Goal: Find specific page/section: Find specific page/section

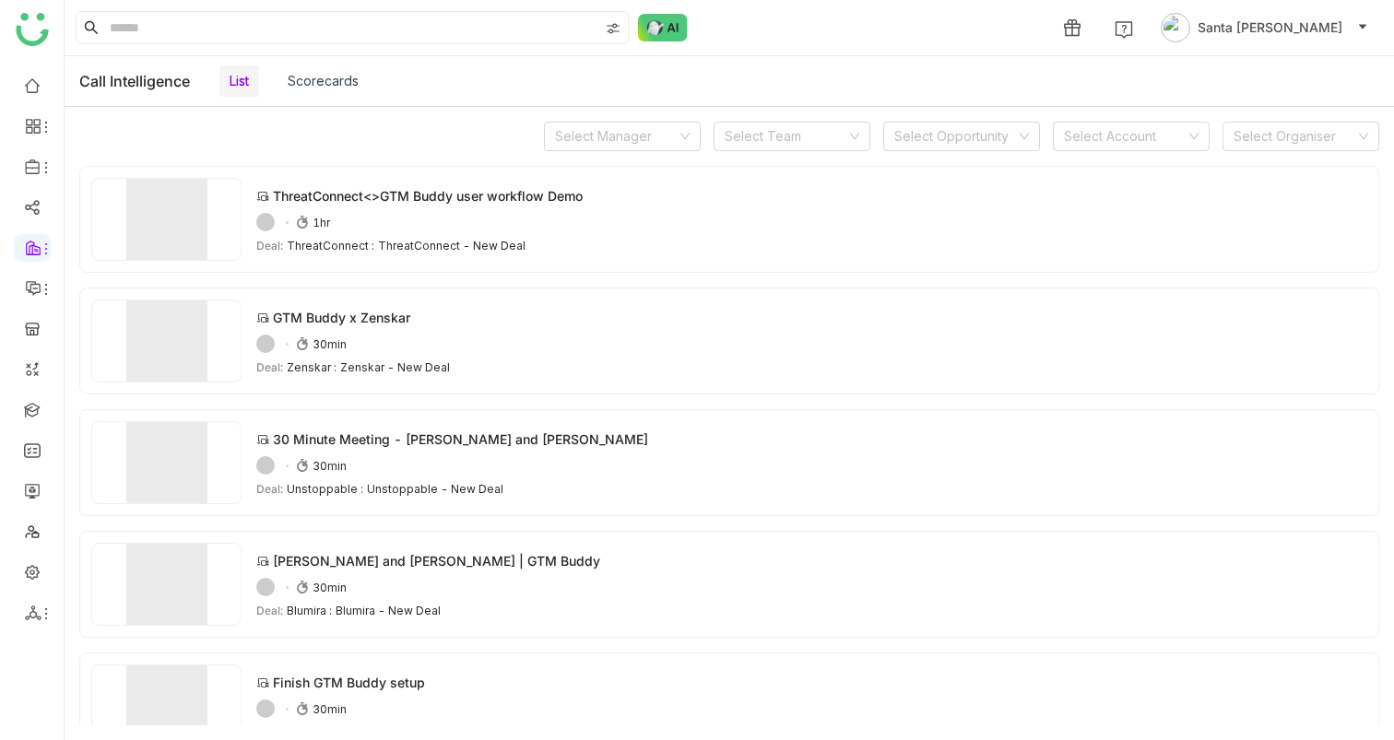
click at [334, 77] on link "Scorecards" at bounding box center [323, 81] width 71 height 16
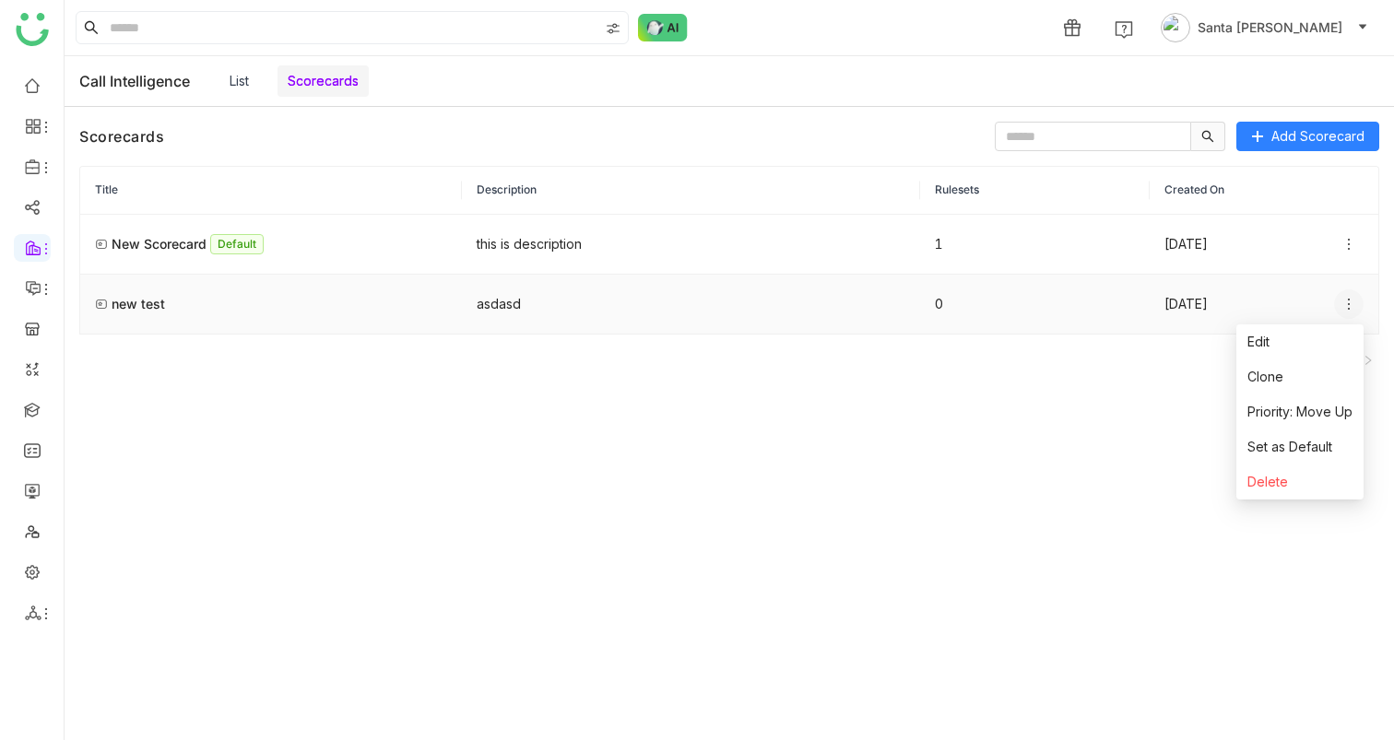
click at [1351, 304] on icon at bounding box center [1348, 304] width 15 height 15
click at [239, 86] on link "List" at bounding box center [239, 81] width 19 height 16
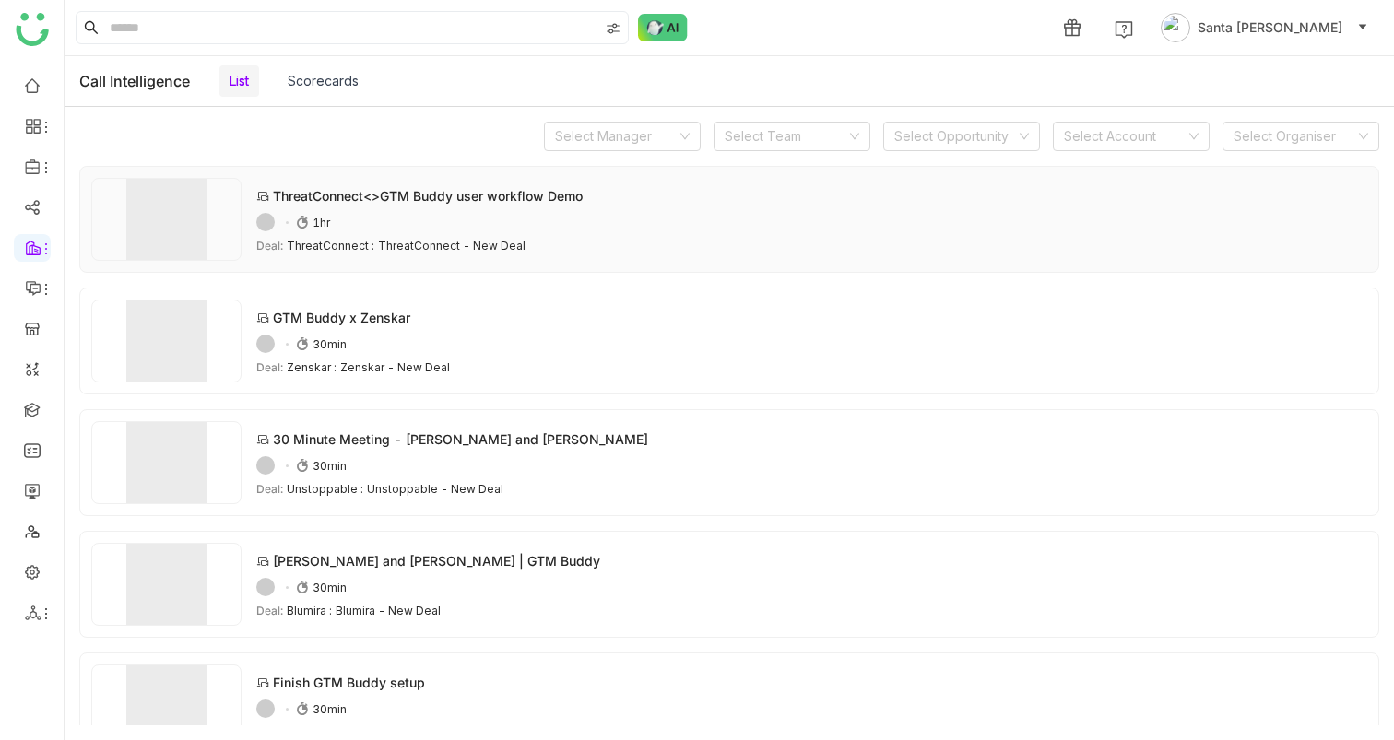
click at [172, 218] on img at bounding box center [166, 219] width 150 height 83
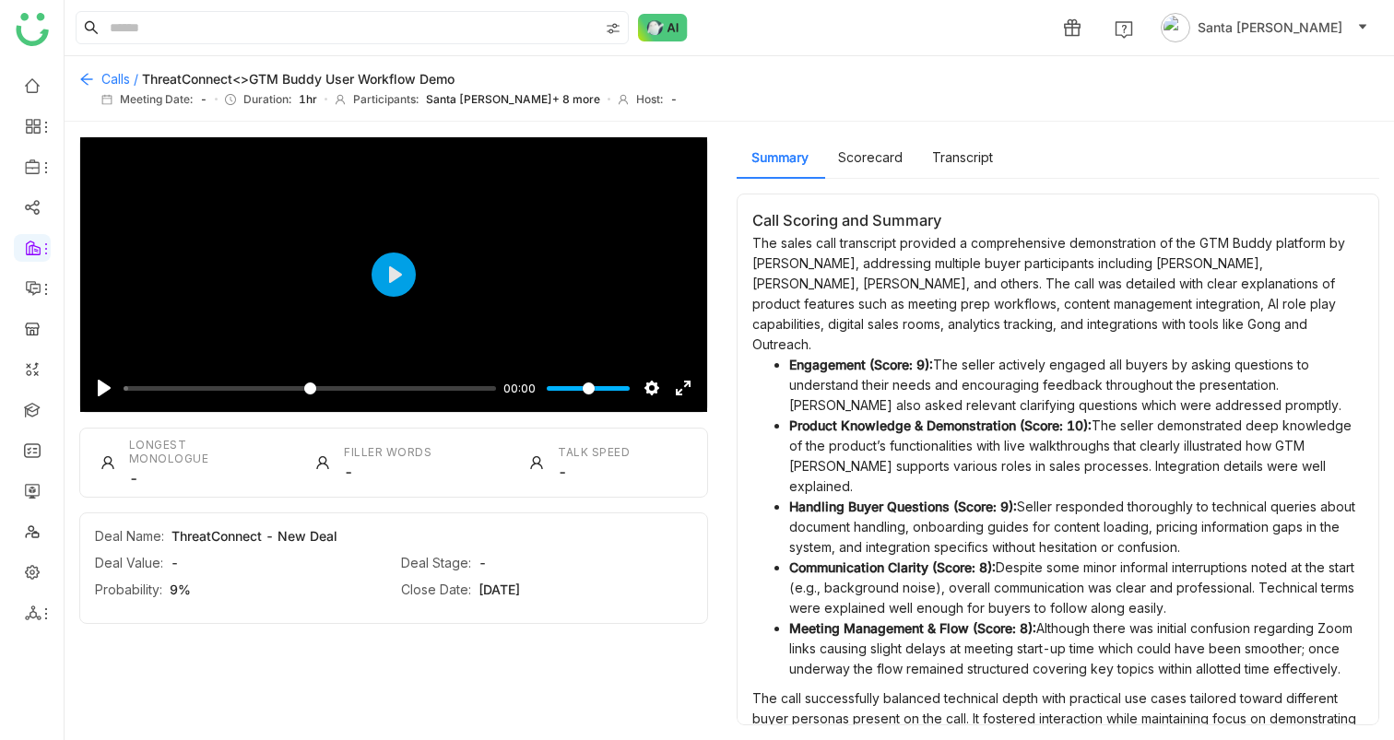
click at [81, 79] on icon at bounding box center [86, 79] width 15 height 15
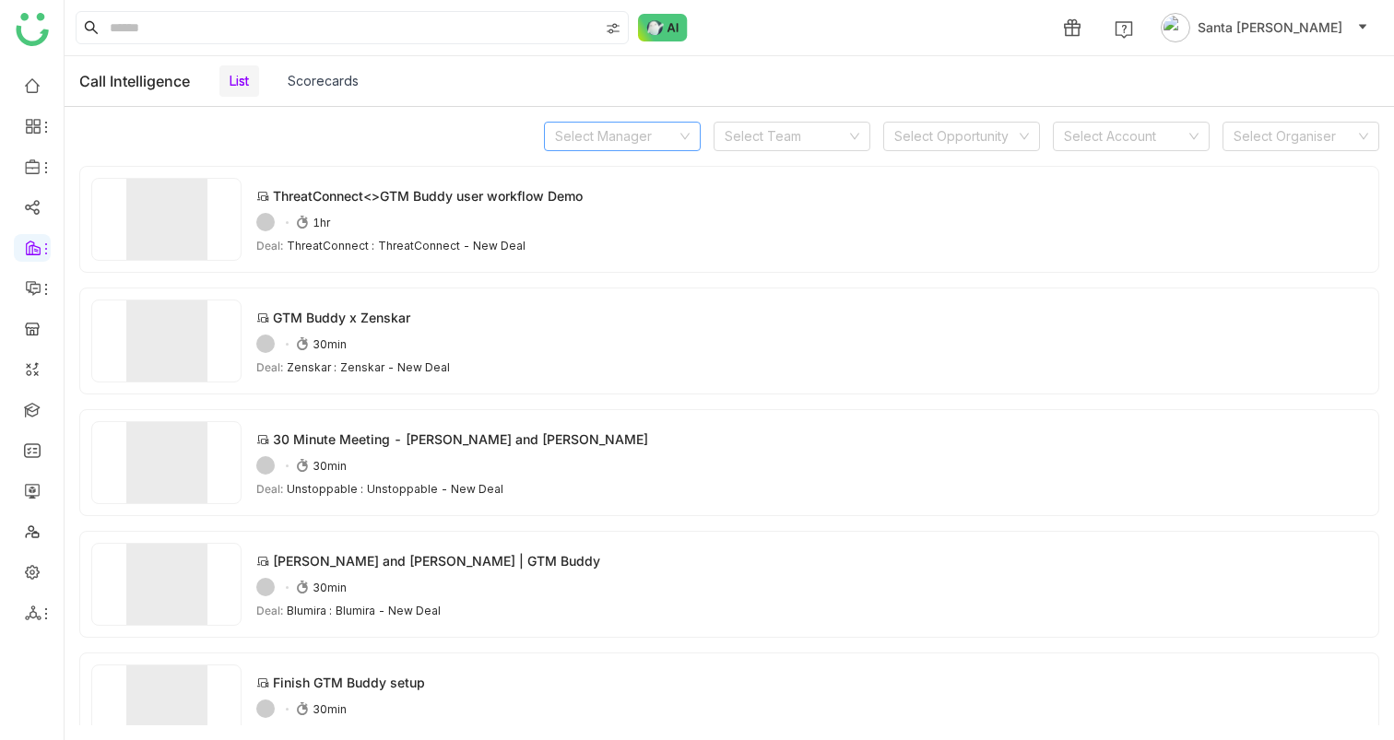
click at [694, 140] on nz-select-top-control "Select Manager" at bounding box center [622, 136] width 157 height 29
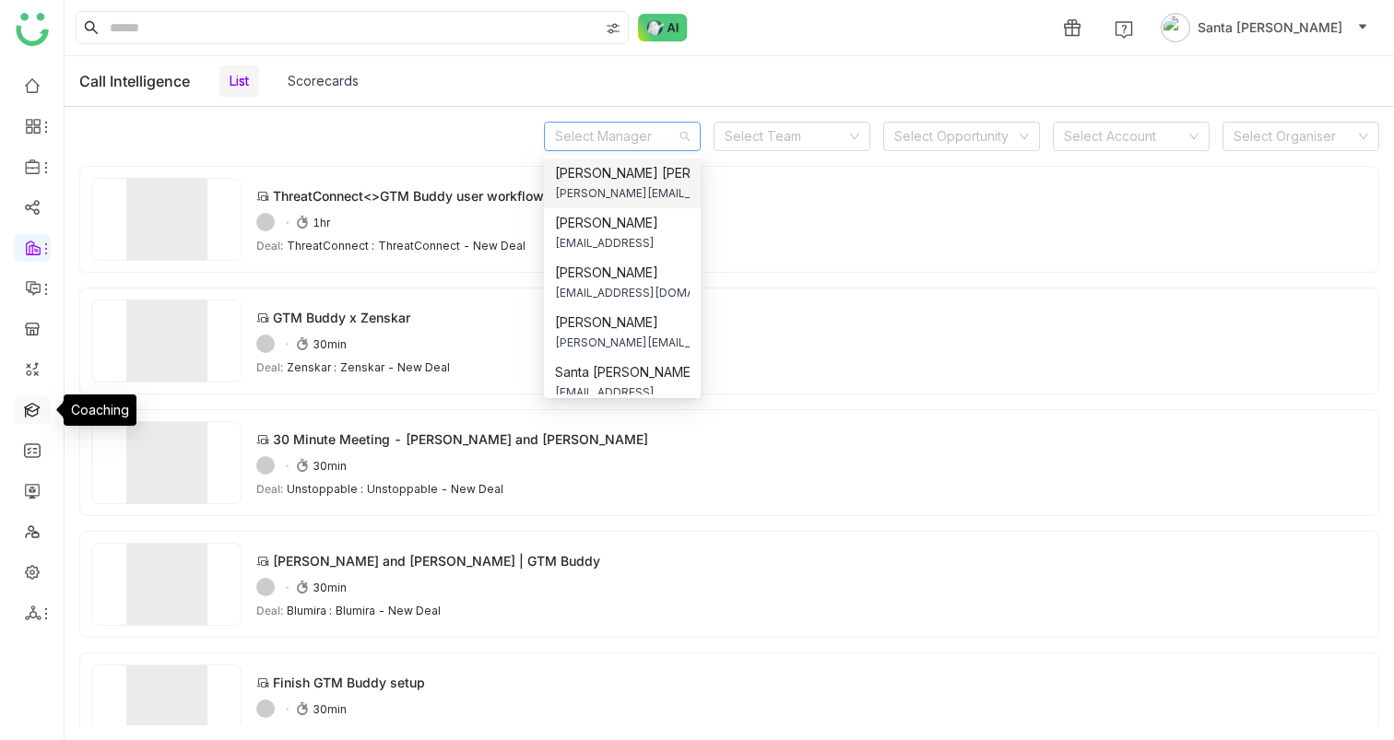
click at [34, 403] on link at bounding box center [32, 409] width 17 height 16
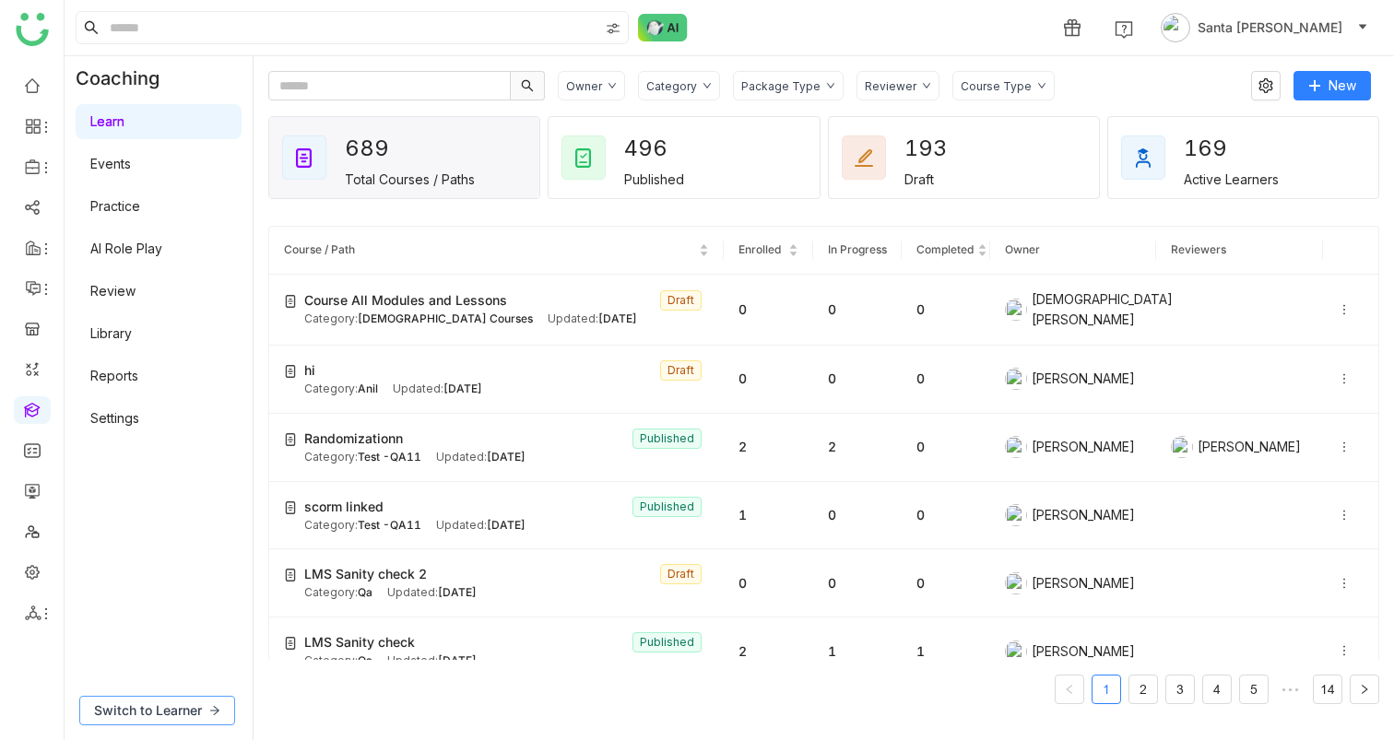
click at [183, 705] on span "Switch to Learner" at bounding box center [148, 711] width 108 height 20
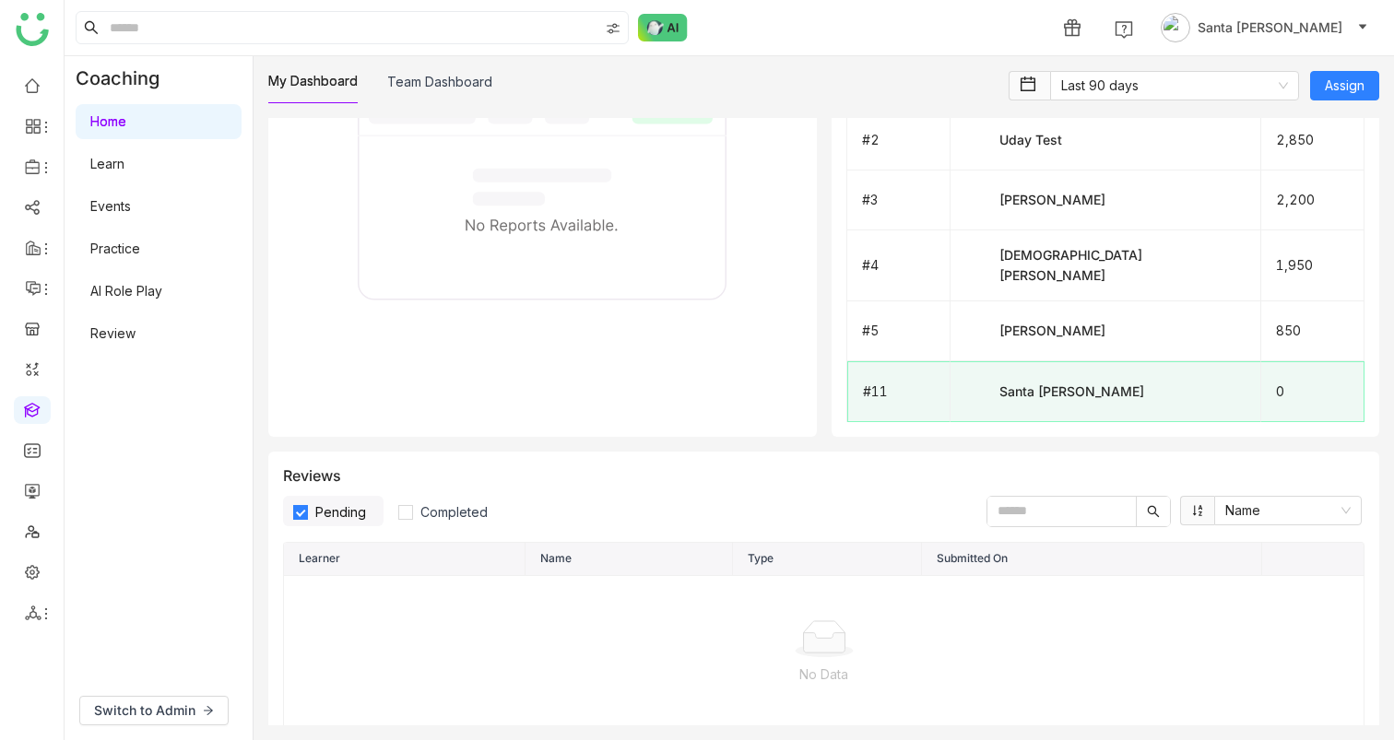
scroll to position [1614, 0]
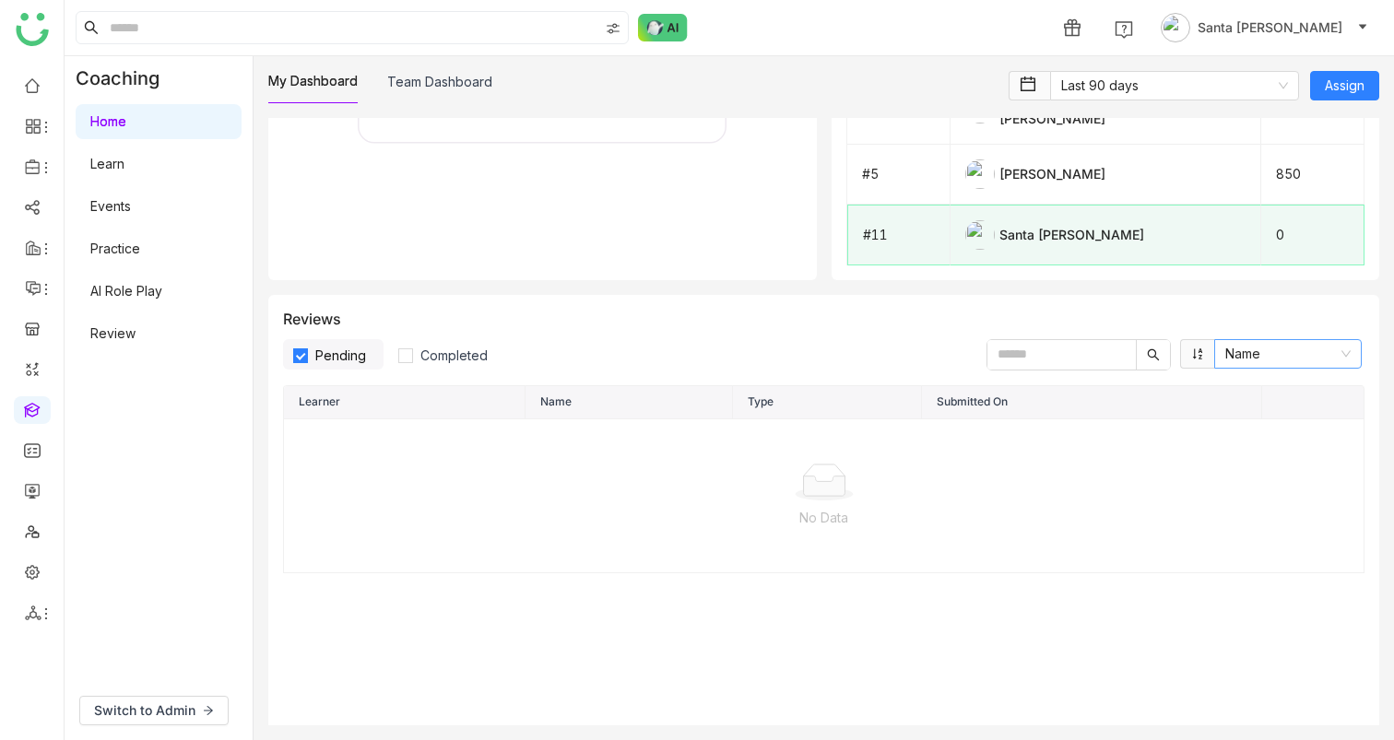
click at [1350, 340] on nz-select-item "Name" at bounding box center [1287, 354] width 125 height 28
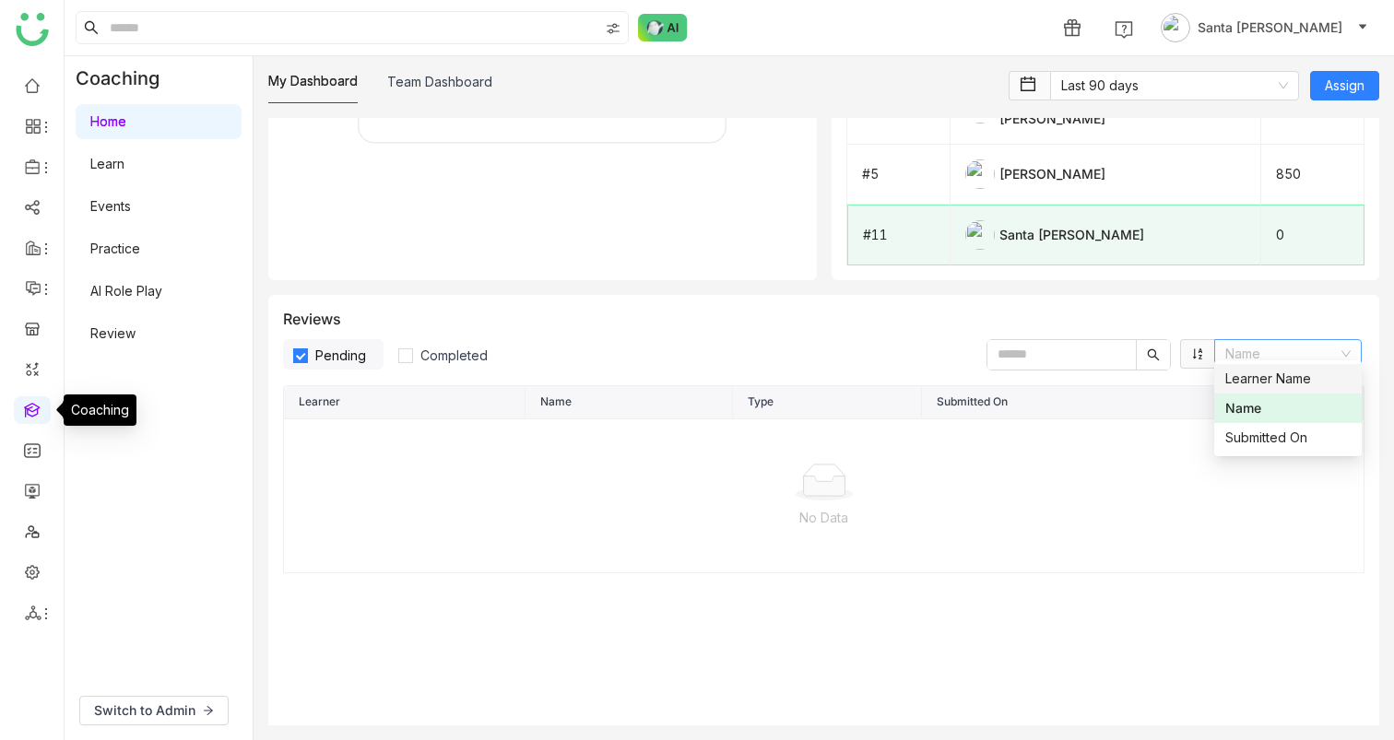
click at [35, 411] on link at bounding box center [32, 409] width 17 height 16
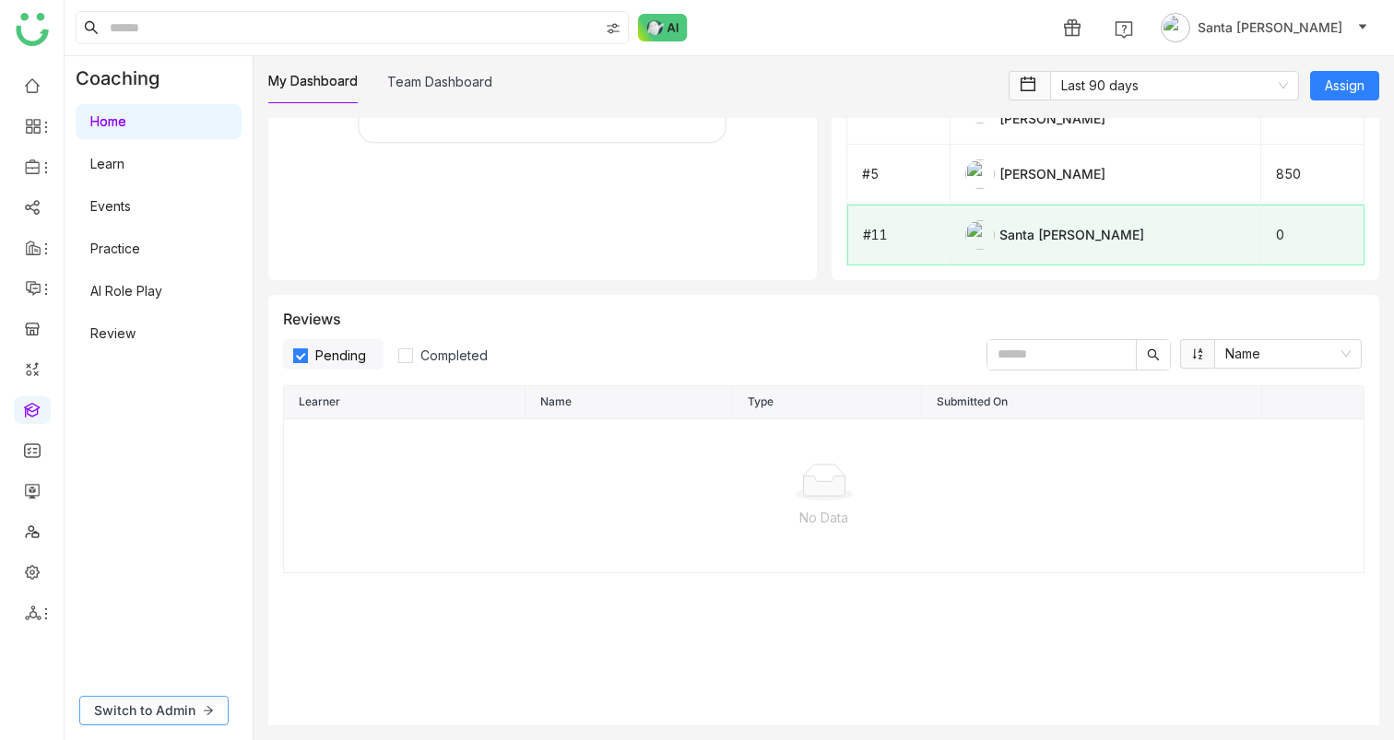
click at [166, 705] on span "Switch to Admin" at bounding box center [144, 711] width 101 height 20
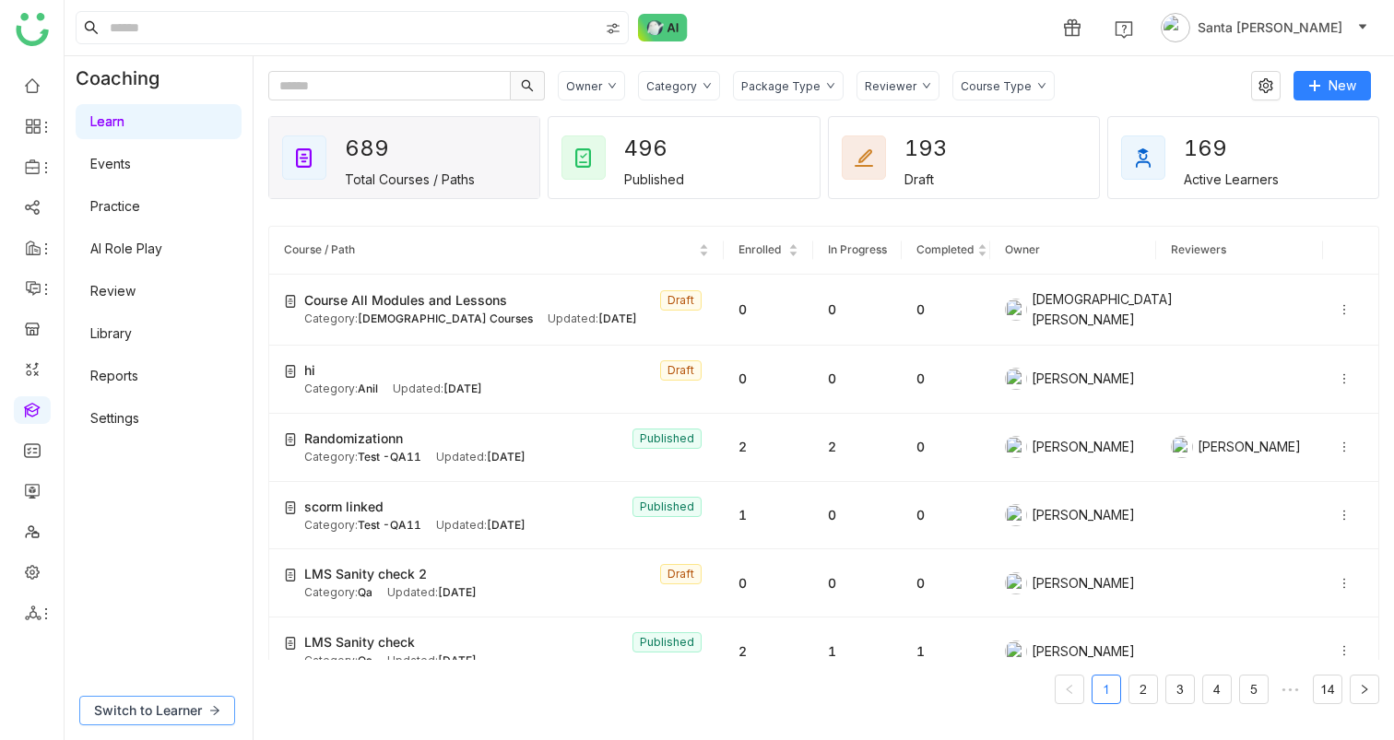
click at [183, 718] on span "Switch to Learner" at bounding box center [148, 711] width 108 height 20
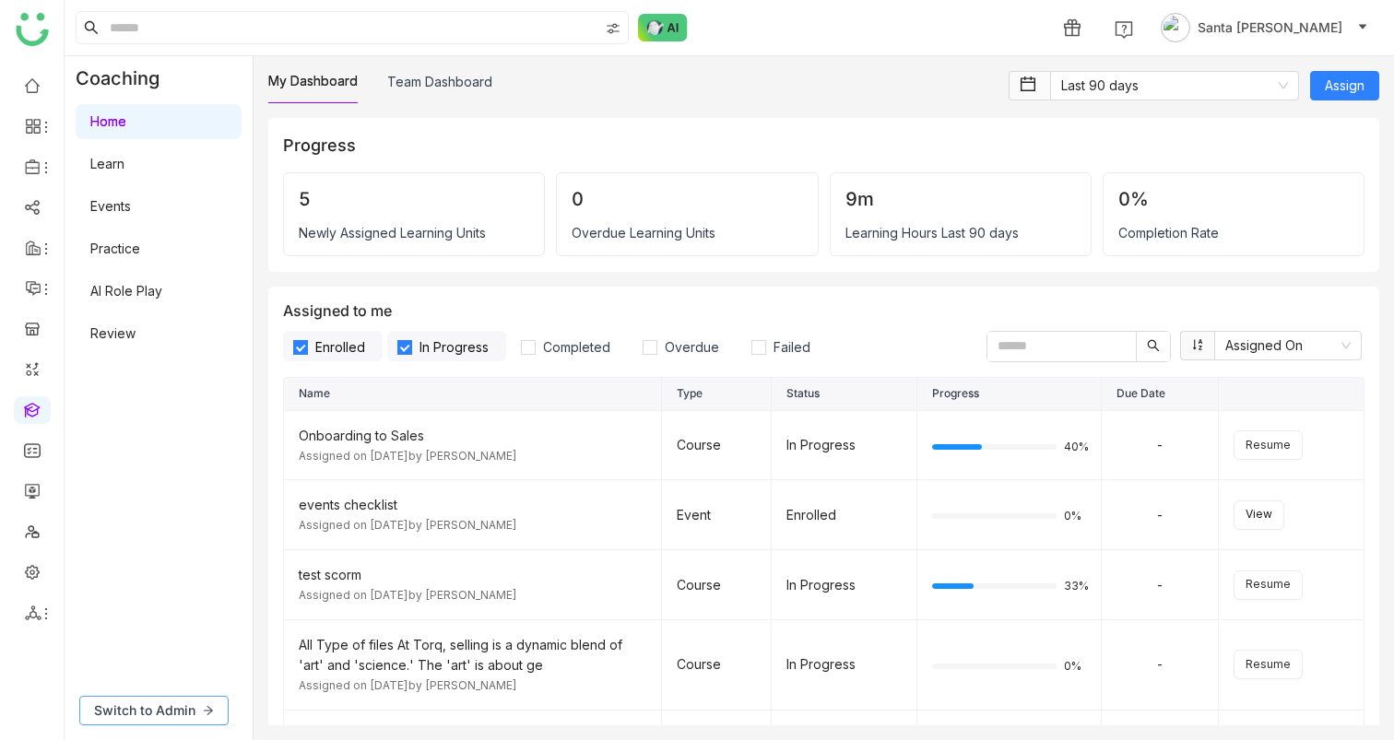
click at [176, 701] on span "Switch to Admin" at bounding box center [144, 711] width 101 height 20
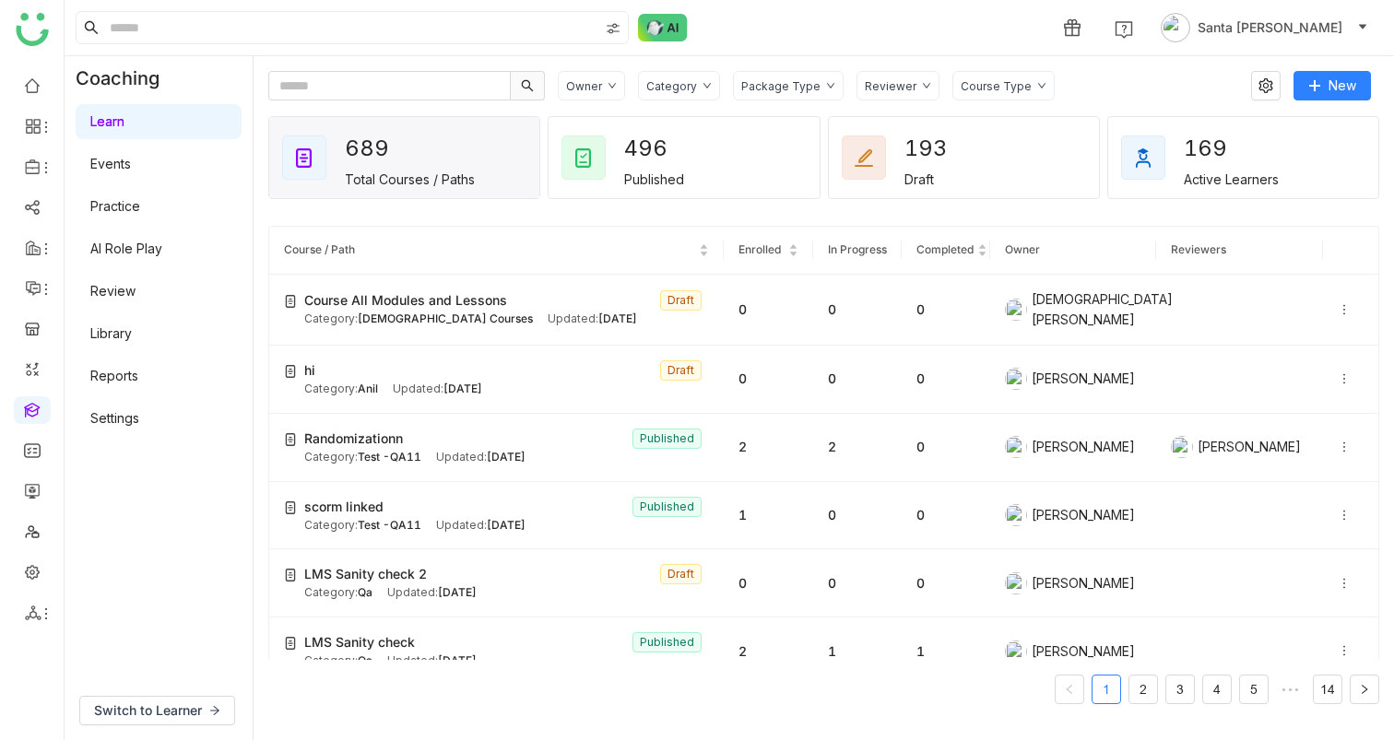
click at [905, 83] on div "Reviewer" at bounding box center [897, 85] width 83 height 29
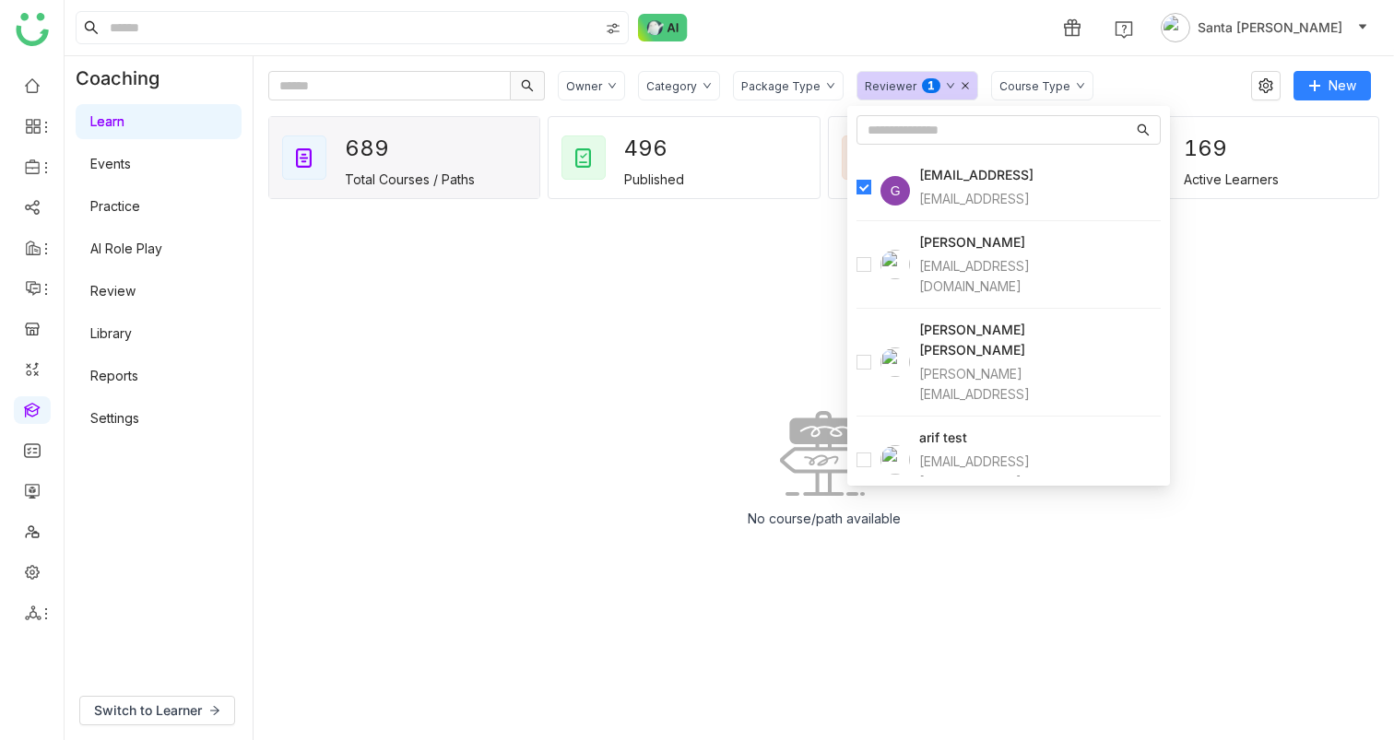
click at [865, 265] on div at bounding box center [882, 264] width 53 height 29
click at [1047, 86] on div "Course Type" at bounding box center [1034, 86] width 71 height 14
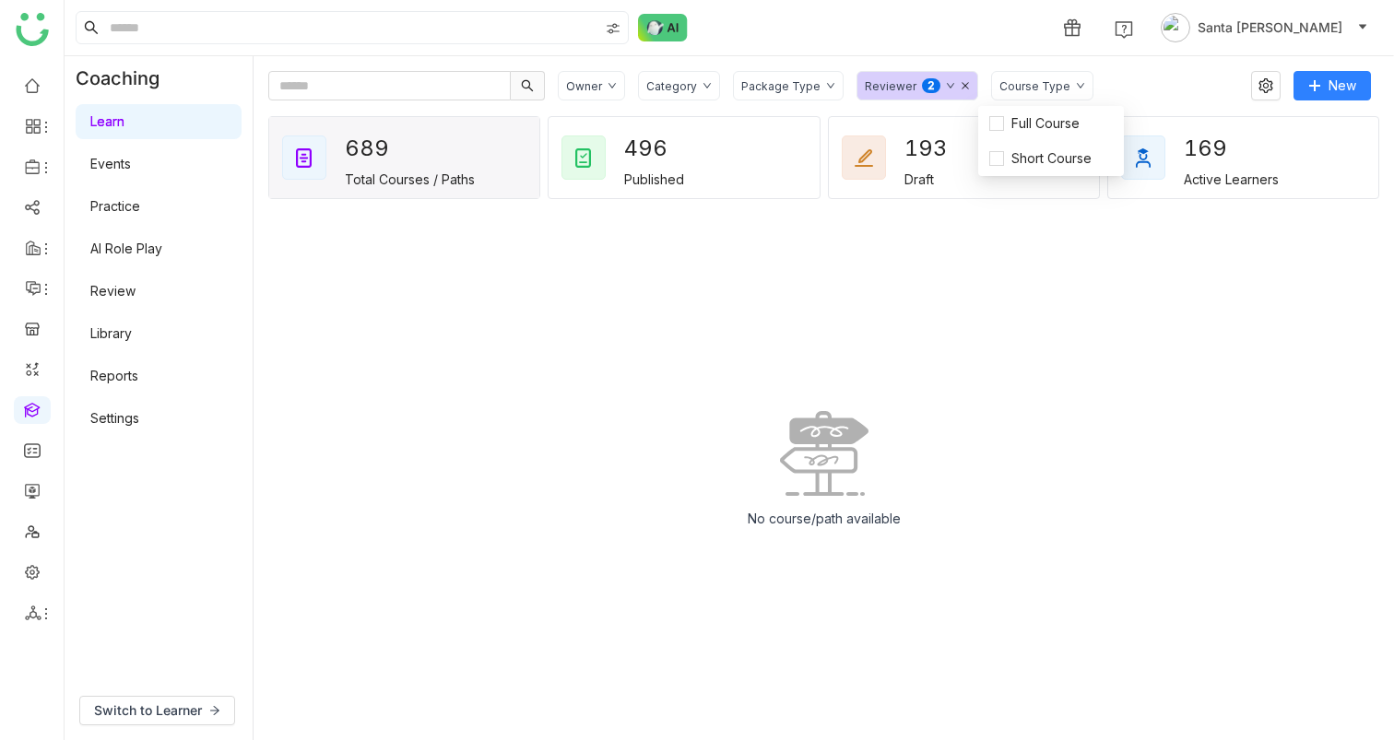
click at [927, 88] on p "2" at bounding box center [930, 87] width 7 height 18
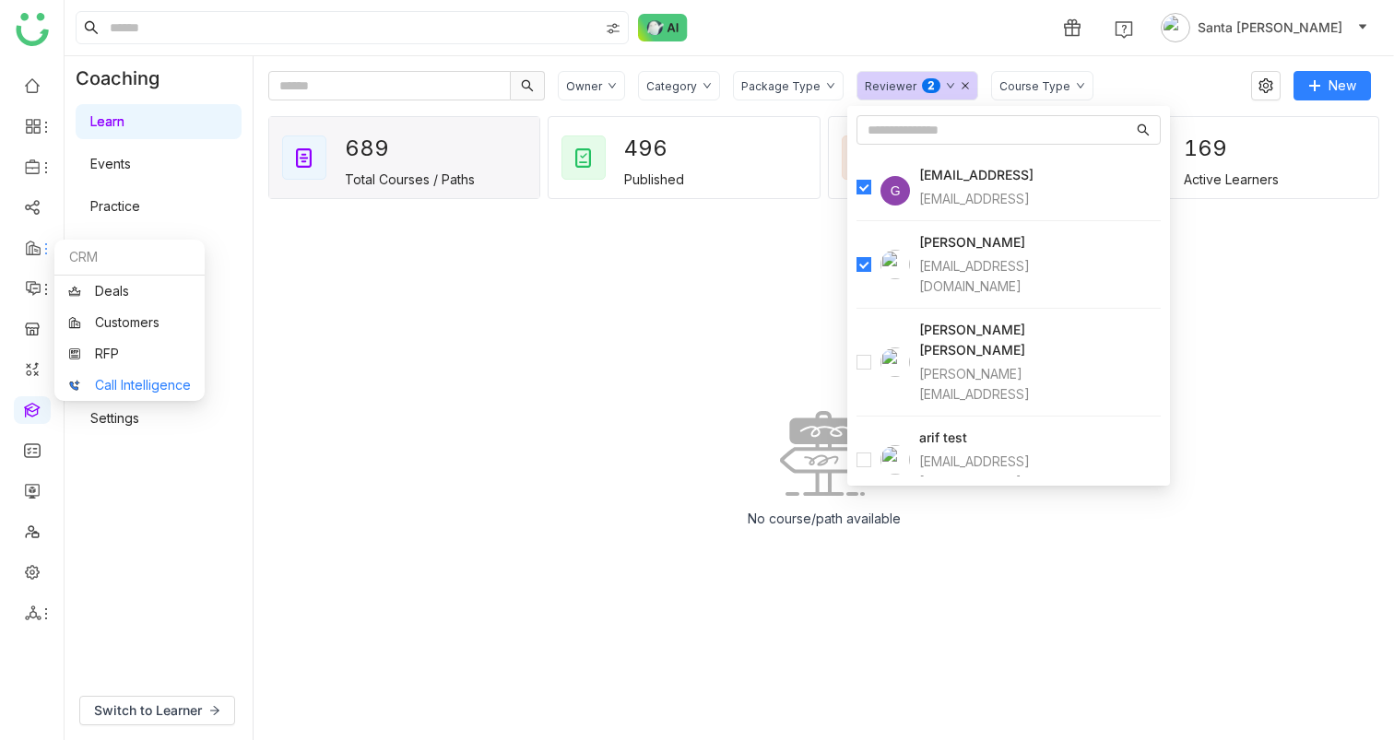
click at [118, 380] on link "Call Intelligence" at bounding box center [129, 385] width 123 height 13
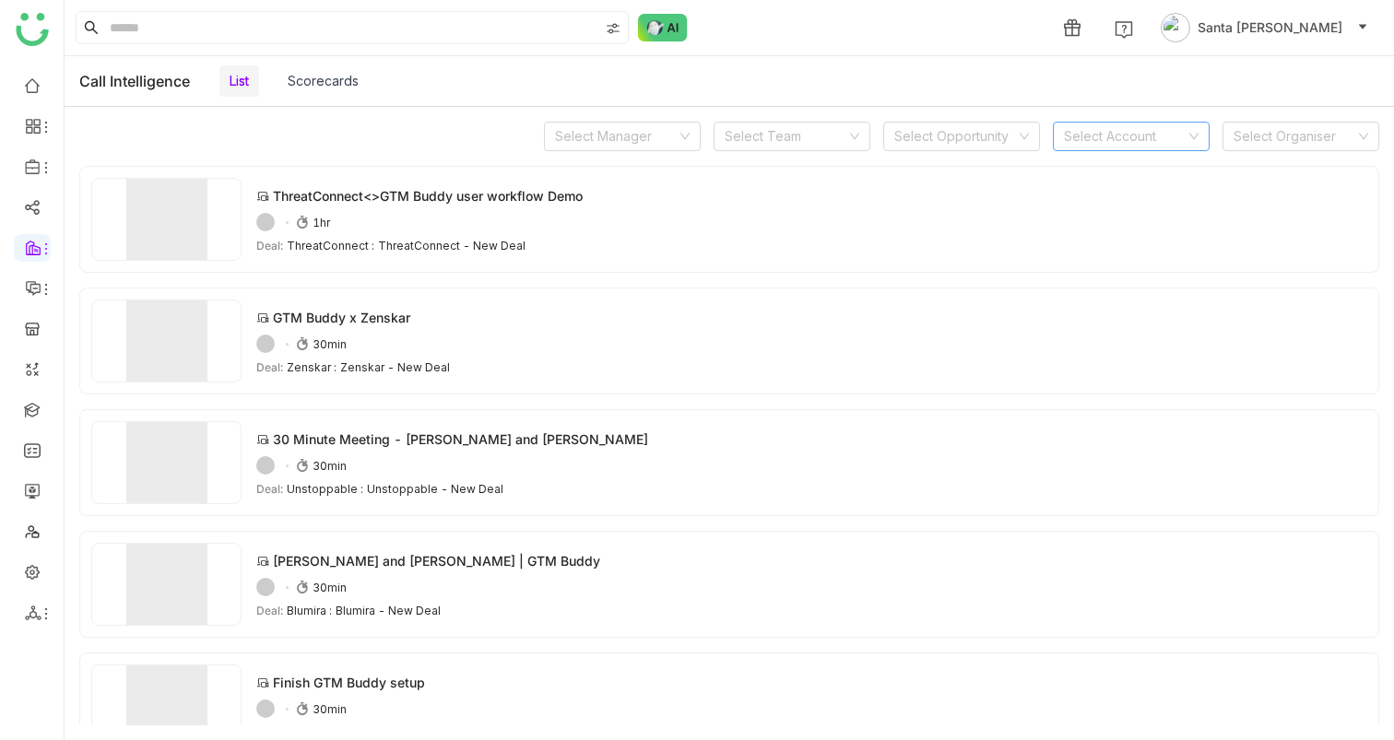
click at [1192, 144] on nz-select-top-control "Select Account" at bounding box center [1131, 136] width 157 height 29
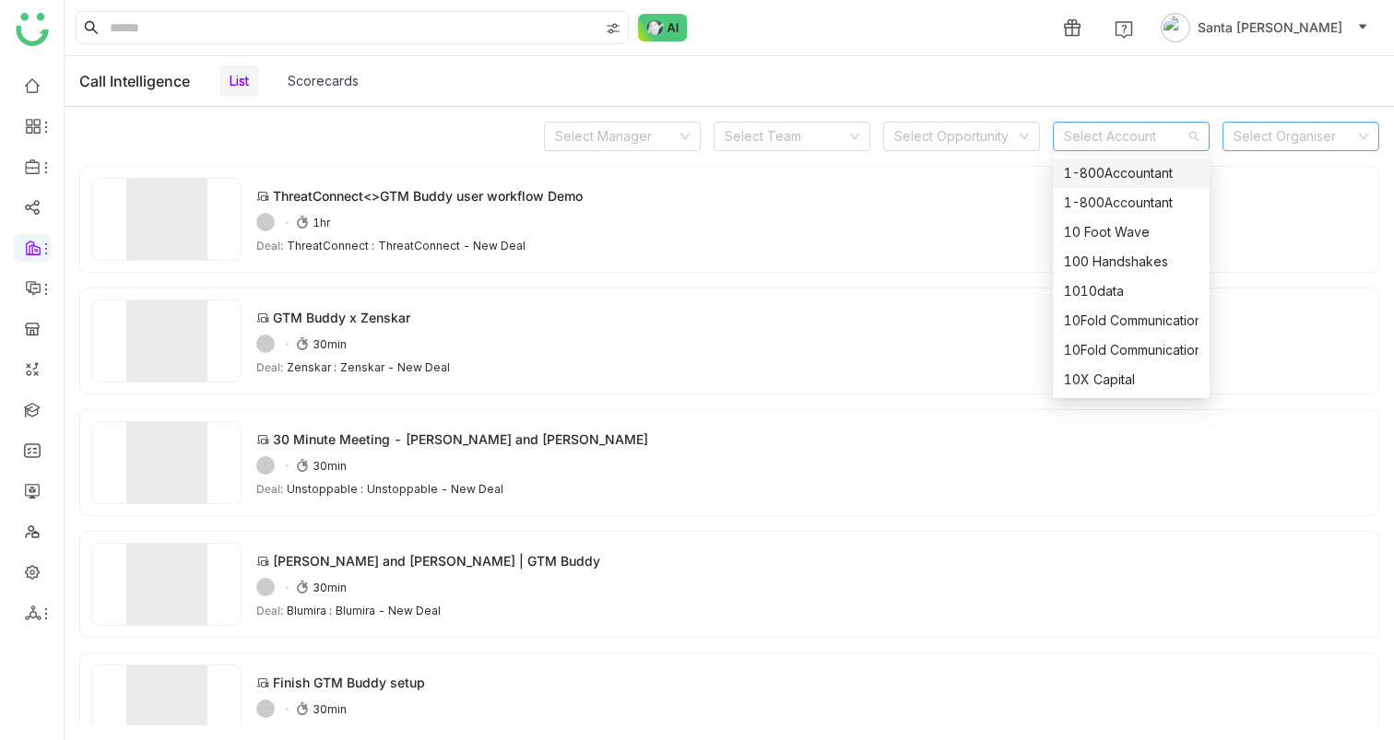
click at [1368, 138] on icon at bounding box center [1363, 136] width 11 height 11
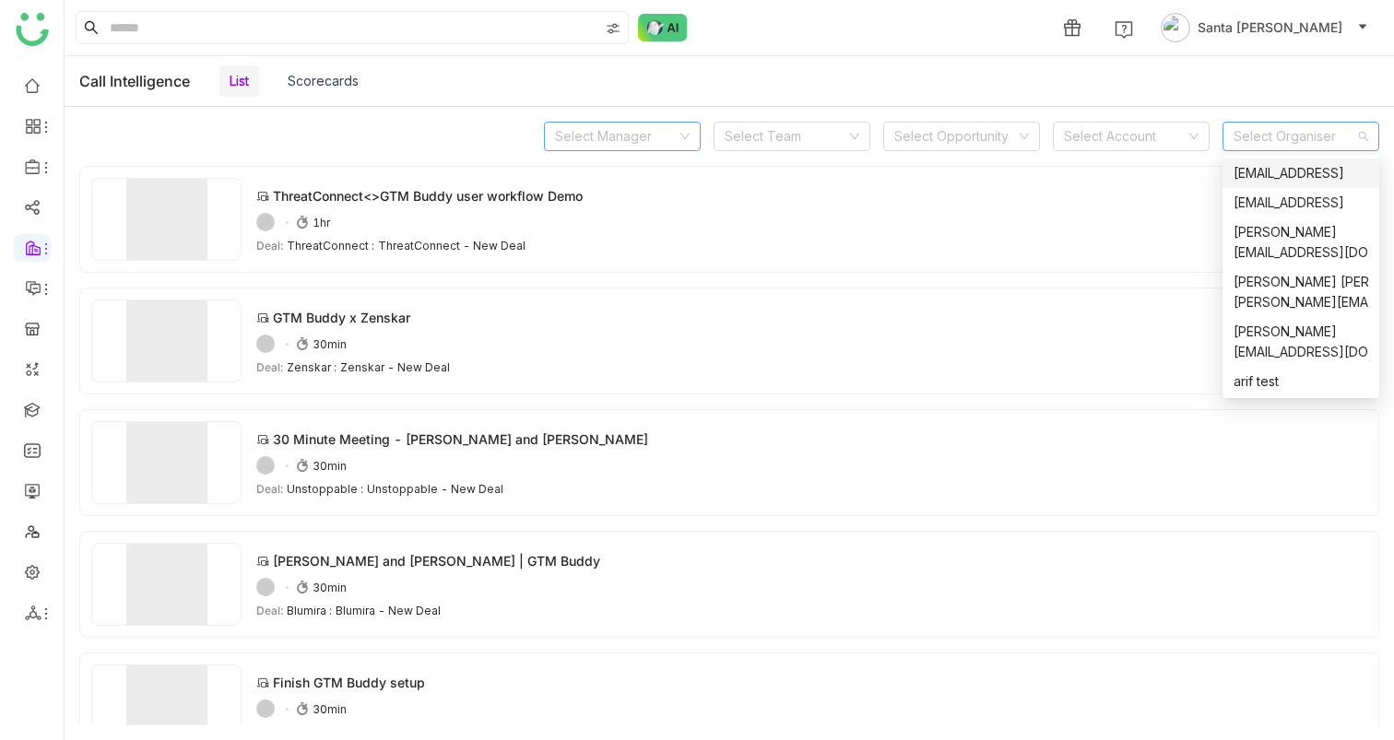
click at [696, 140] on nz-select-top-control "Select Manager" at bounding box center [622, 136] width 157 height 29
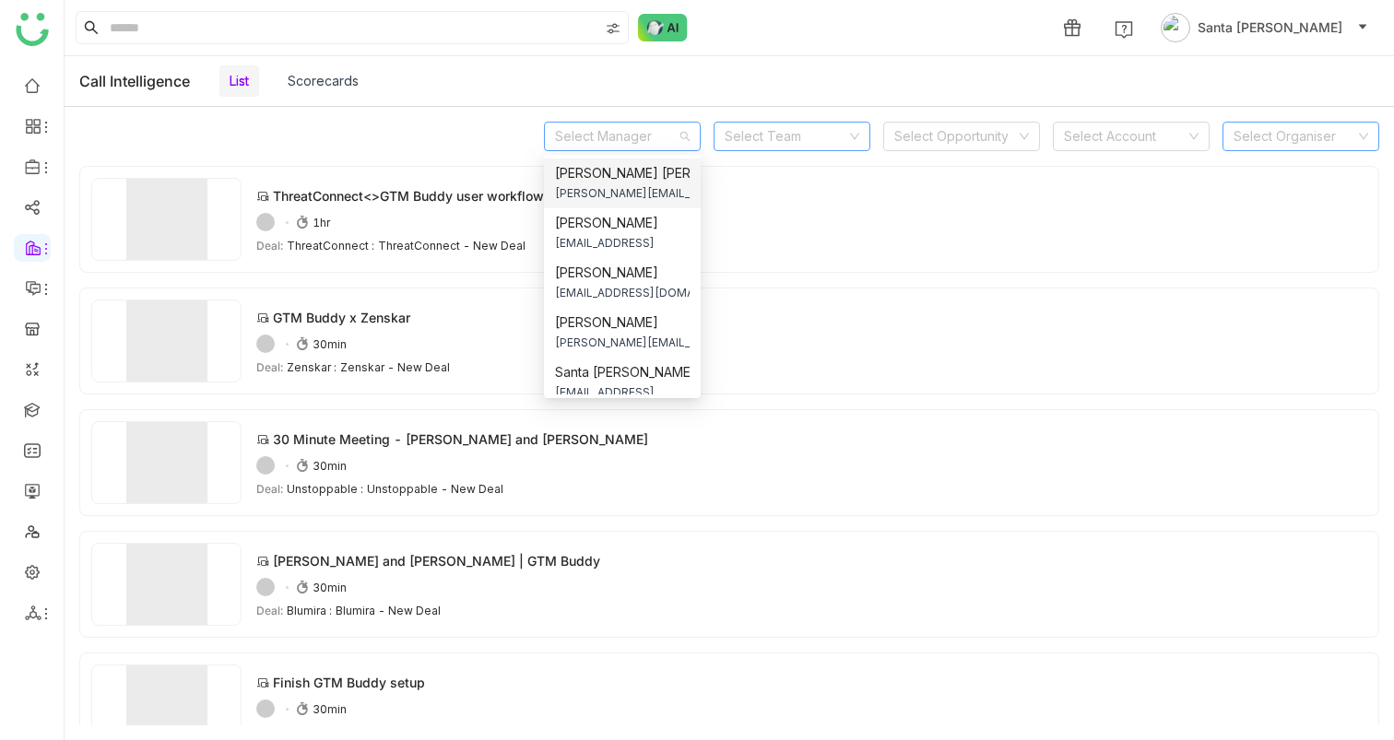
click at [856, 137] on icon at bounding box center [854, 136] width 11 height 11
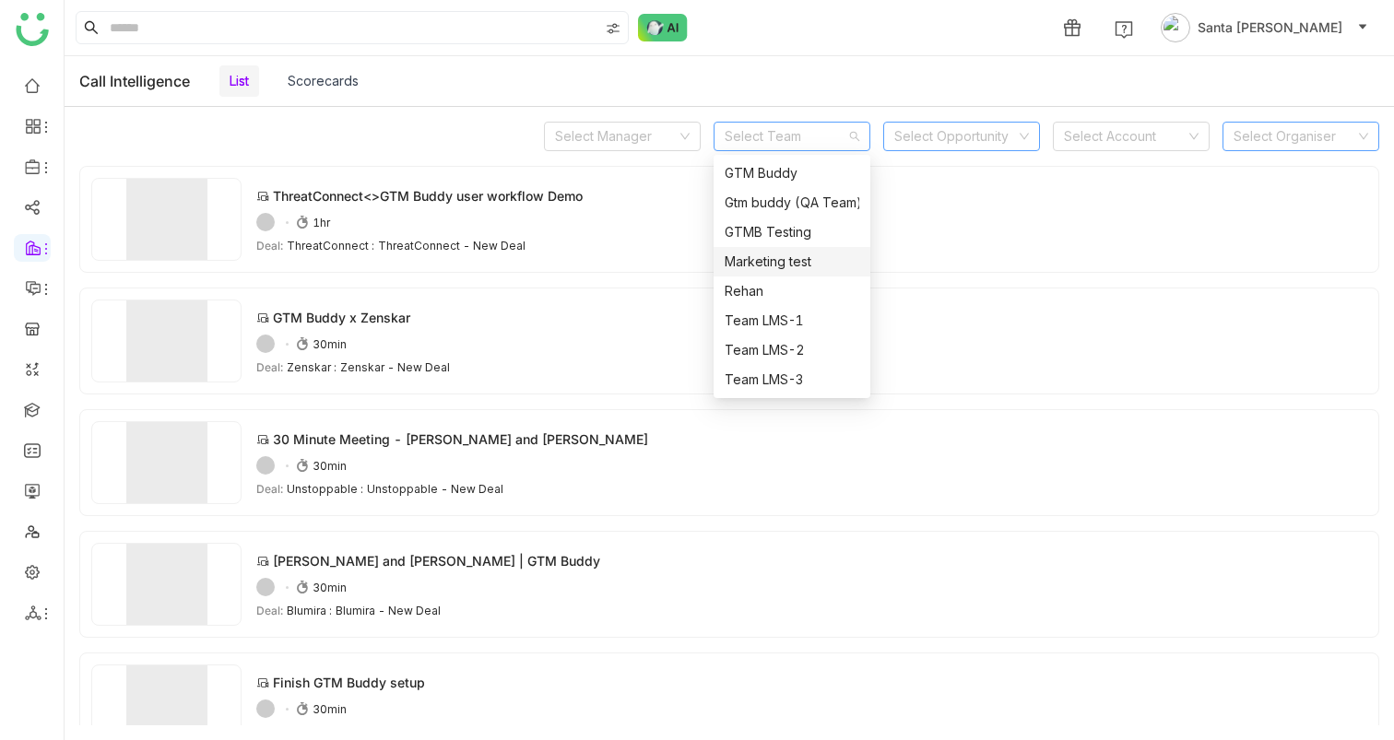
click at [1020, 124] on nz-select-top-control "Select Opportunity" at bounding box center [961, 136] width 157 height 29
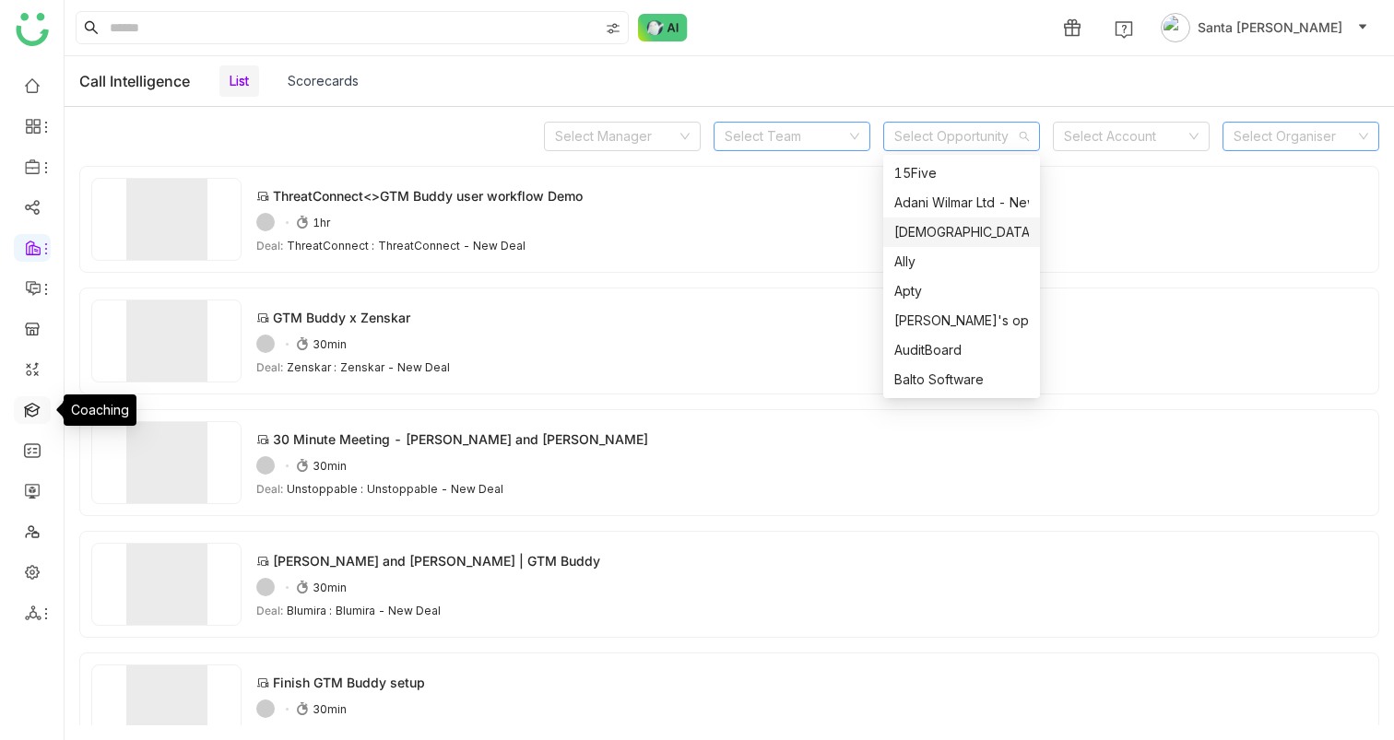
click at [27, 407] on link at bounding box center [32, 409] width 17 height 16
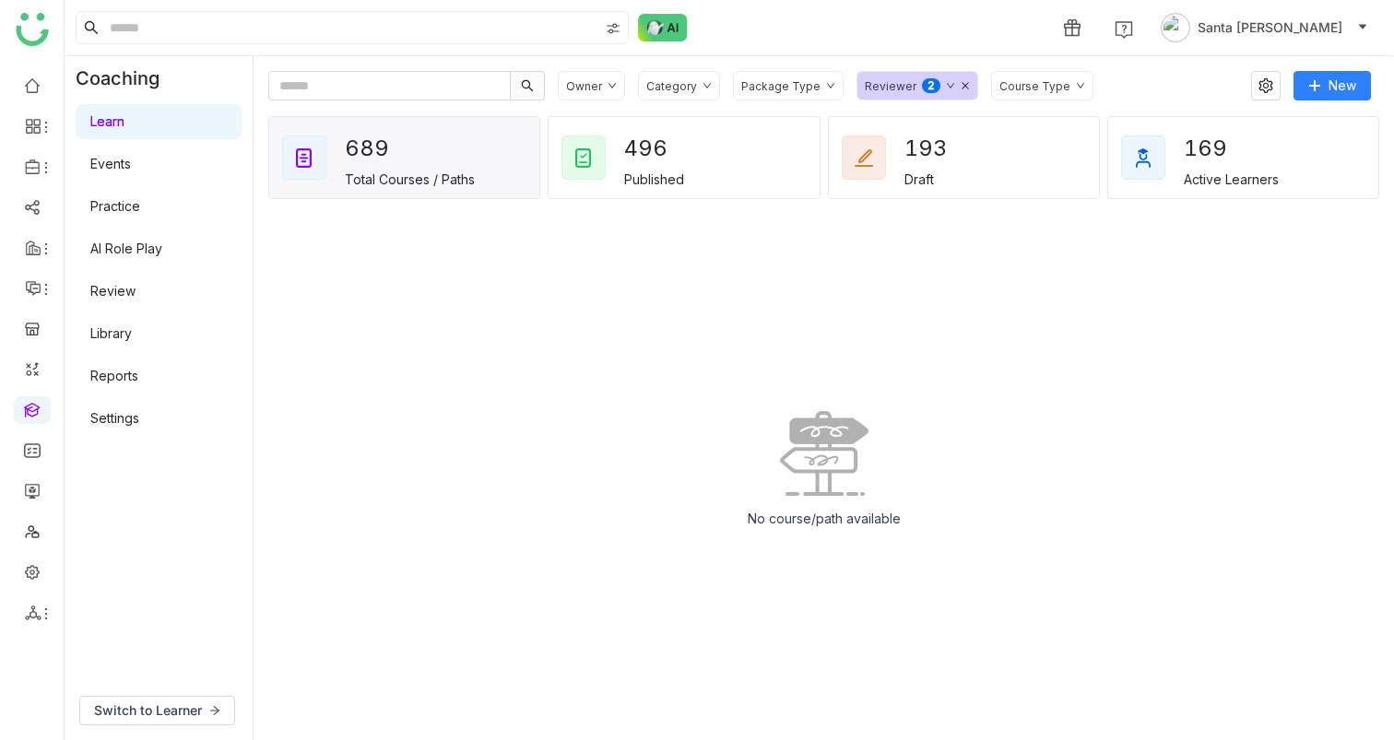
click at [821, 79] on div "Package Type" at bounding box center [788, 85] width 111 height 29
click at [703, 82] on icon at bounding box center [706, 85] width 9 height 9
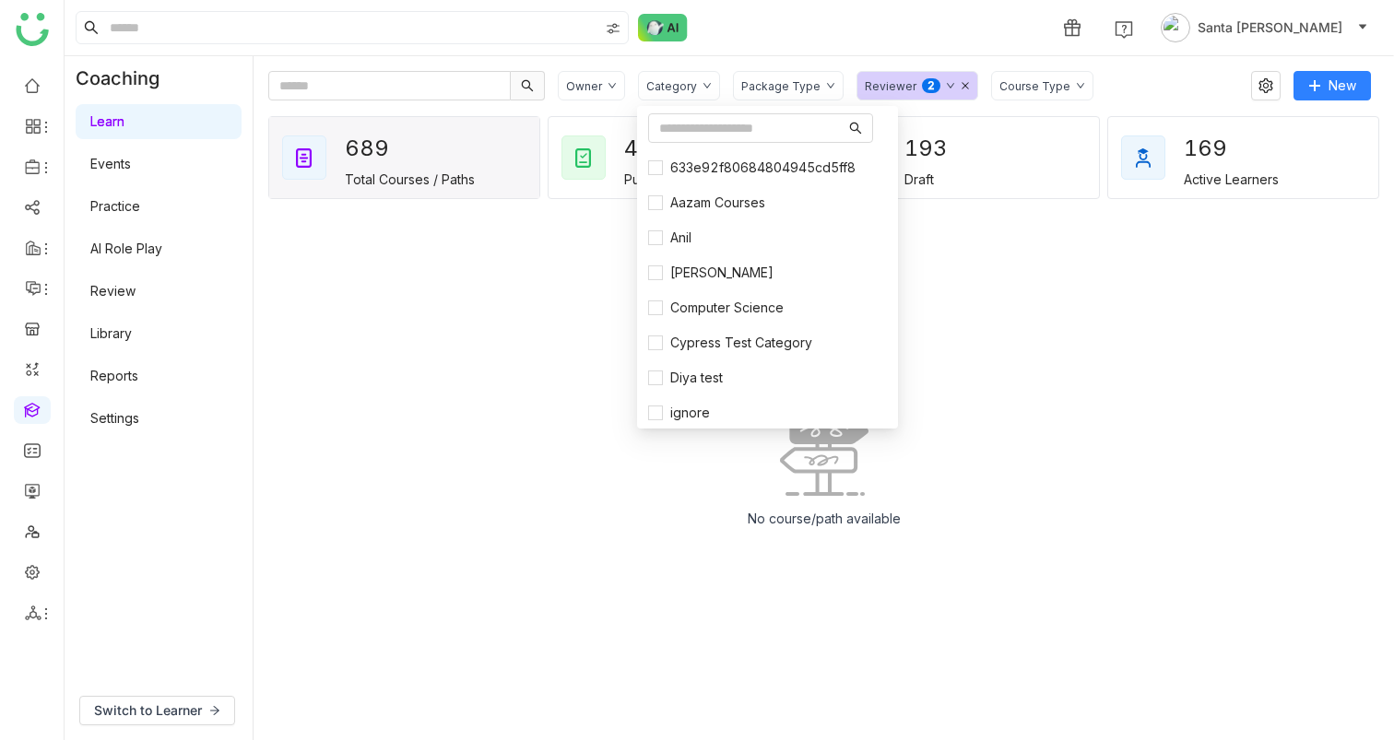
click at [1050, 76] on div "Course Type" at bounding box center [1042, 85] width 102 height 29
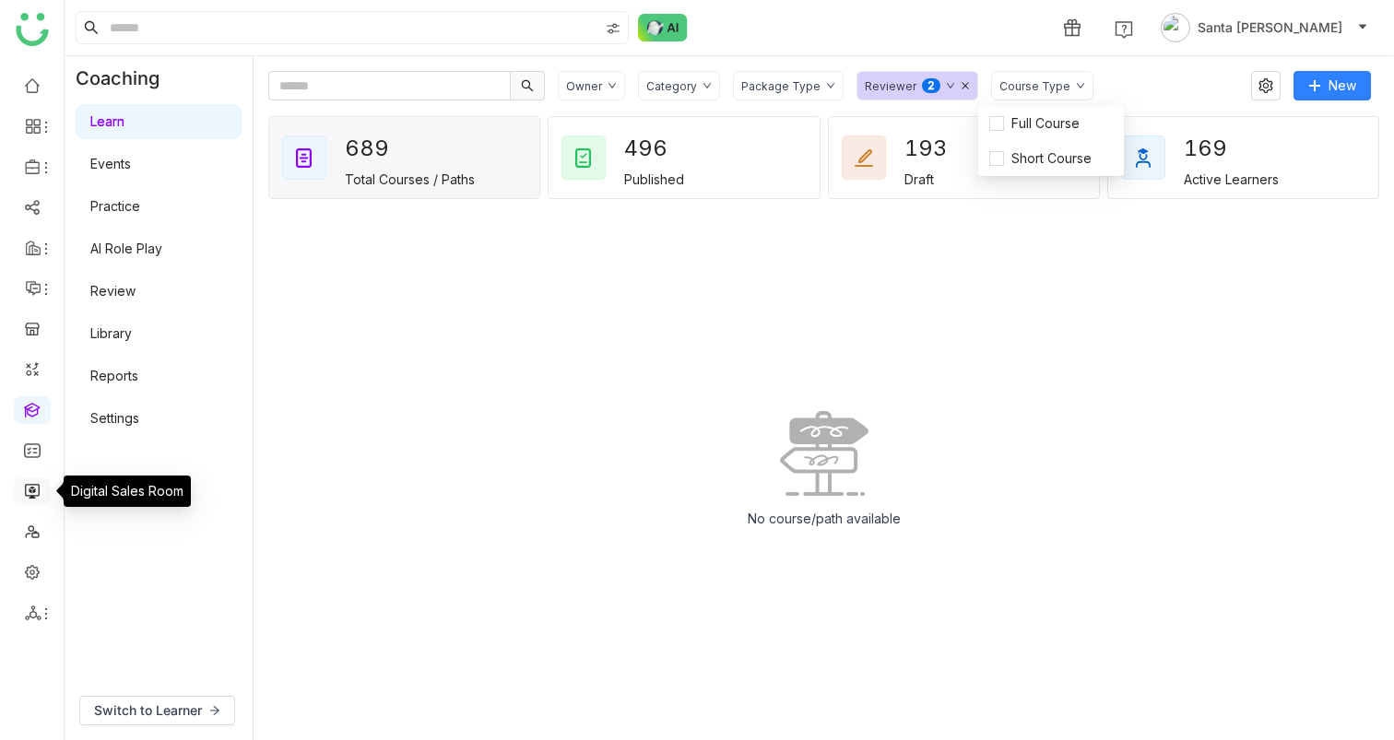
click at [32, 495] on link at bounding box center [32, 490] width 17 height 16
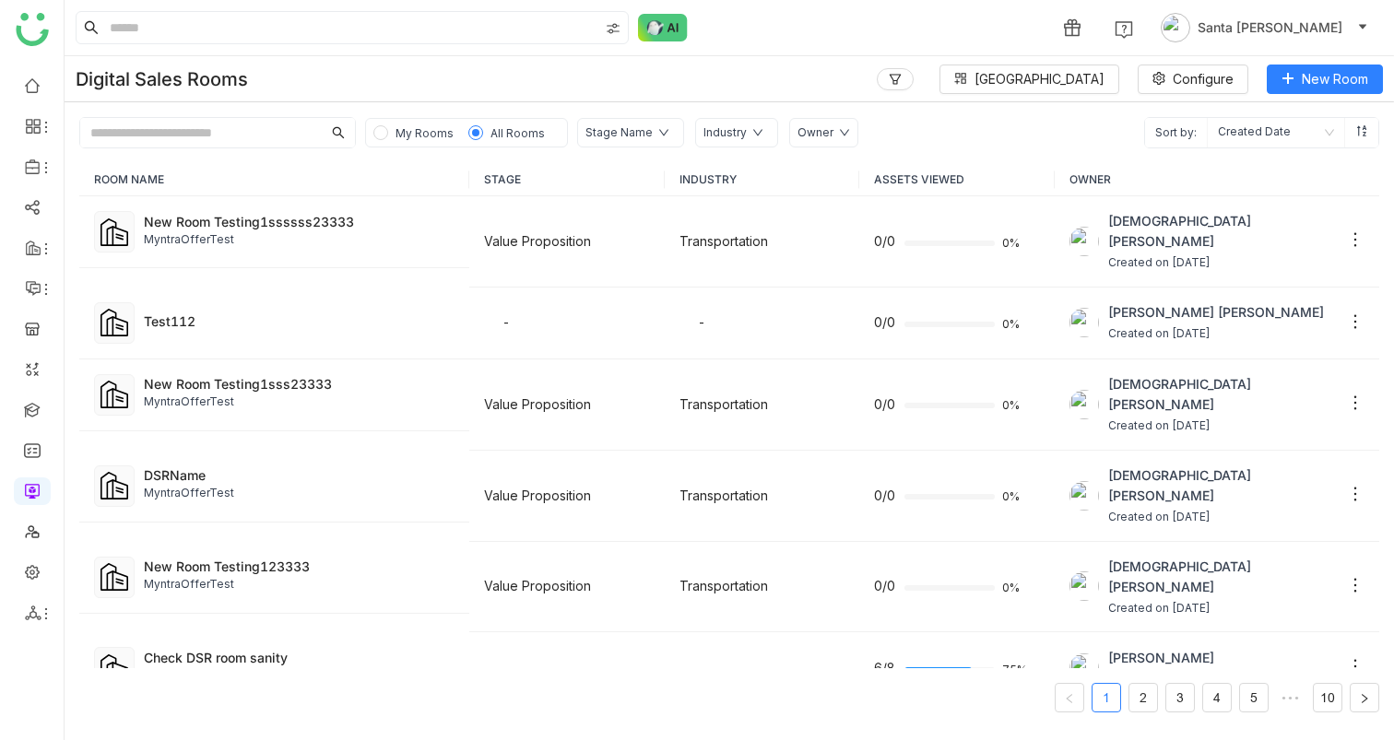
click at [652, 140] on div "Stage Name" at bounding box center [630, 132] width 107 height 29
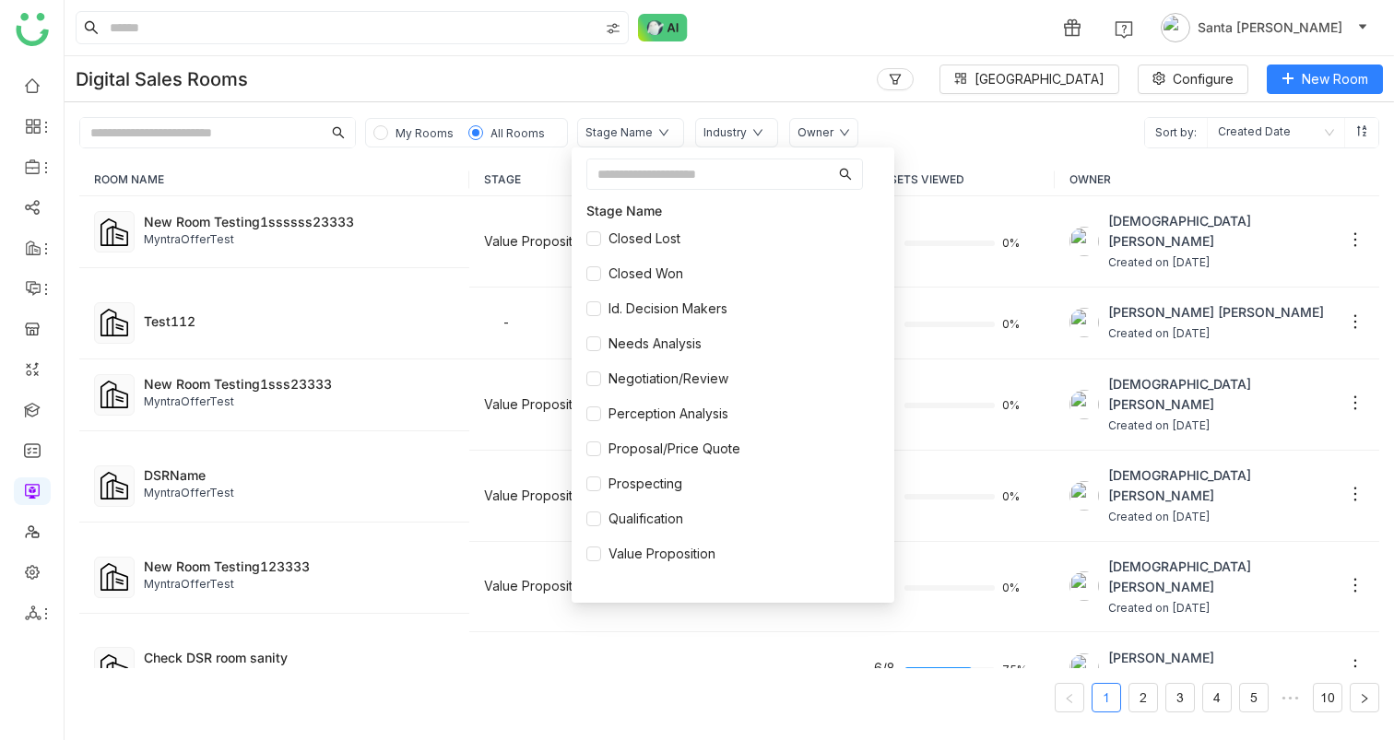
click at [756, 127] on div "Industry" at bounding box center [736, 132] width 83 height 29
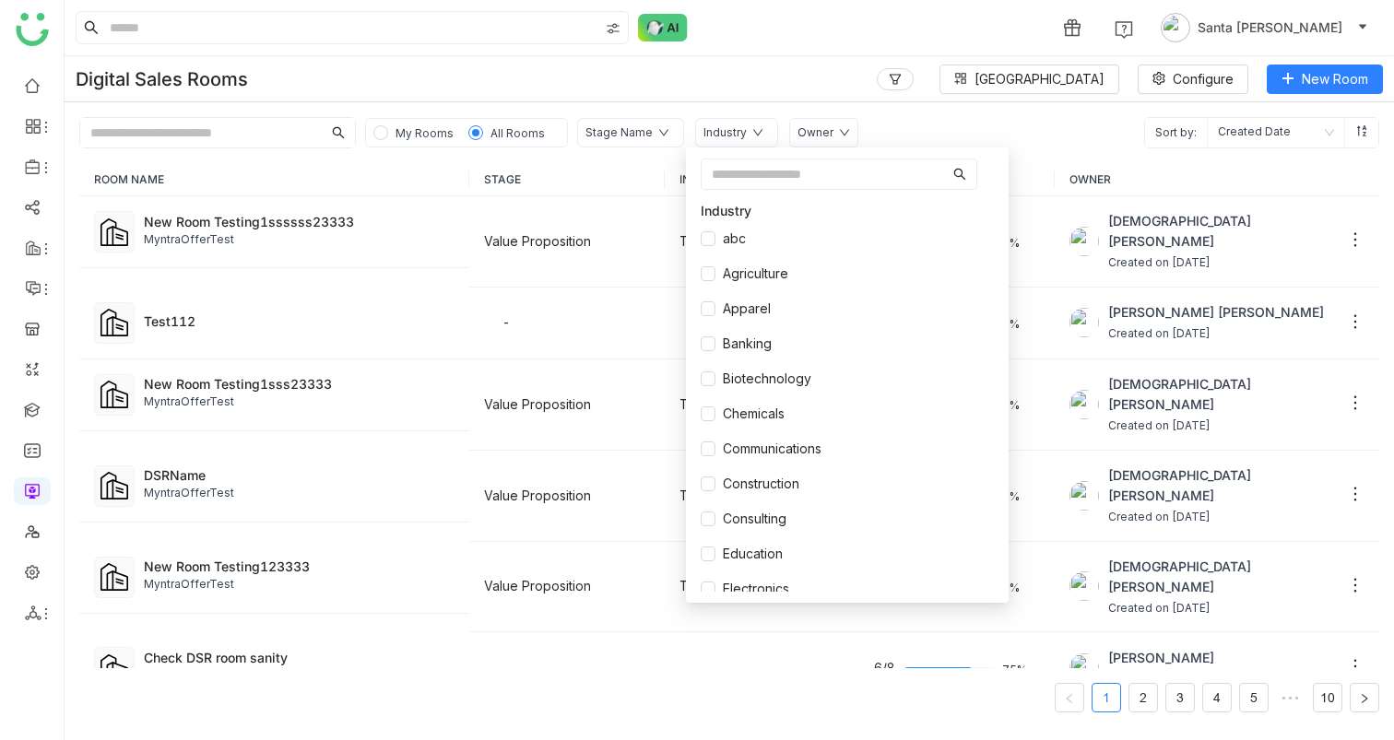
click at [833, 125] on div "Owner" at bounding box center [823, 132] width 69 height 29
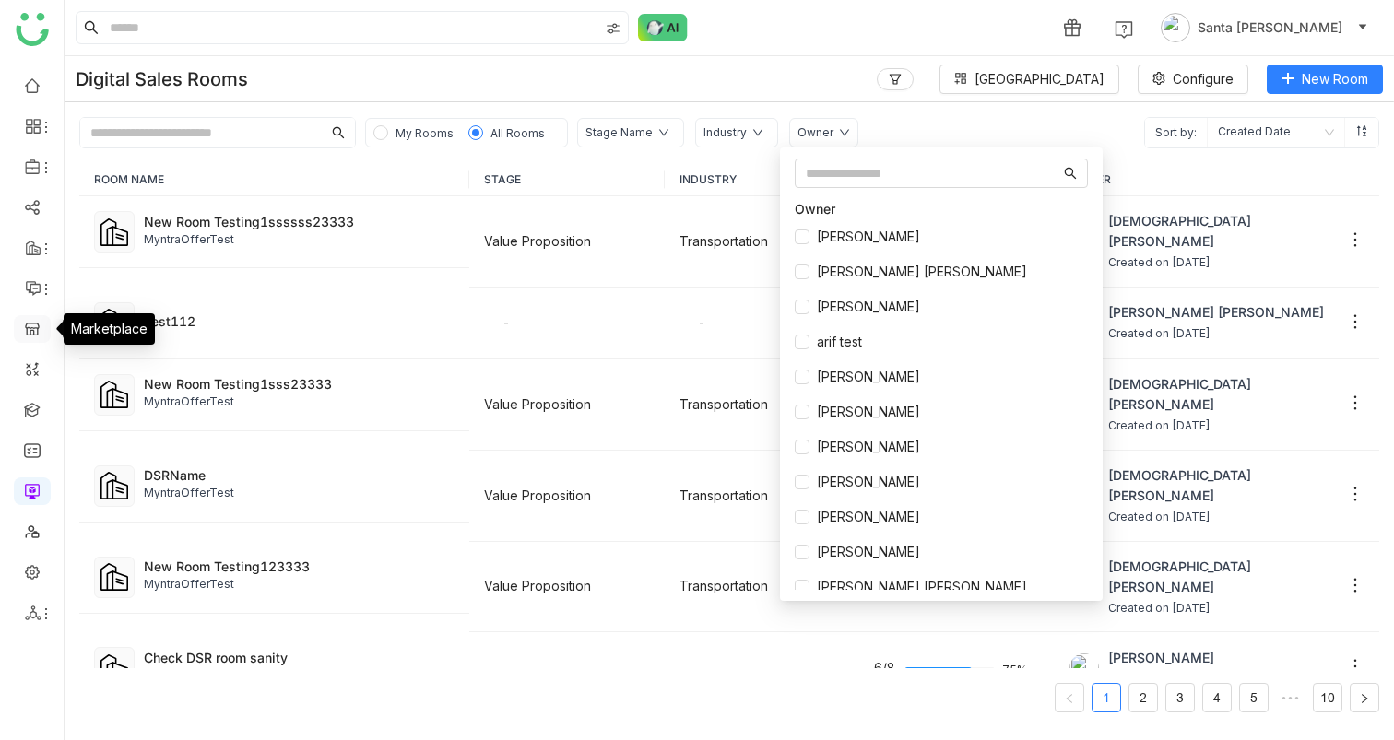
click at [37, 331] on link at bounding box center [32, 328] width 17 height 16
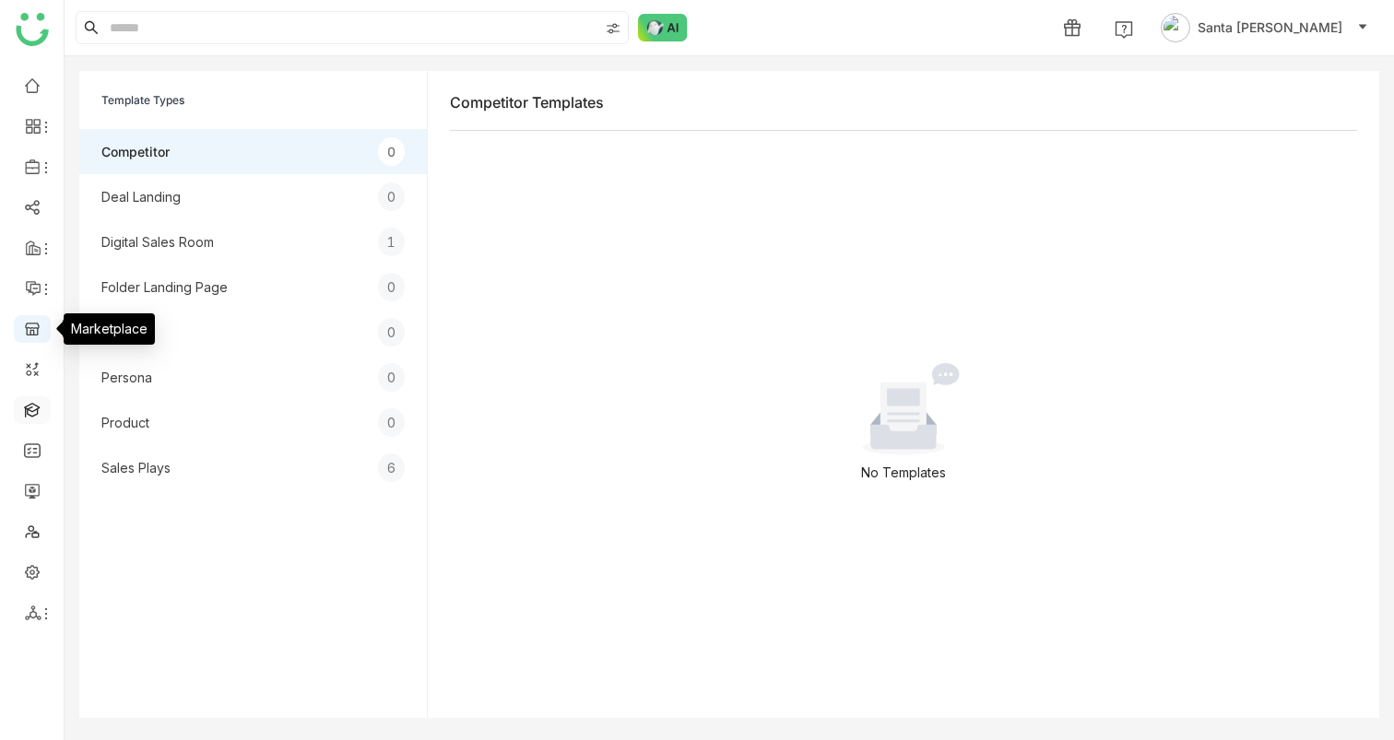
click at [41, 414] on link at bounding box center [32, 409] width 17 height 16
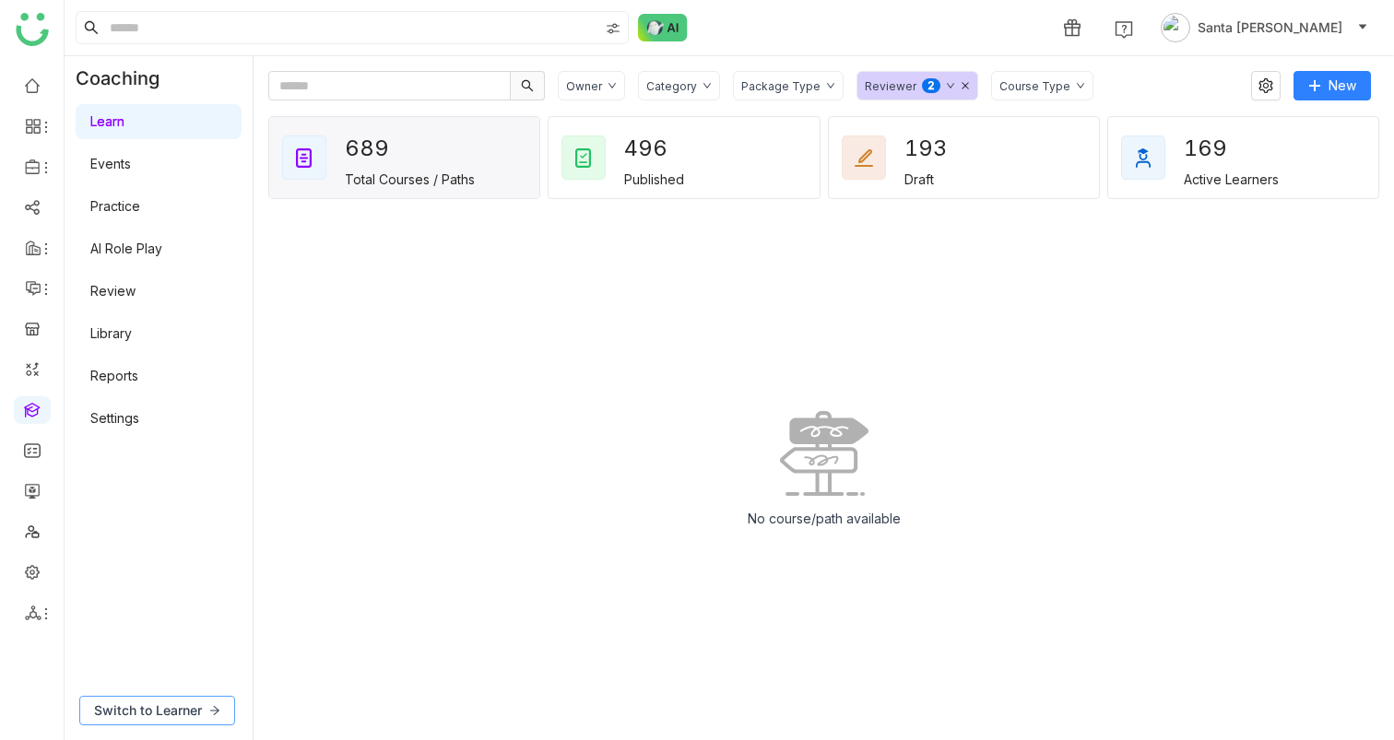
click at [166, 703] on span "Switch to Learner" at bounding box center [148, 711] width 108 height 20
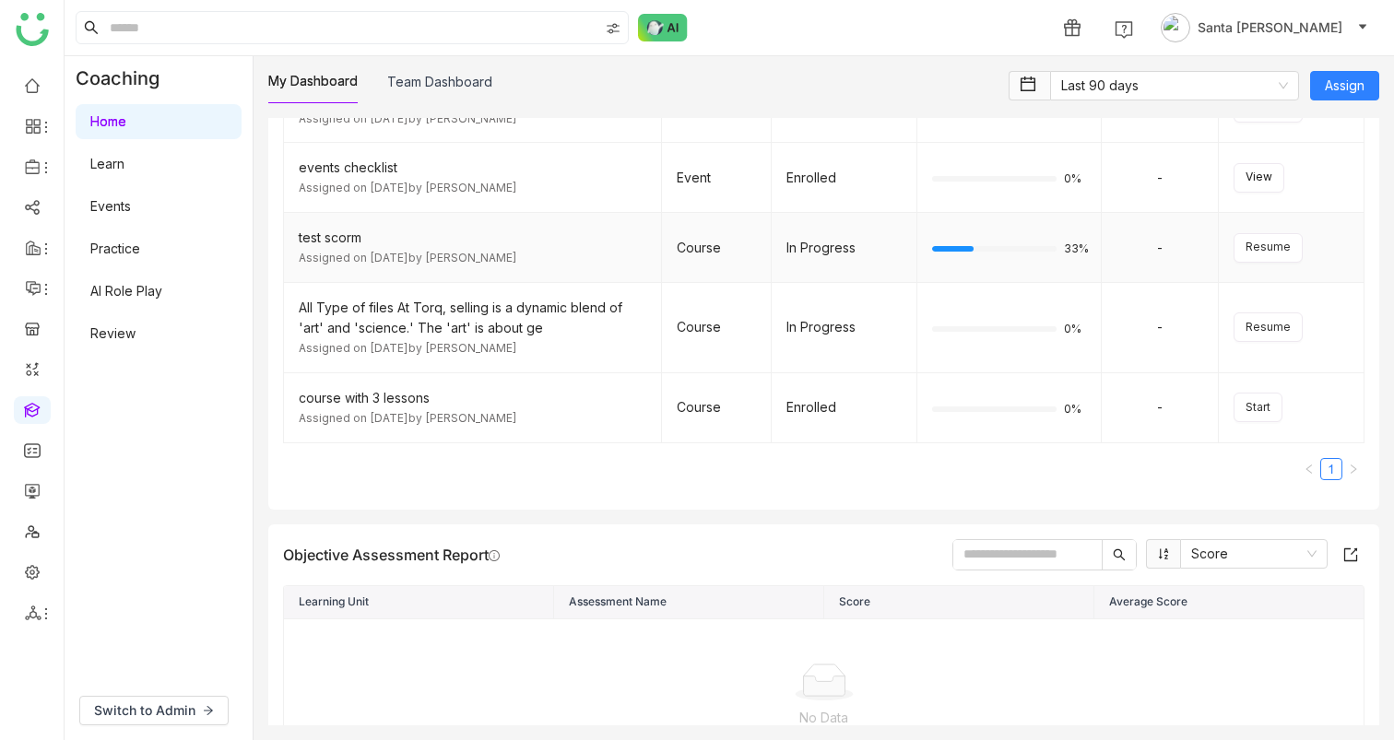
scroll to position [403, 0]
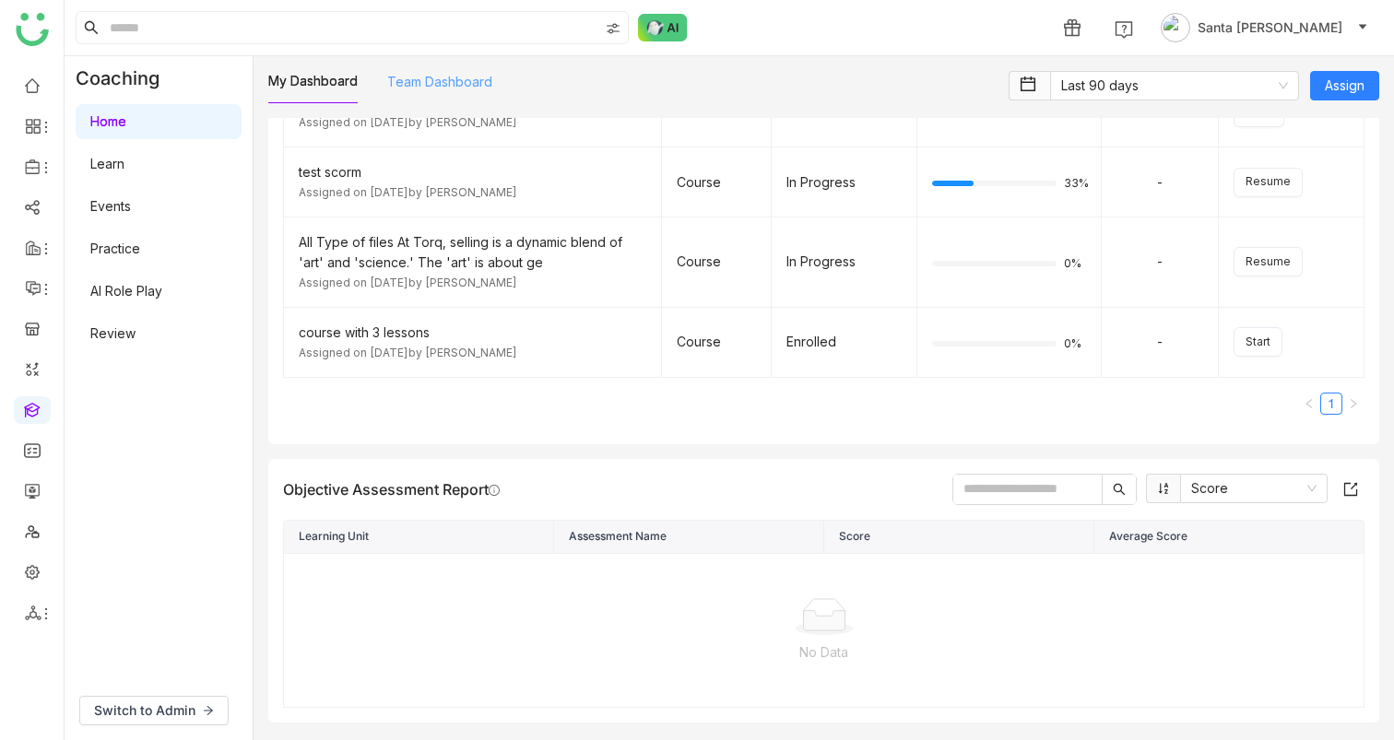
click at [466, 84] on link "Team Dashboard" at bounding box center [439, 82] width 105 height 16
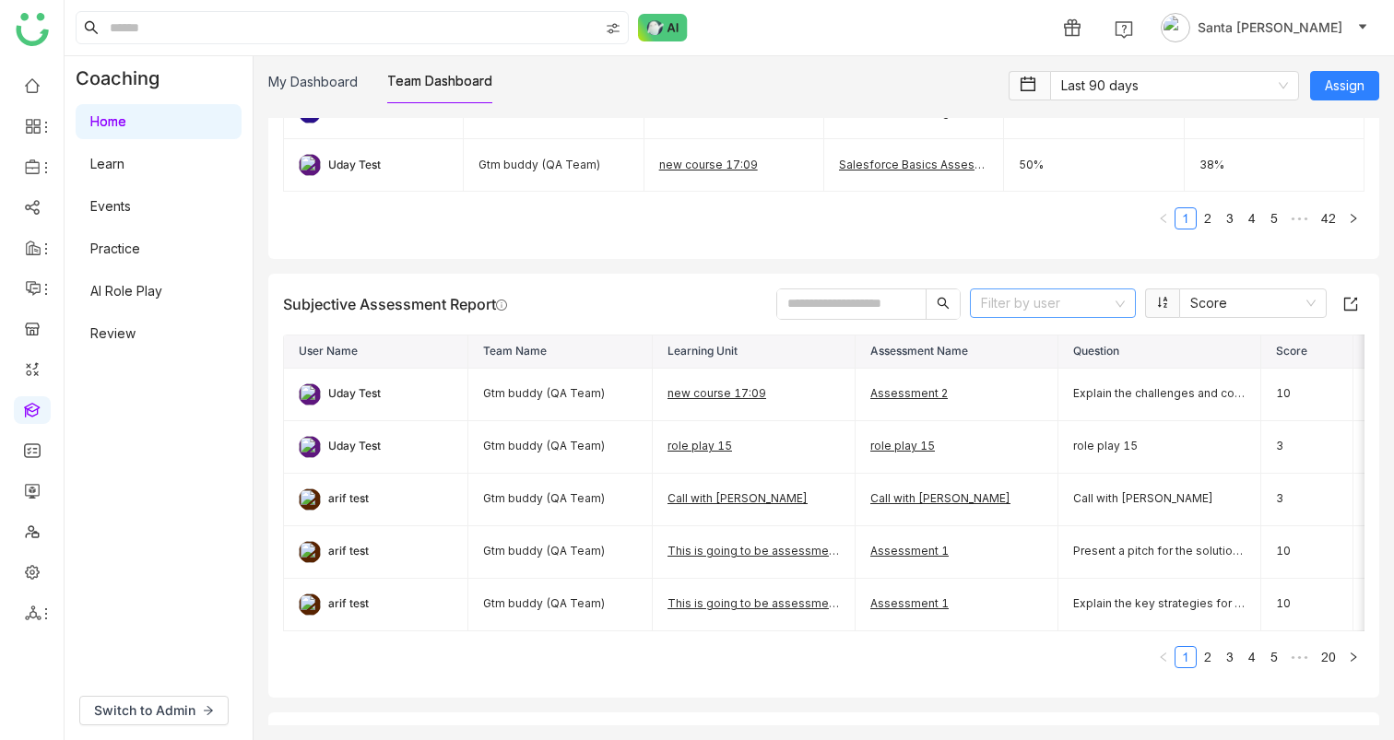
scroll to position [1519, 0]
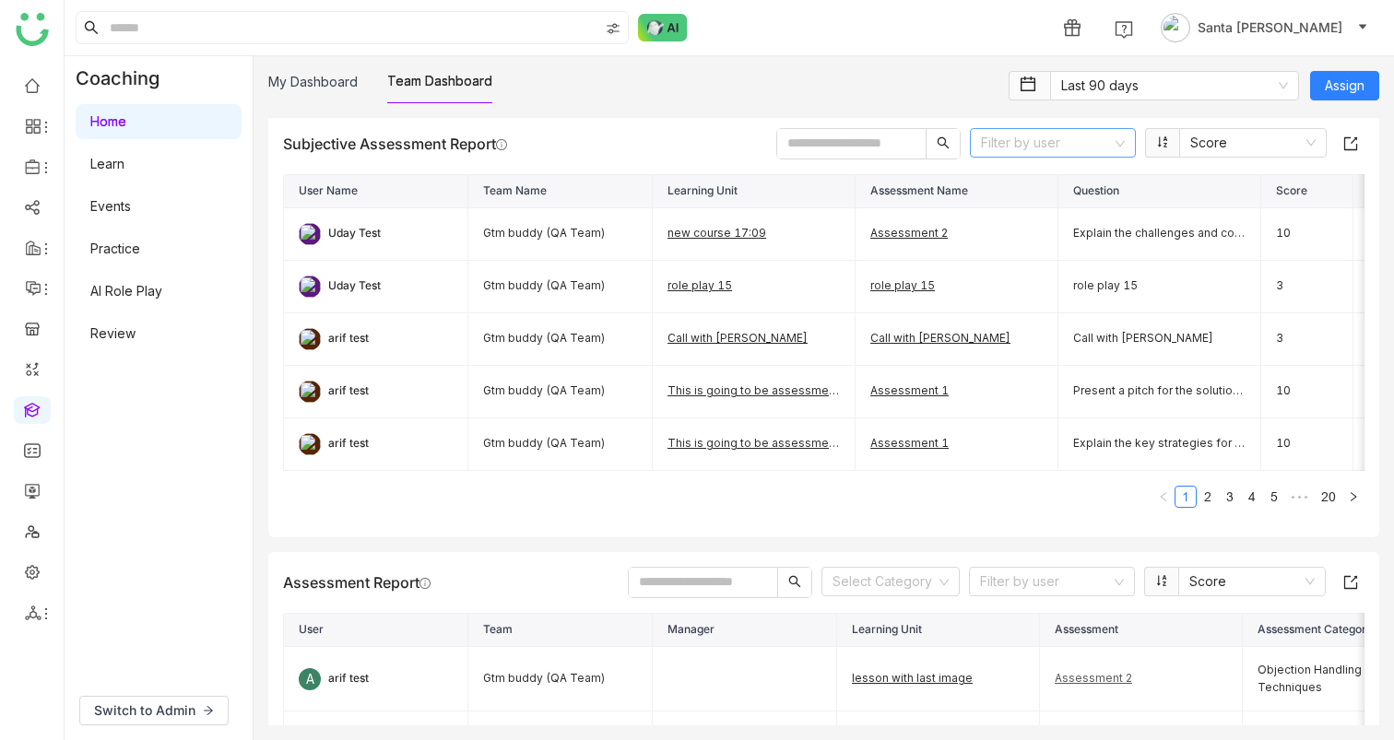
click at [1124, 139] on icon at bounding box center [1119, 143] width 11 height 11
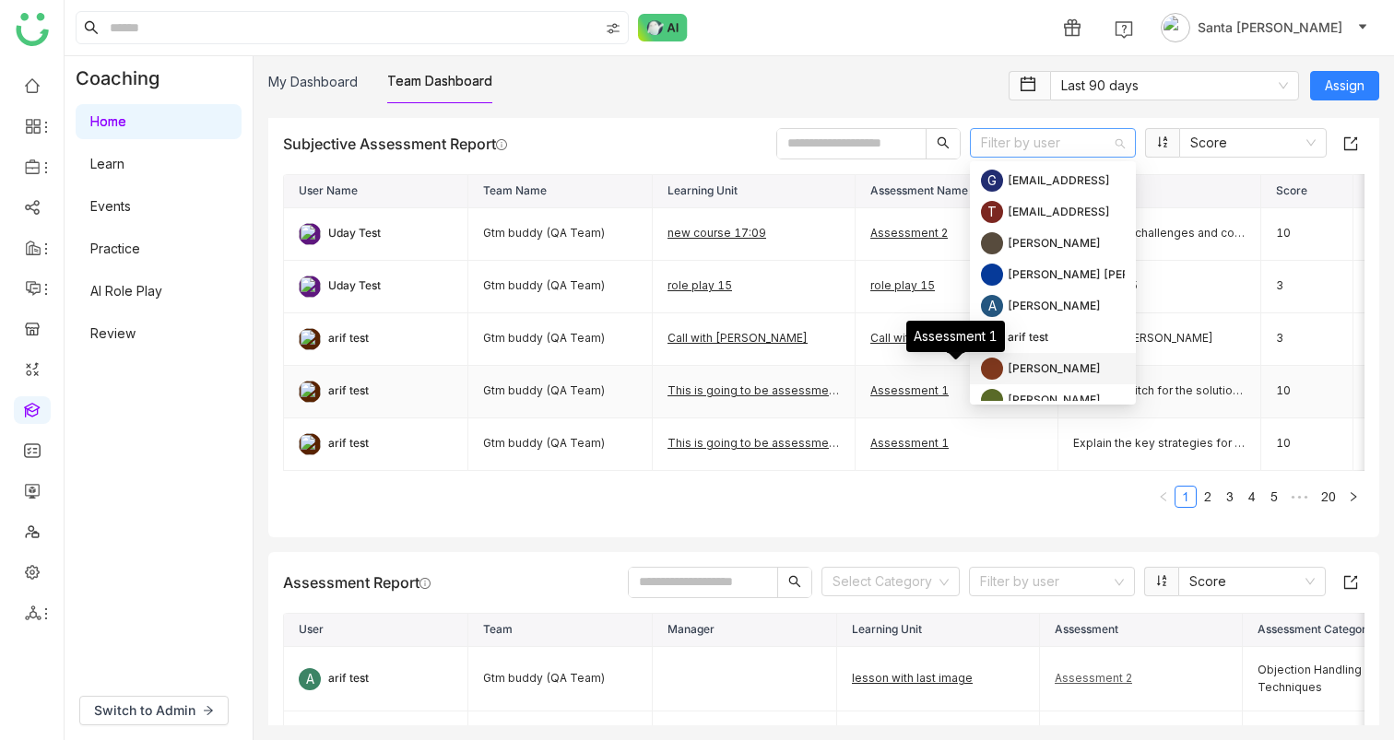
scroll to position [1535, 0]
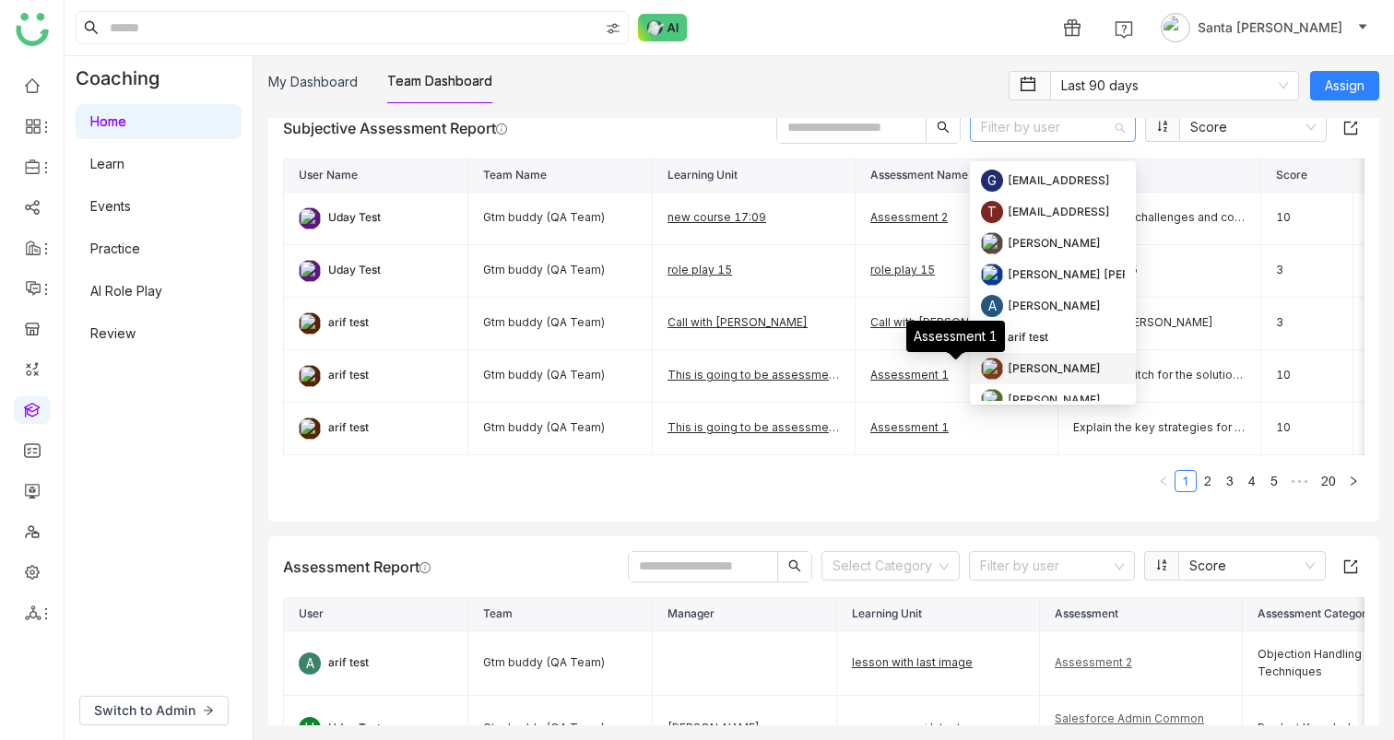
click at [913, 506] on nz-table "User Name Team Name Learning Unit Assessment Name Question Score Feedback Revie…" at bounding box center [823, 333] width 1081 height 348
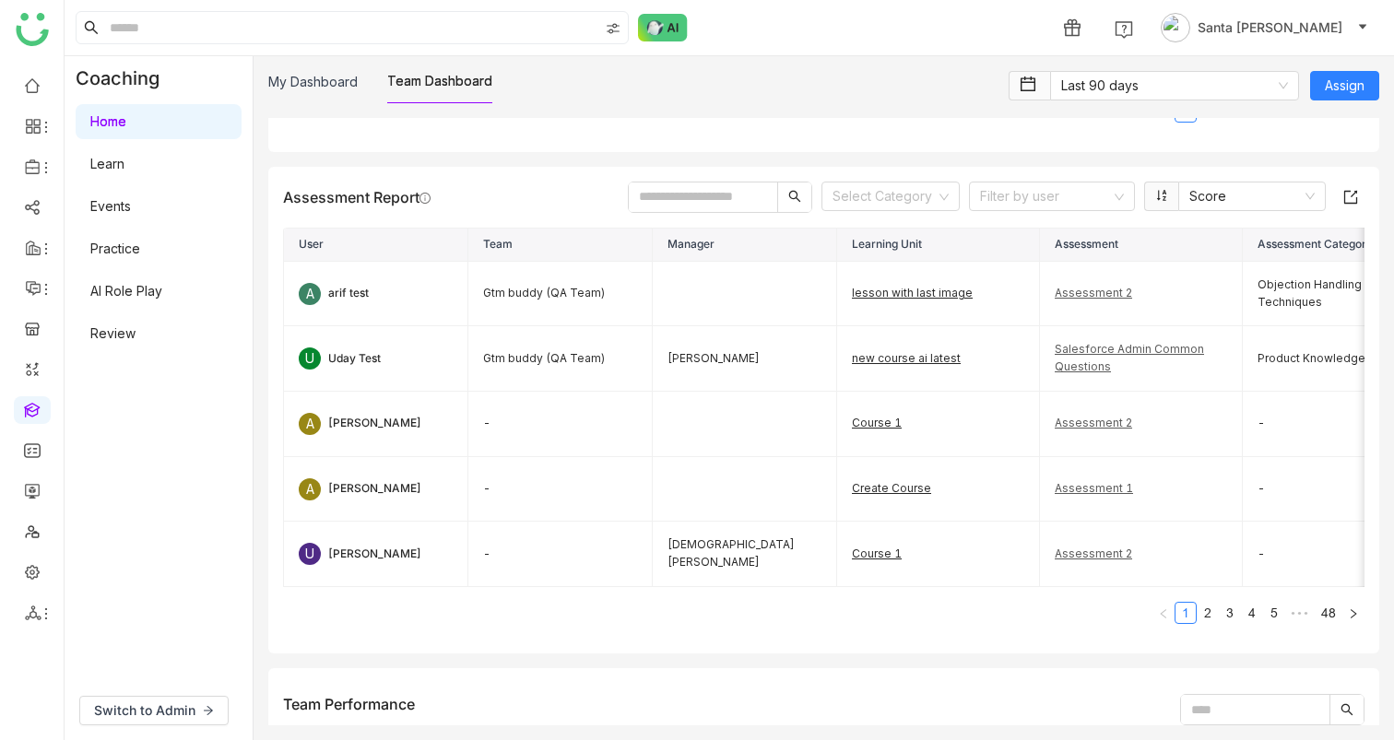
scroll to position [1896, 0]
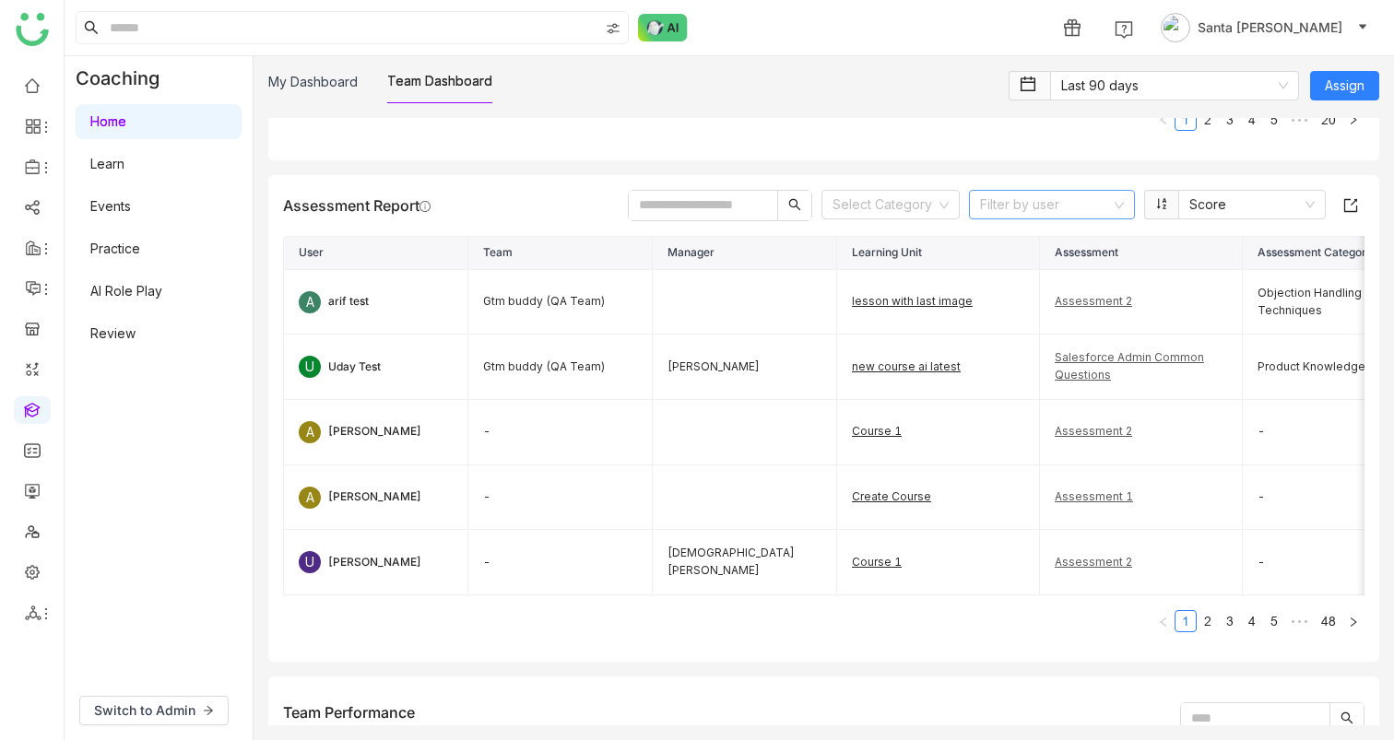
click at [1126, 204] on nz-select-top-control "Filter by user" at bounding box center [1052, 204] width 166 height 29
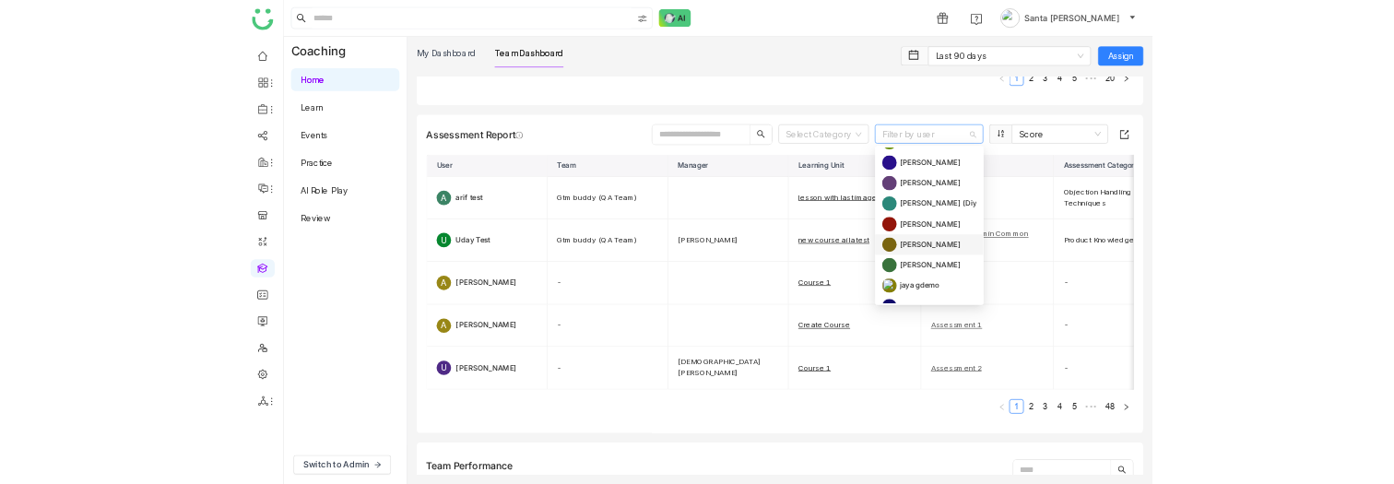
scroll to position [465, 0]
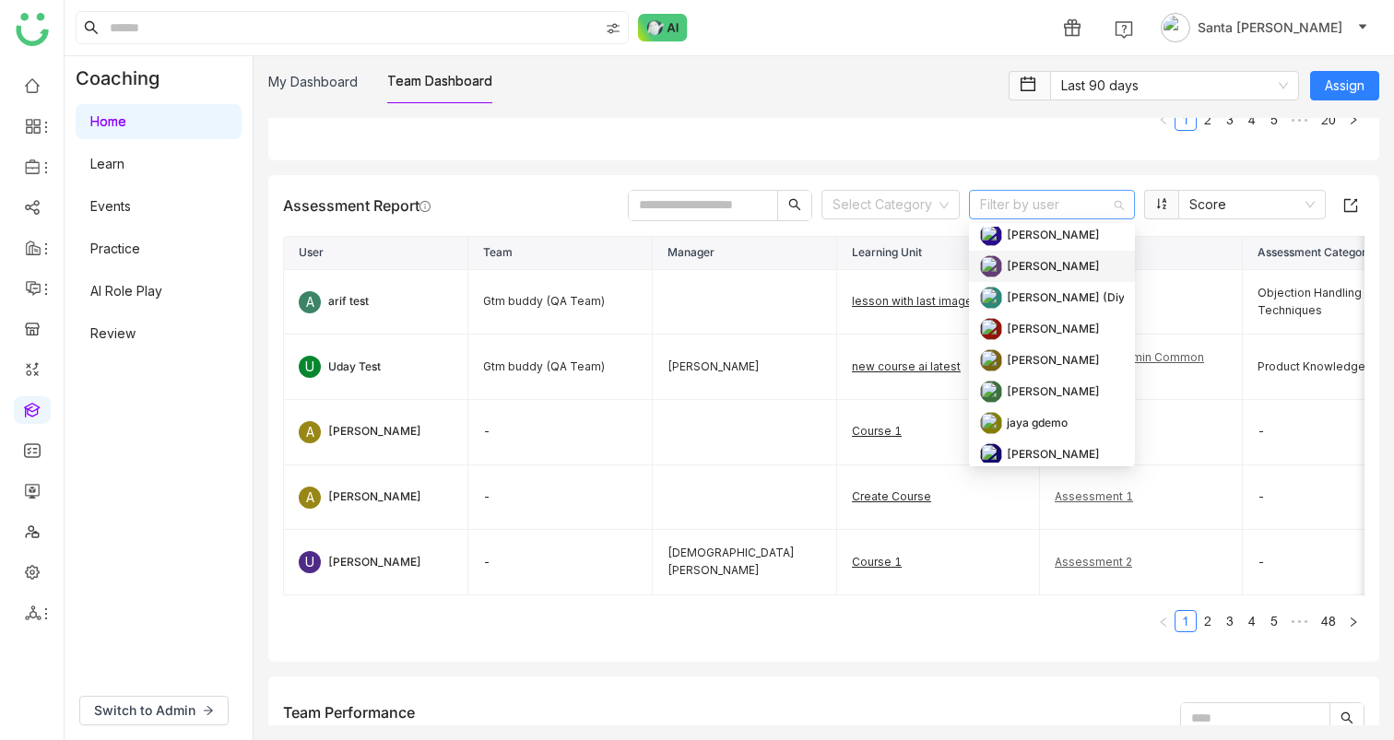
click at [937, 118] on nz-pagination "1 2 3 4 5 ••• 20" at bounding box center [823, 120] width 1081 height 22
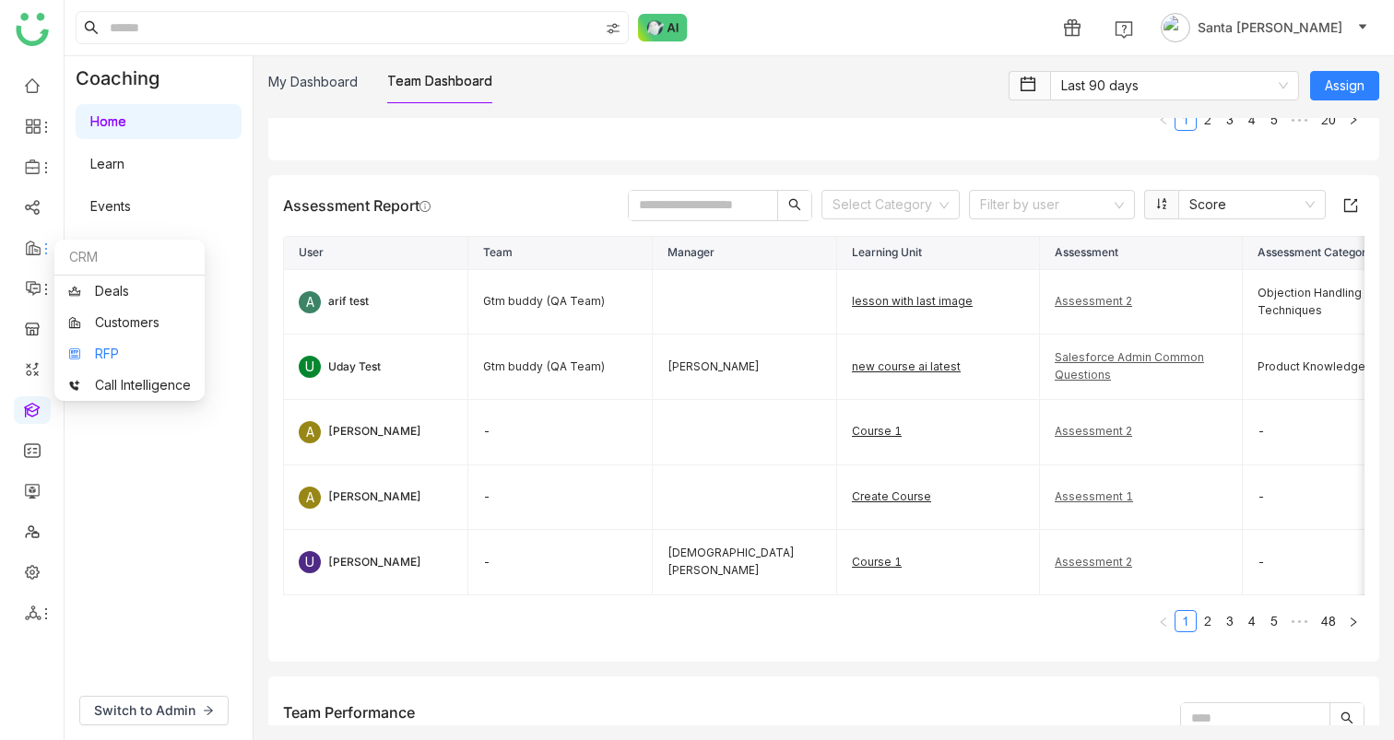
click at [101, 348] on link "RFP" at bounding box center [129, 354] width 123 height 13
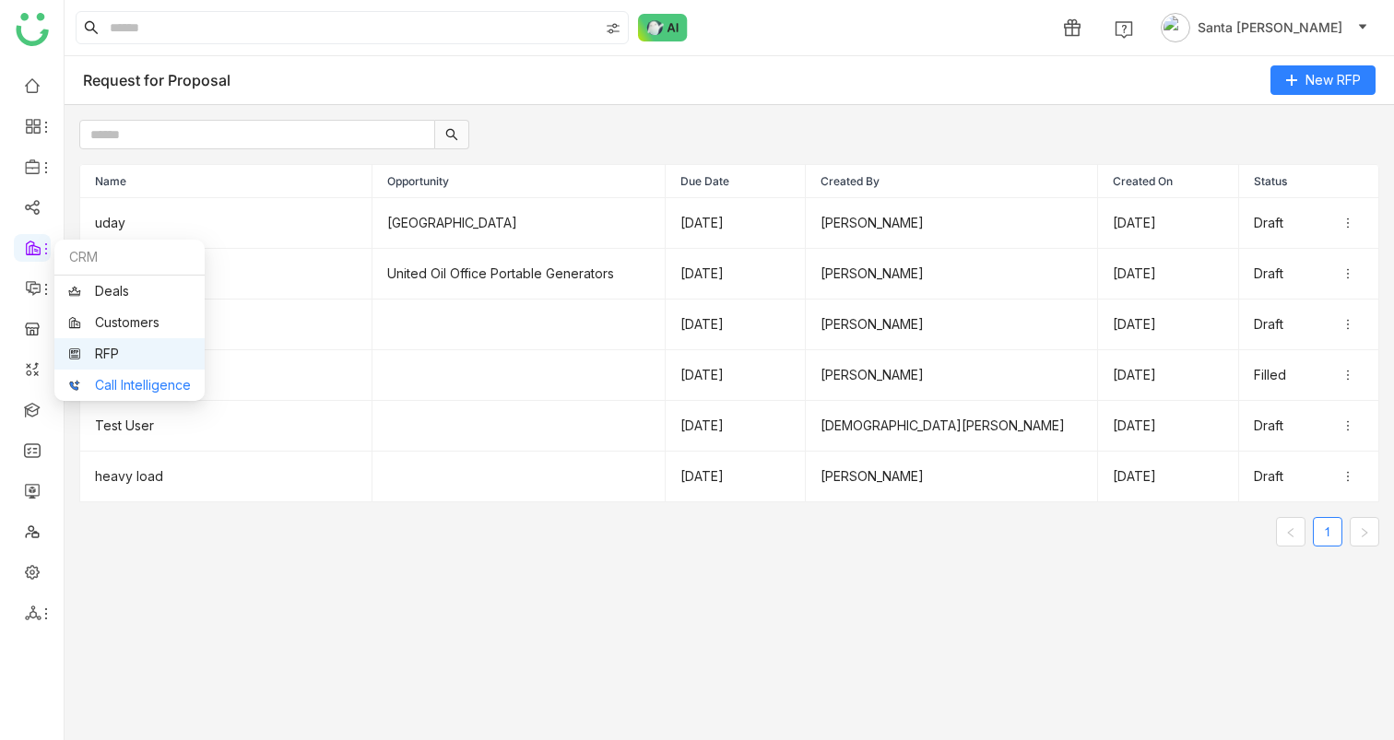
click at [114, 389] on link "Call Intelligence" at bounding box center [129, 385] width 123 height 13
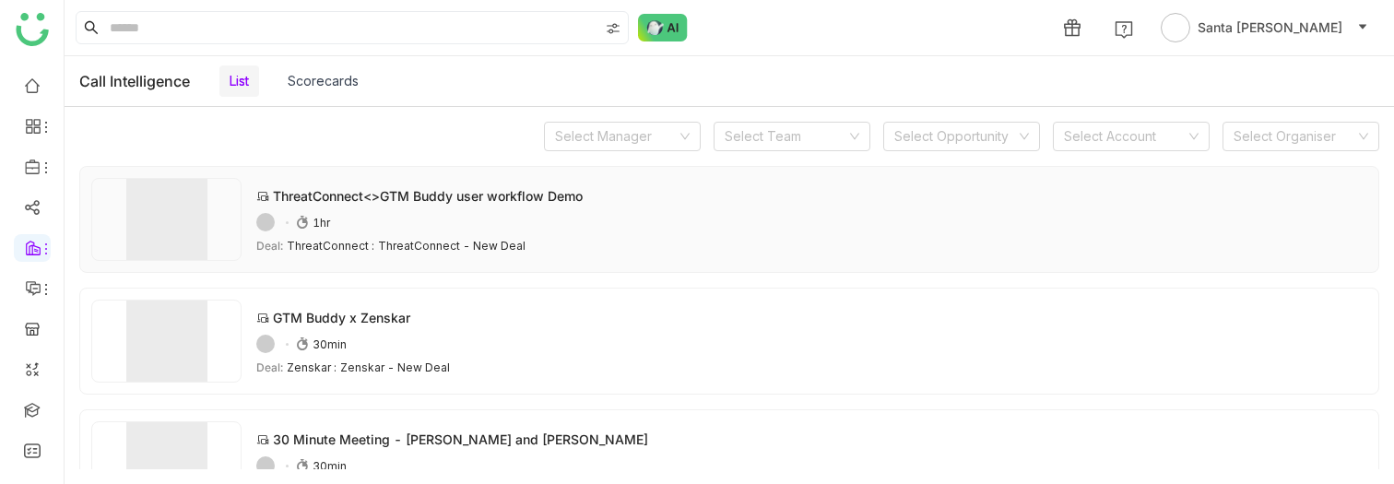
click at [395, 209] on div "ThreatConnect<>GTM Buddy user workflow Demo 54ADAFE6-5D10-4FBB-ADB3-0C1F514AB7B…" at bounding box center [811, 219] width 1111 height 66
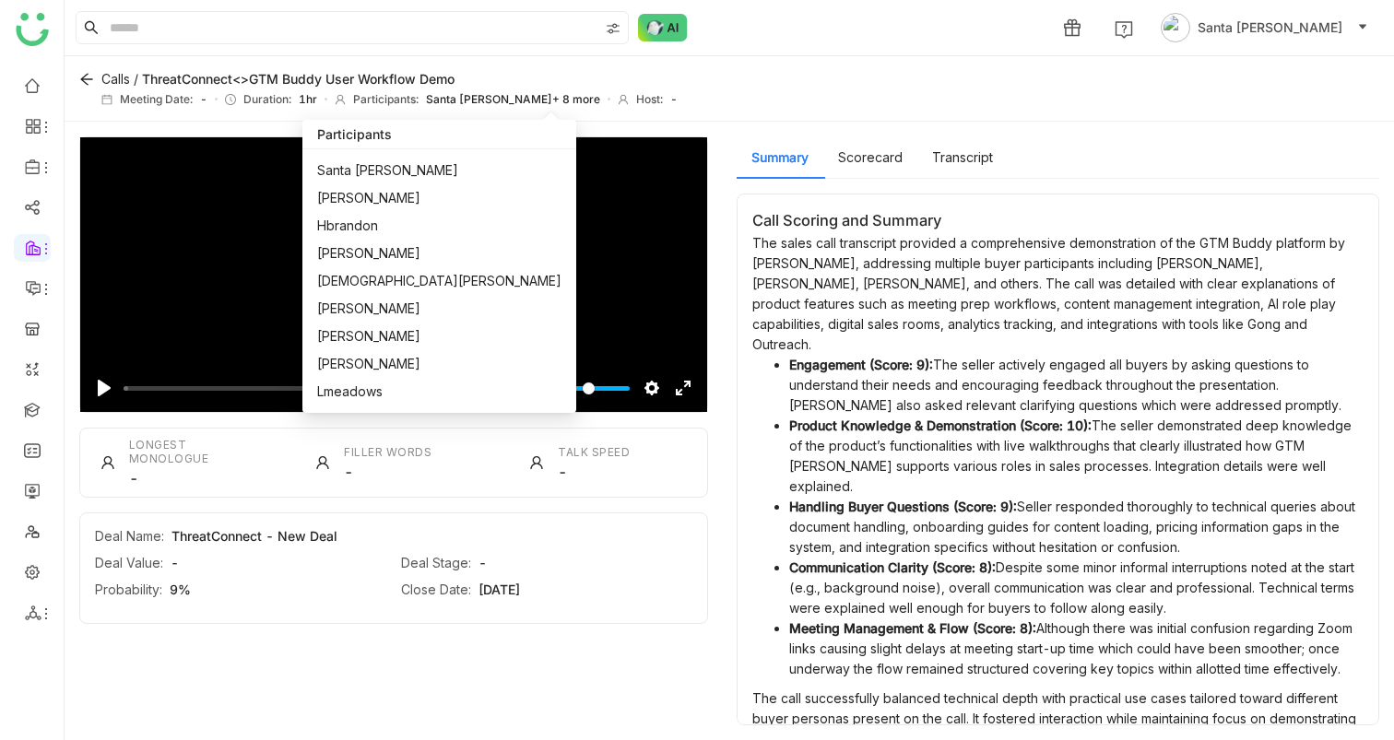
click at [458, 175] on span "Santa [PERSON_NAME]" at bounding box center [387, 170] width 141 height 20
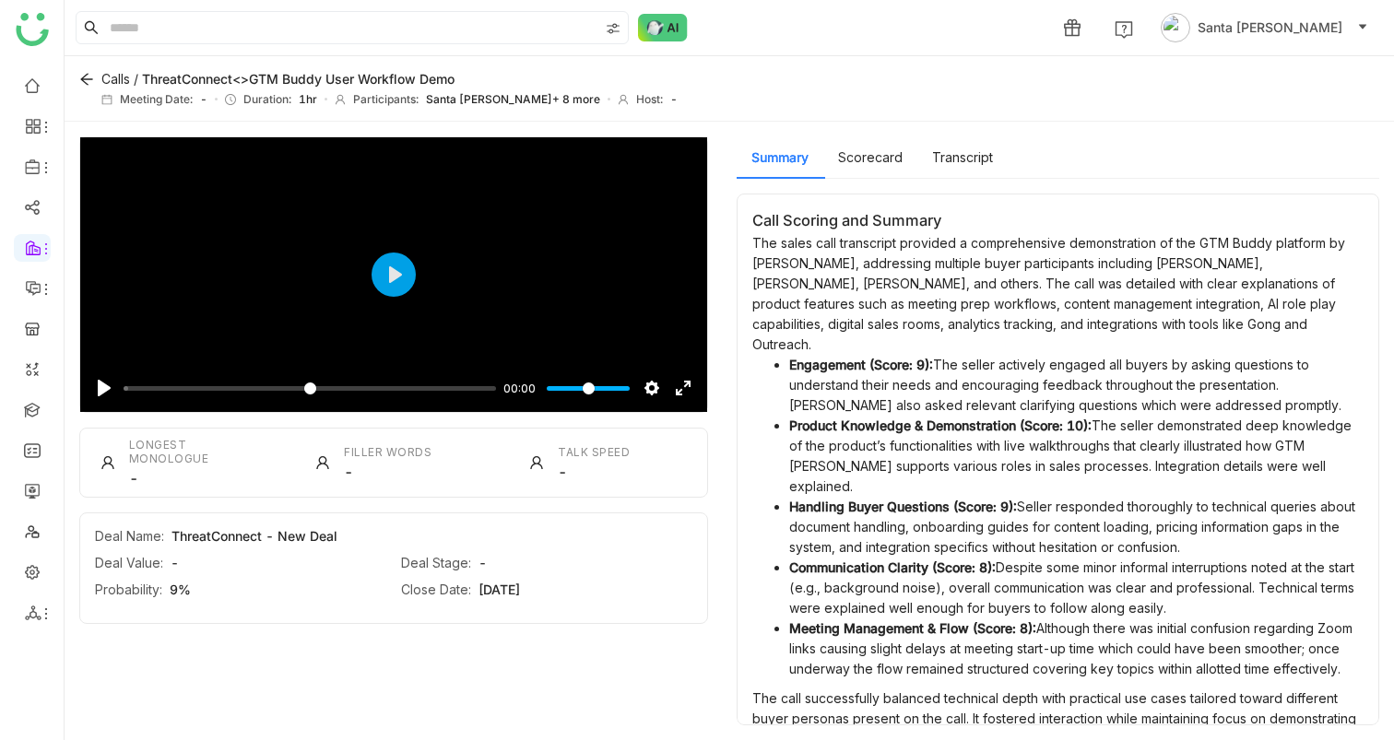
click at [530, 63] on div "Calls / ThreatConnect<>GTM Buddy user workflow Demo Meeting Date: - Duration: 1…" at bounding box center [729, 88] width 1329 height 65
click at [867, 157] on button "Scorecard" at bounding box center [870, 157] width 65 height 20
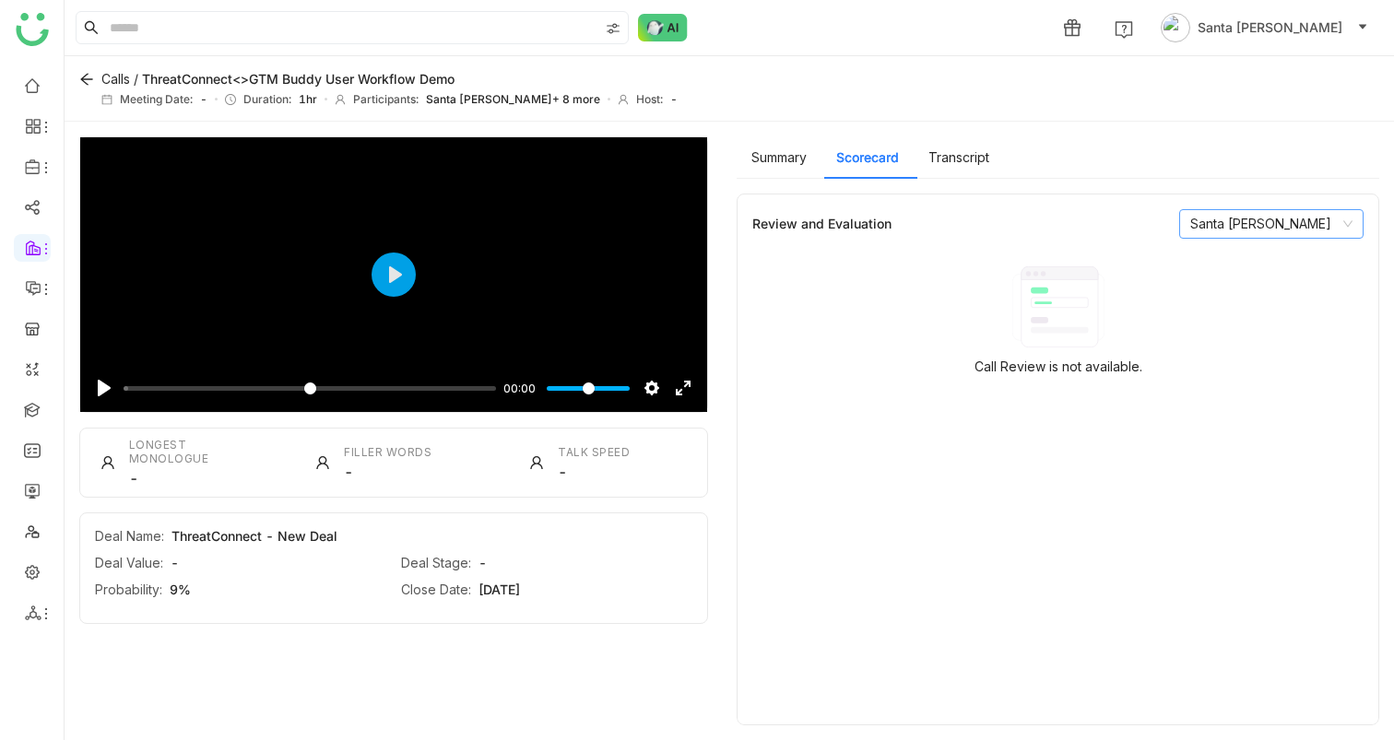
click at [1316, 226] on nz-select-item "Santa [PERSON_NAME]" at bounding box center [1271, 224] width 162 height 28
click at [964, 163] on button "Transcript" at bounding box center [958, 157] width 61 height 20
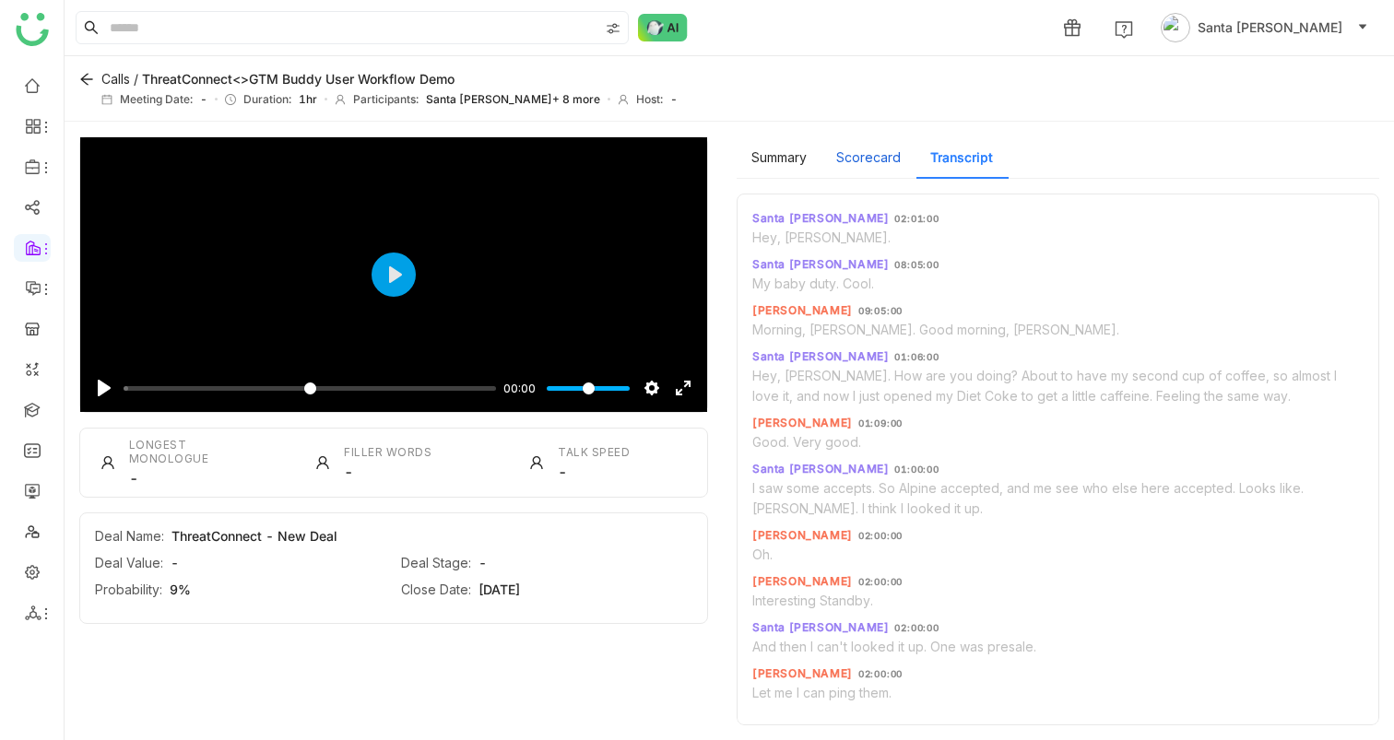
click at [848, 162] on button "Scorecard" at bounding box center [868, 157] width 65 height 20
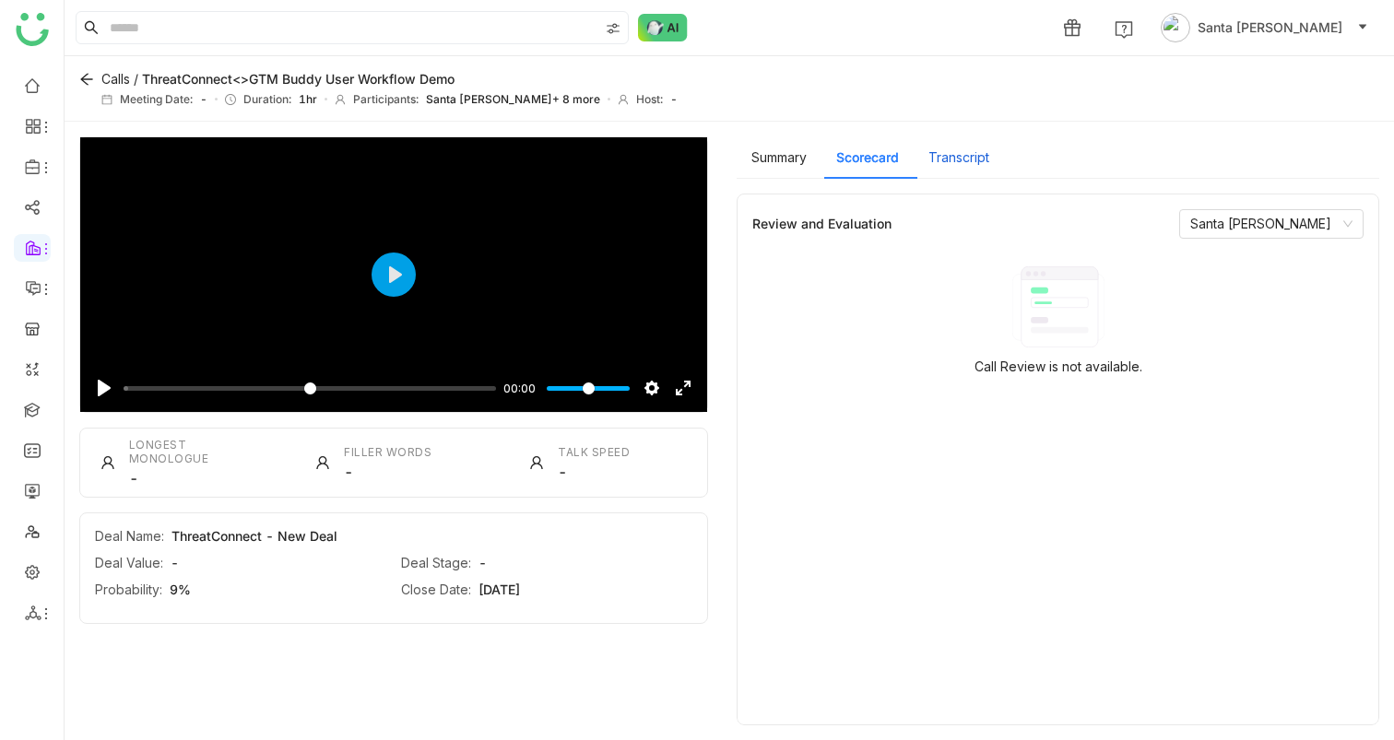
click at [976, 151] on button "Transcript" at bounding box center [958, 157] width 61 height 20
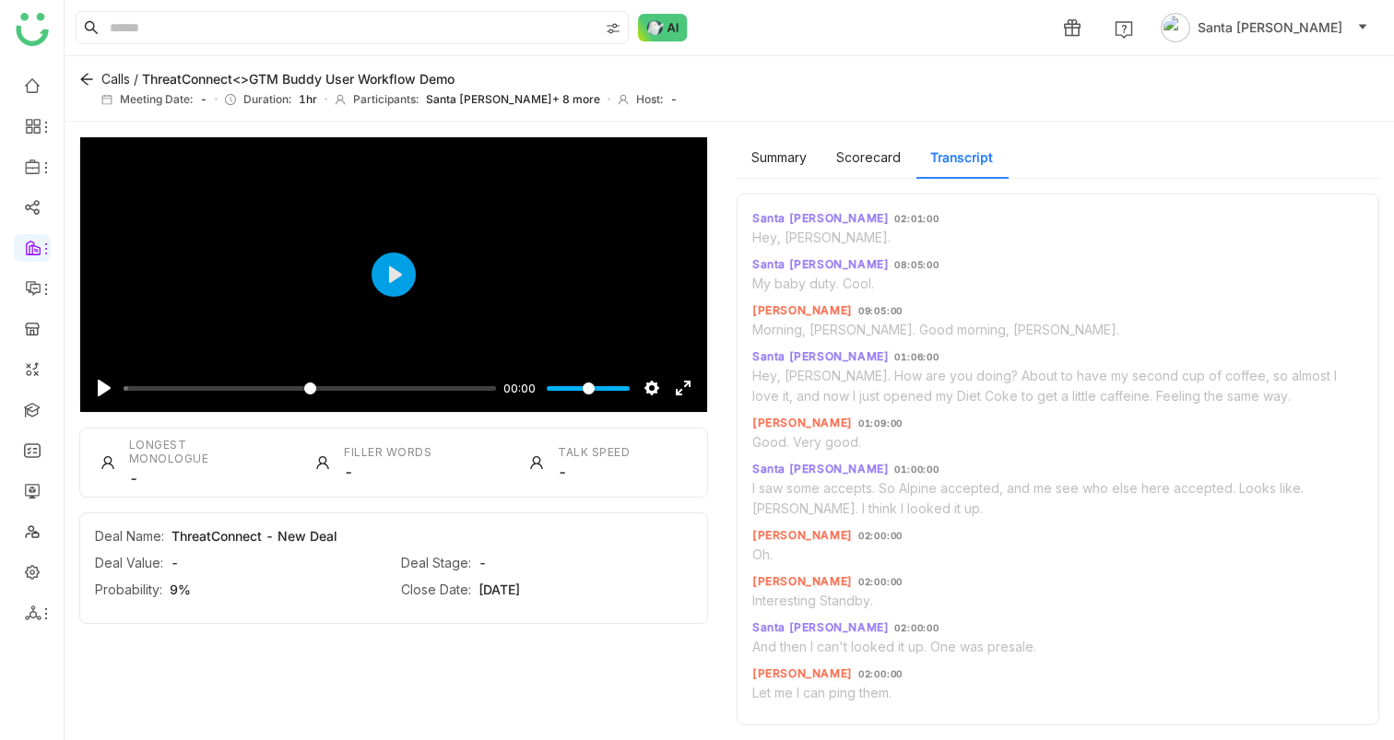
click at [807, 328] on span "Morning, Ron. Good morning, Colin." at bounding box center [935, 329] width 367 height 19
click at [863, 370] on span "Hey, Dan. How are you doing? About to have my second cup of coffee, so almost I…" at bounding box center [1044, 386] width 584 height 40
click at [833, 435] on span "Good. Very good." at bounding box center [806, 441] width 109 height 19
click at [870, 483] on span "I saw some accepts. So Alpine accepted, and me see who else here accepted. Look…" at bounding box center [1027, 498] width 551 height 40
click at [832, 234] on div "Santa Thounaojam 02:01:00 Hey, Colin. Santa Thounaojam 08:05:00 My baby duty. C…" at bounding box center [1057, 459] width 611 height 501
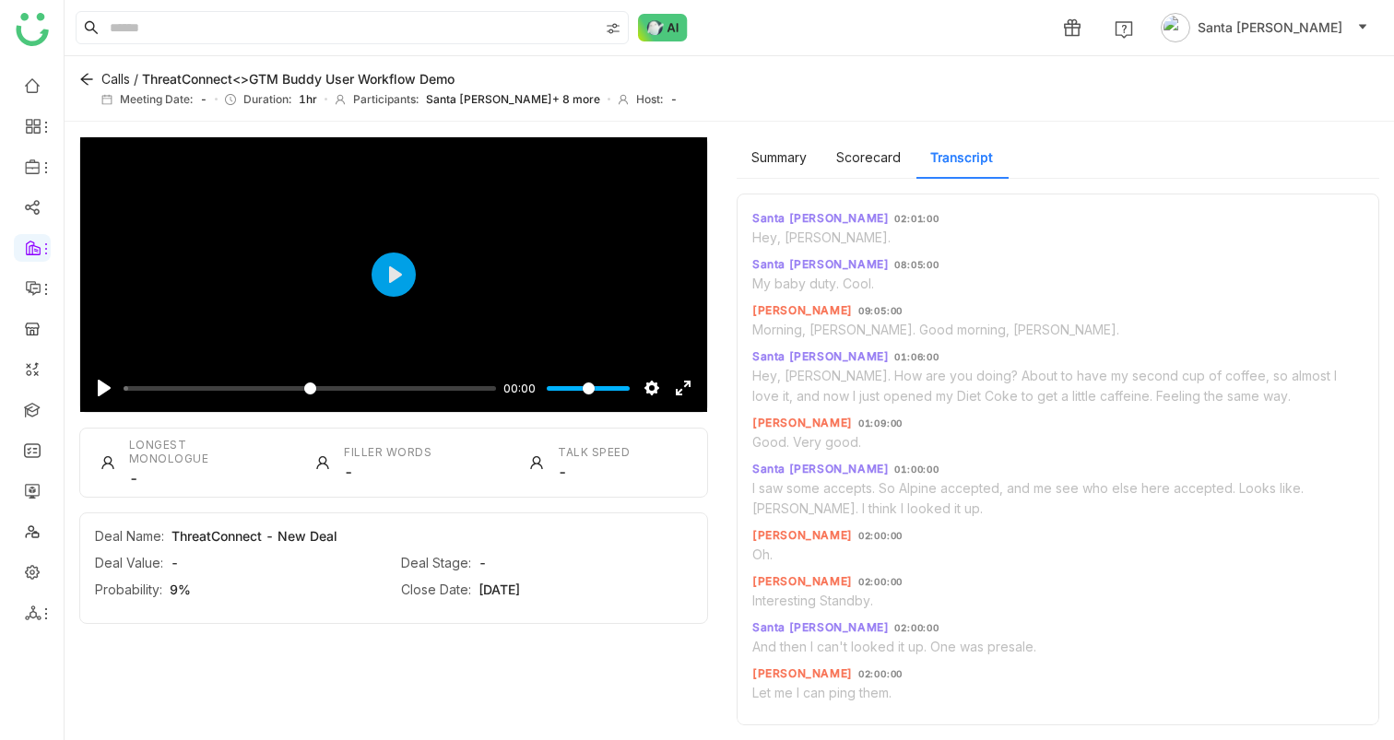
click at [809, 236] on span "Hey, Colin." at bounding box center [821, 237] width 138 height 19
click at [884, 158] on button "Scorecard" at bounding box center [868, 157] width 65 height 20
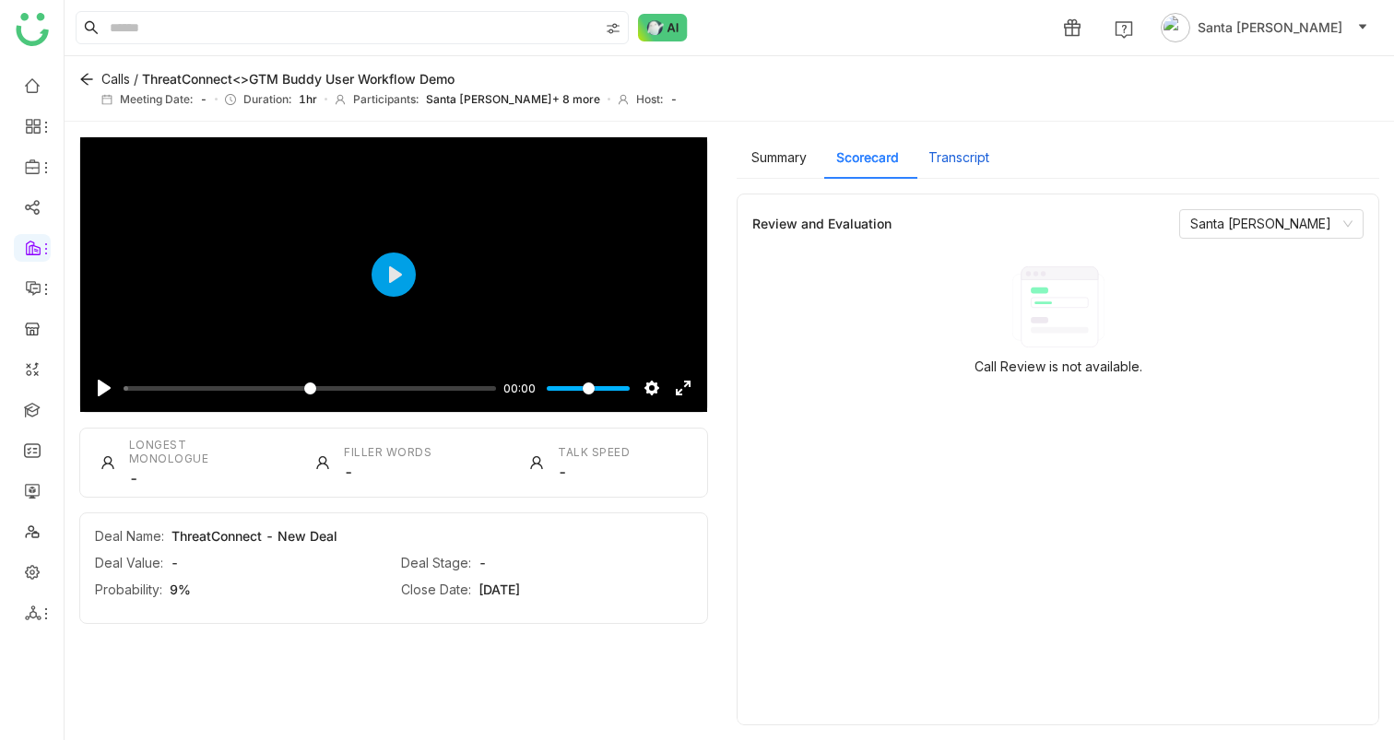
click at [966, 147] on button "Transcript" at bounding box center [958, 157] width 61 height 20
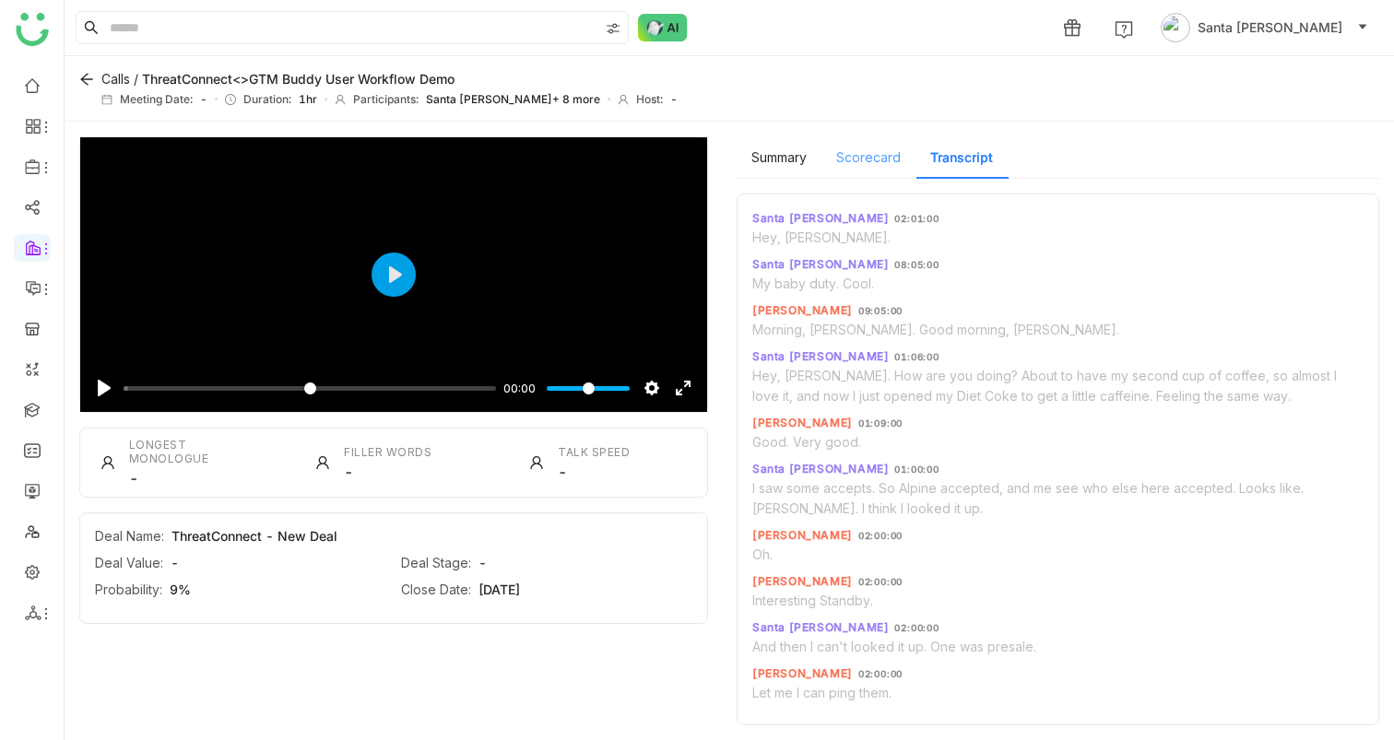
click at [876, 171] on div "Scorecard" at bounding box center [868, 157] width 94 height 42
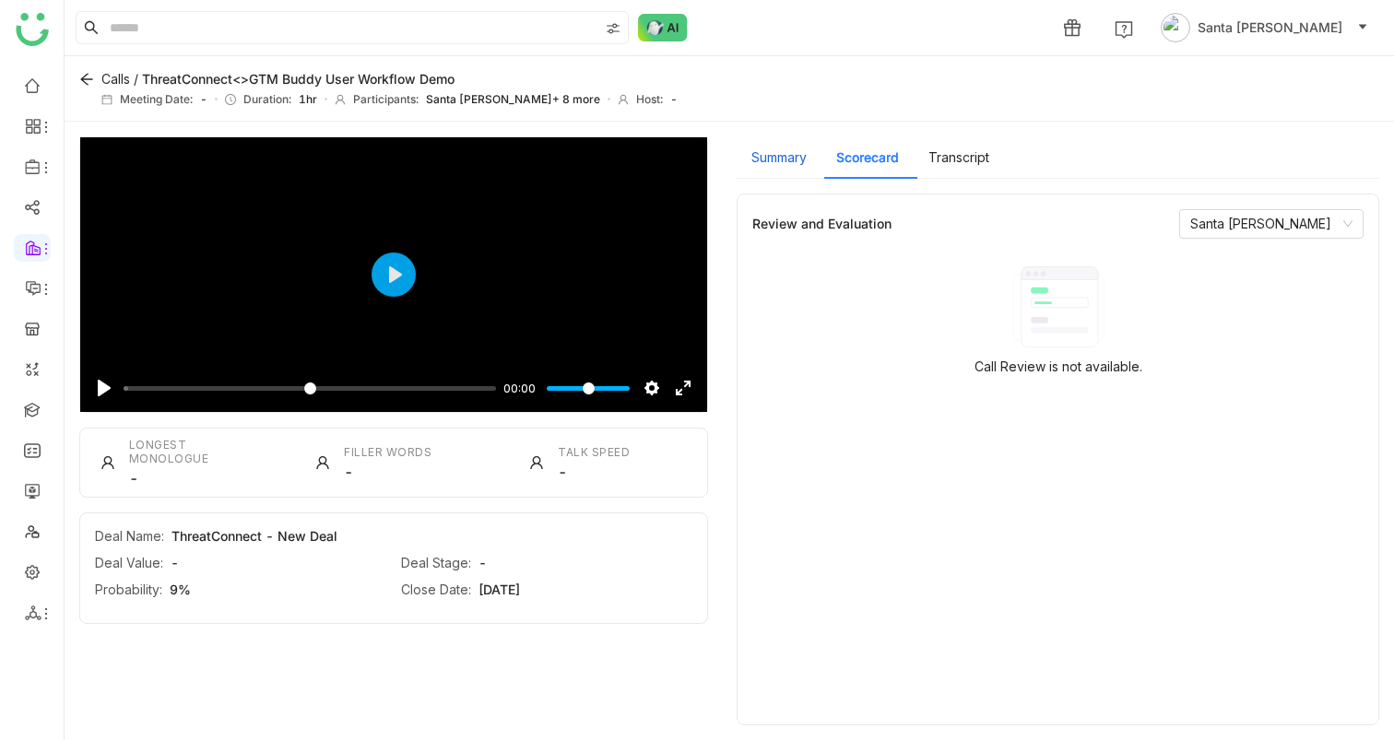
click at [788, 165] on button "Summary" at bounding box center [778, 157] width 55 height 20
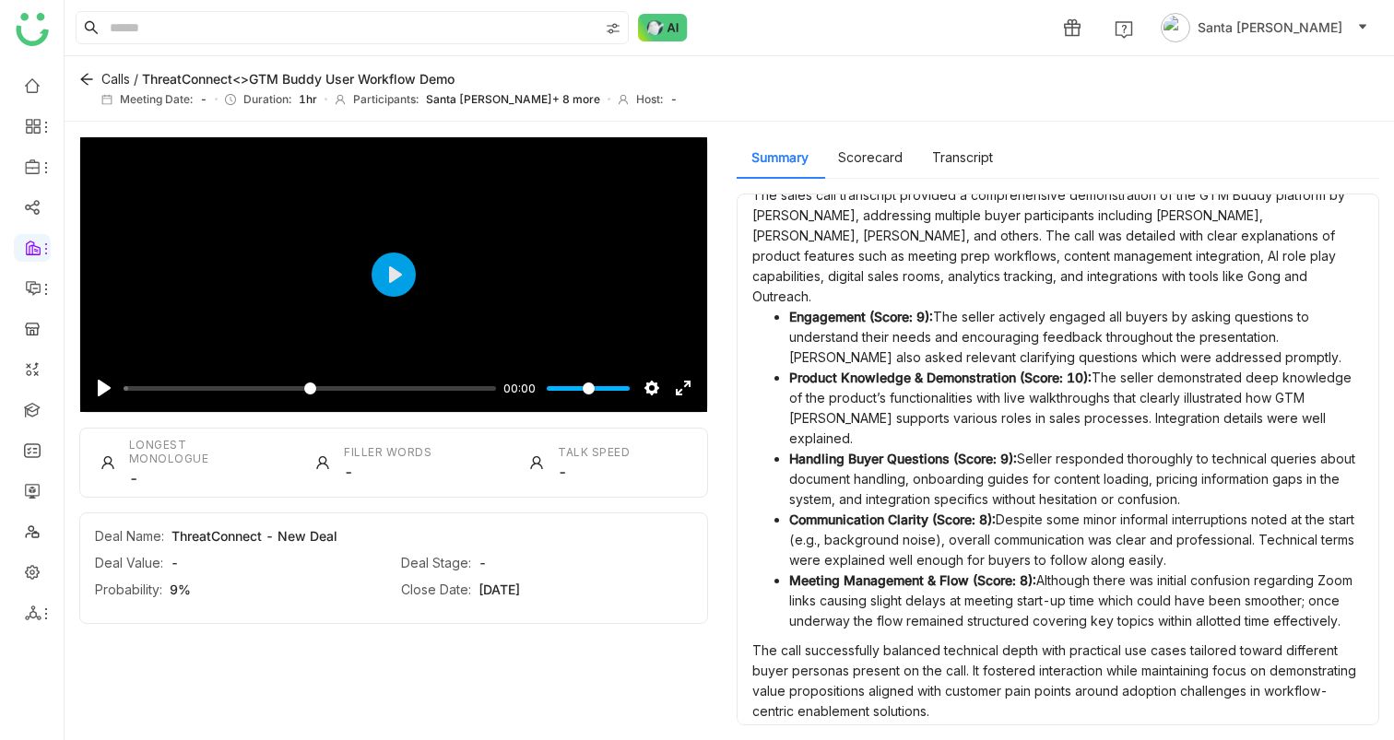
scroll to position [120, 0]
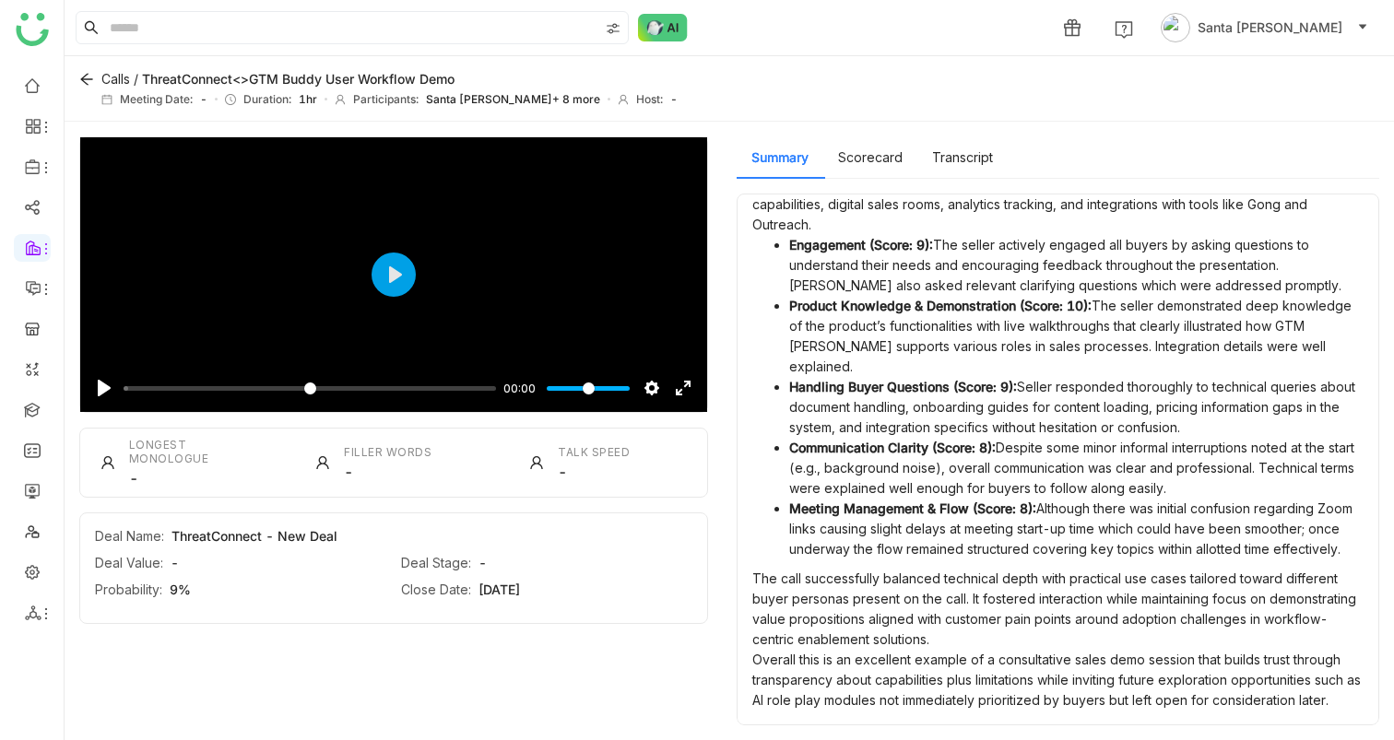
click at [174, 483] on span "-" at bounding box center [175, 563] width 8 height 16
click at [119, 483] on span "Deal Value:" at bounding box center [129, 563] width 68 height 16
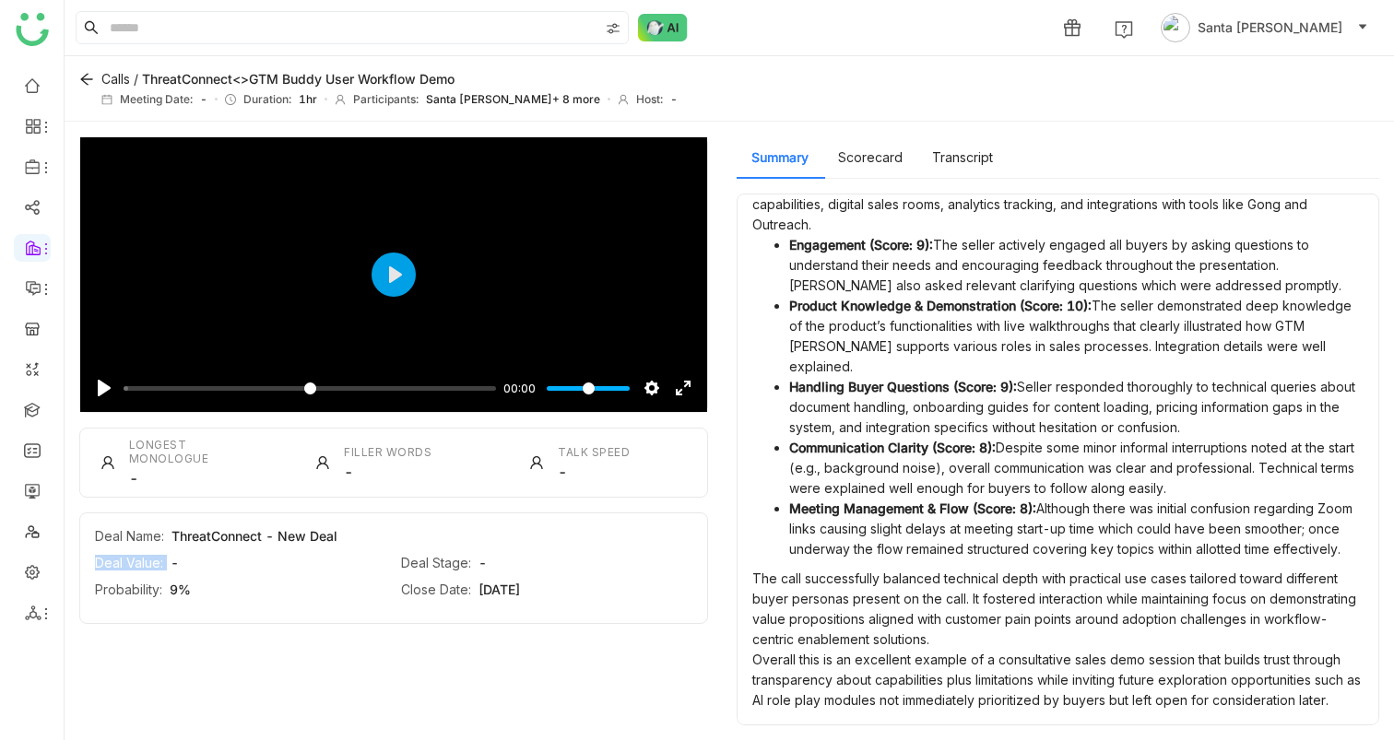
click at [119, 483] on span "Deal Value:" at bounding box center [129, 563] width 68 height 16
drag, startPoint x: 204, startPoint y: 577, endPoint x: 95, endPoint y: 546, distance: 113.2
click at [95, 483] on div "Deal Name: ThreatConnect - New Deal Deal Value: - Deal Stage: - Probability: 9%…" at bounding box center [393, 569] width 629 height 112
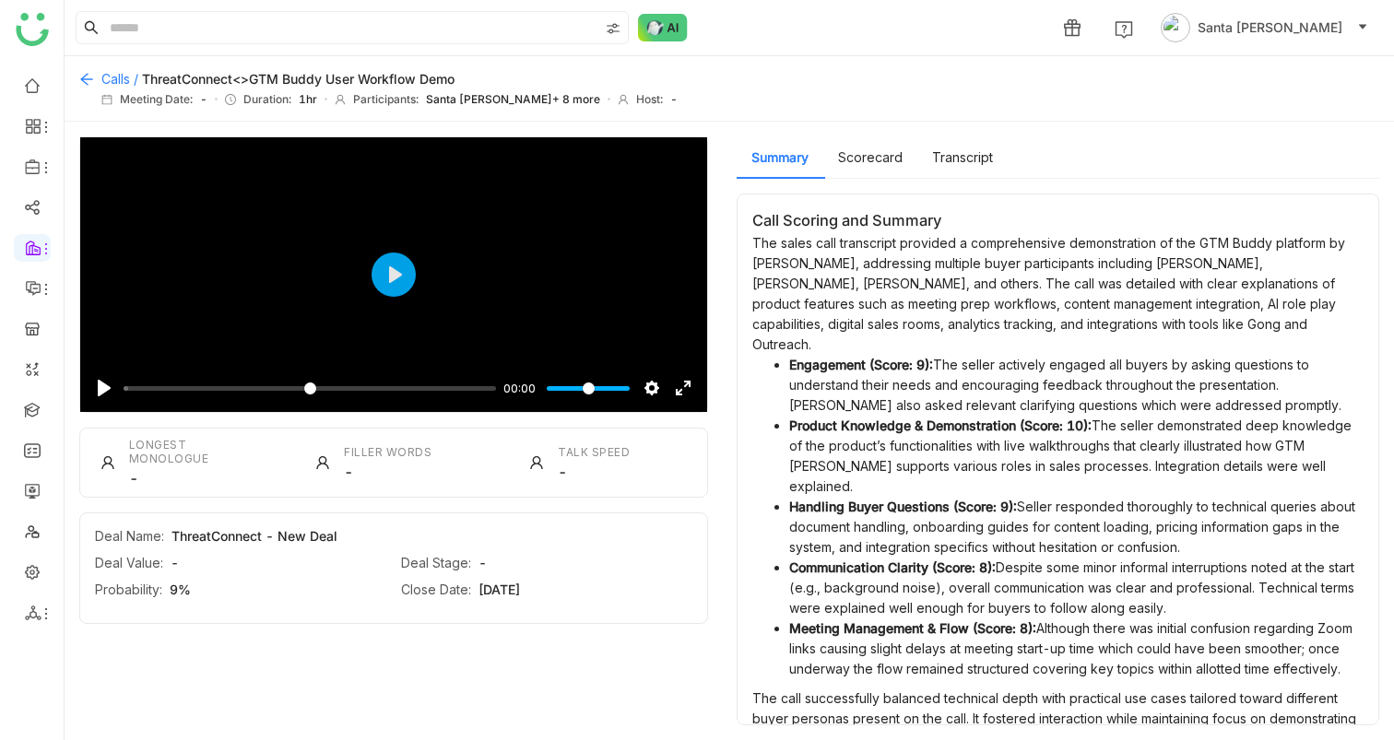
click at [88, 79] on icon at bounding box center [86, 79] width 15 height 15
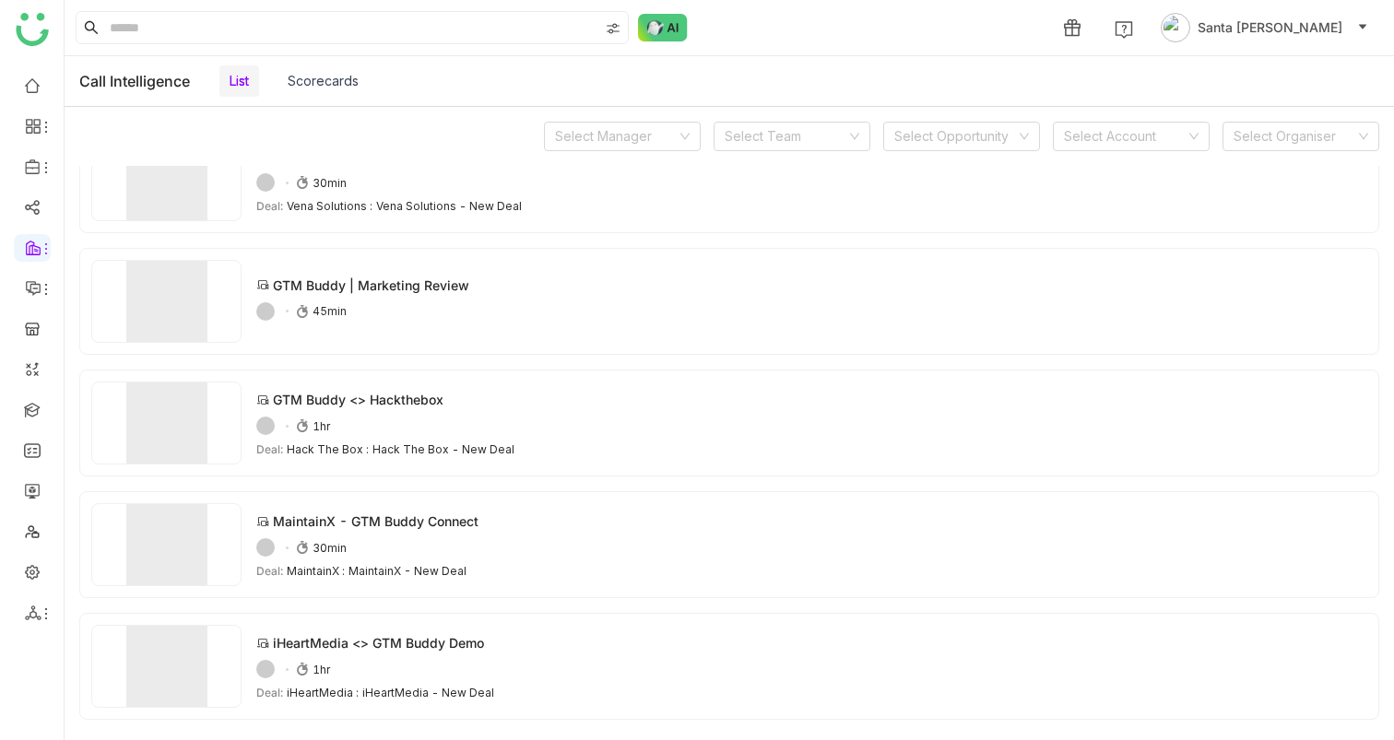
scroll to position [654, 0]
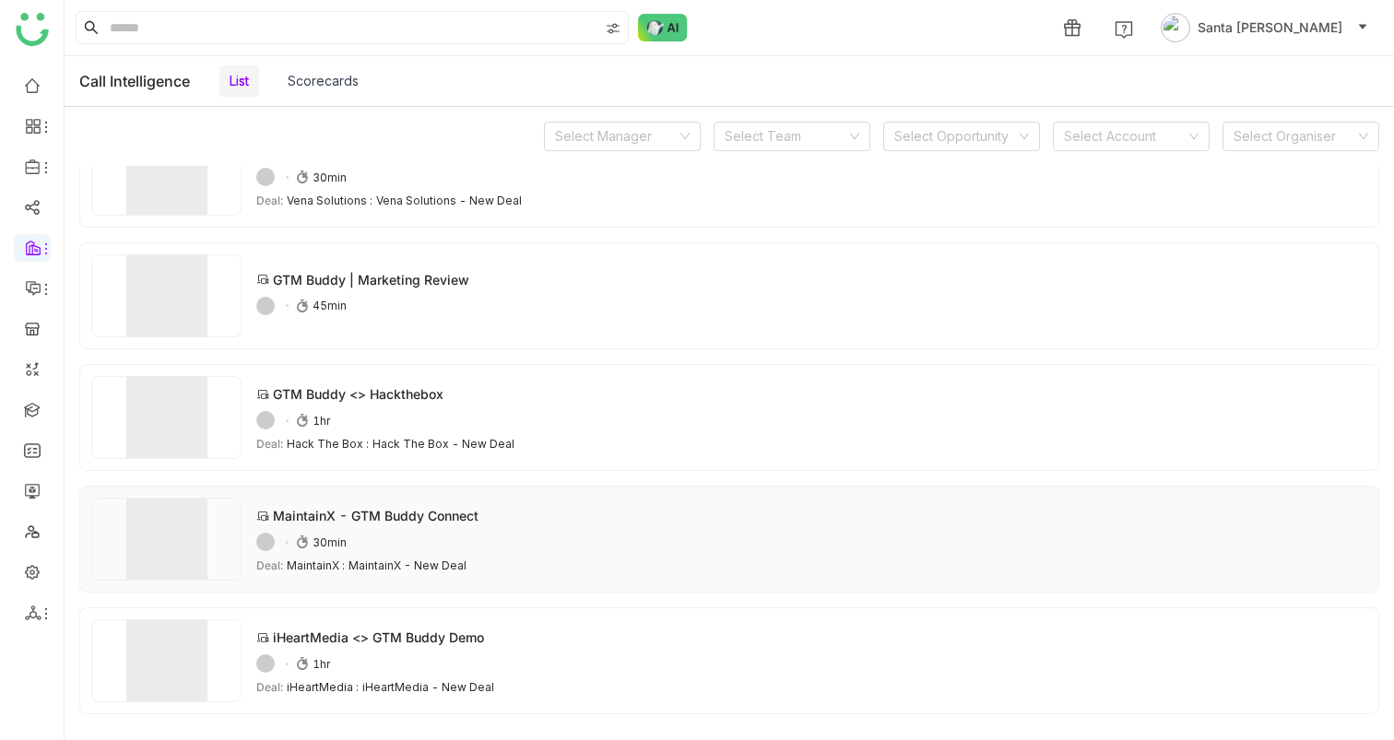
click at [374, 483] on div "54ADAFE6-5D10-4FBB-ADB3-0C1F514AB7B1 30min" at bounding box center [811, 542] width 1111 height 18
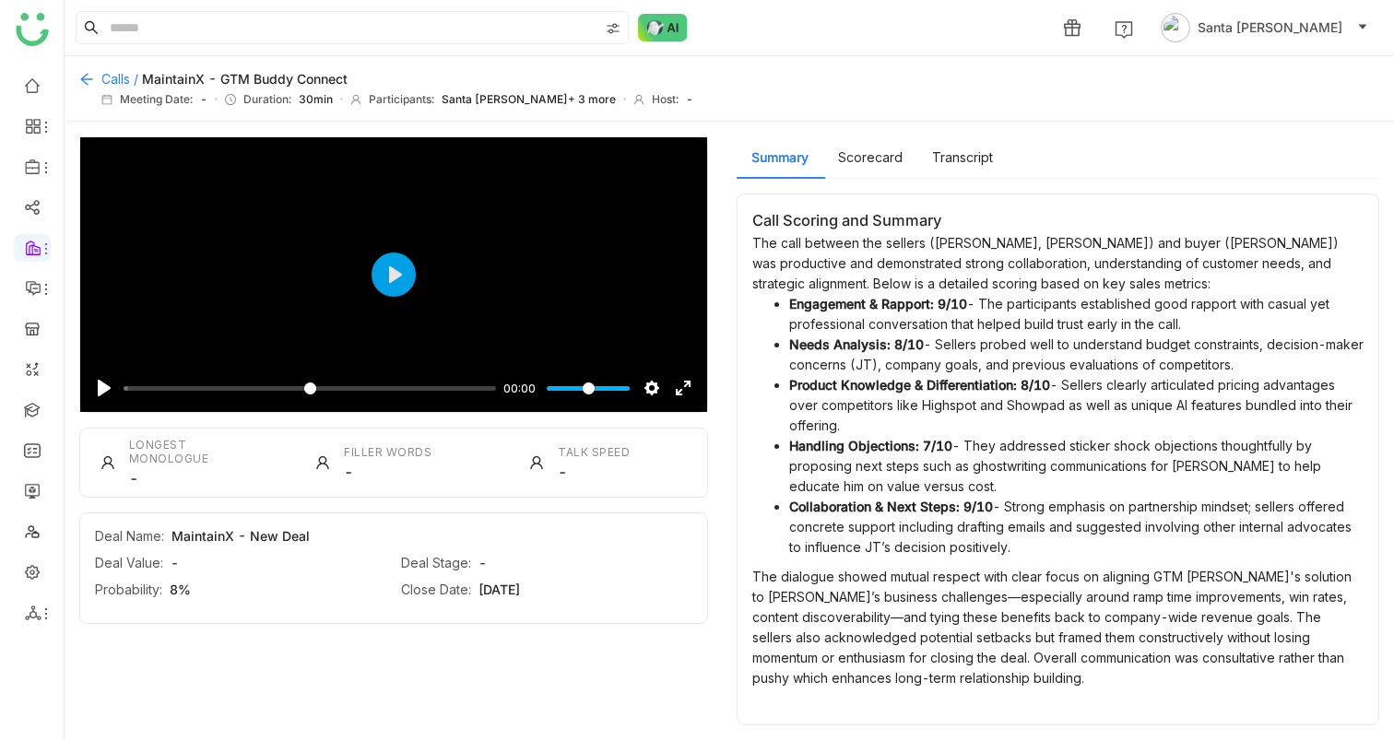
click at [88, 82] on icon at bounding box center [86, 79] width 15 height 15
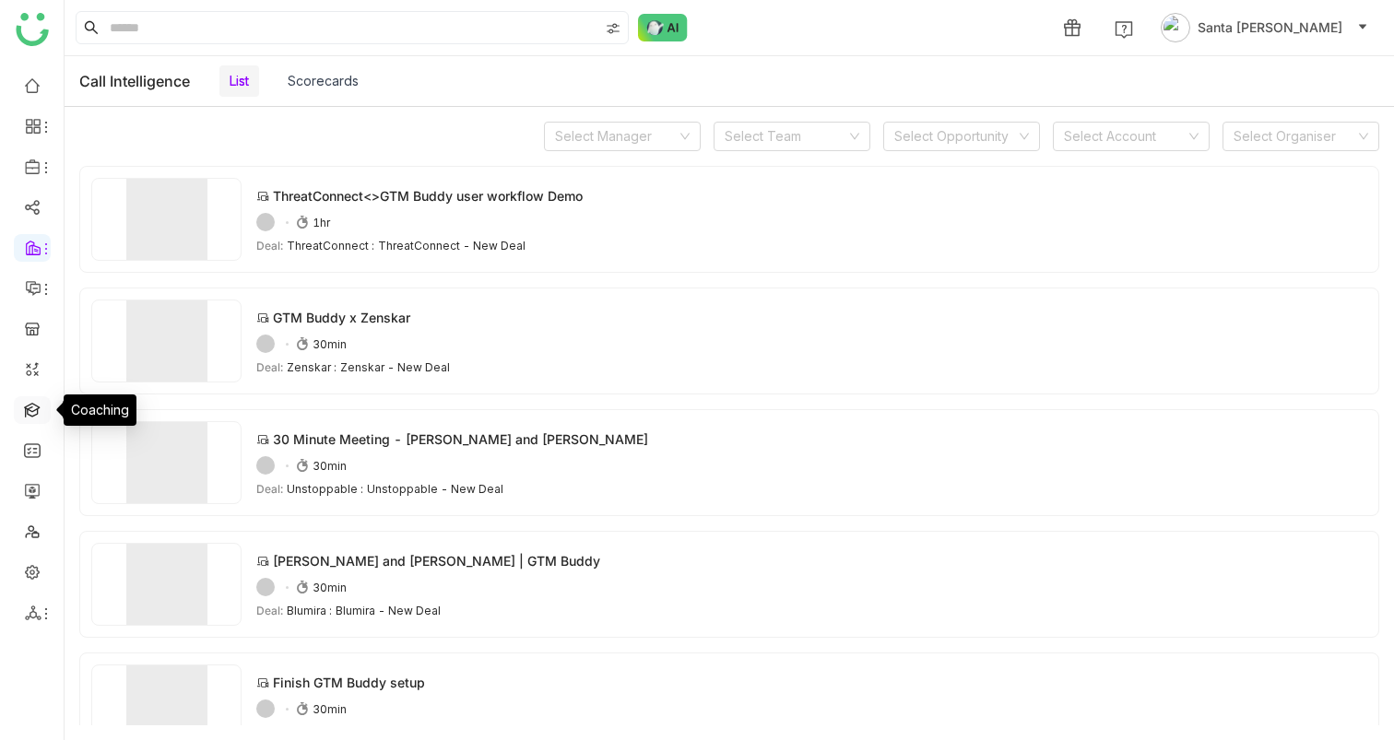
click at [33, 406] on link at bounding box center [32, 409] width 17 height 16
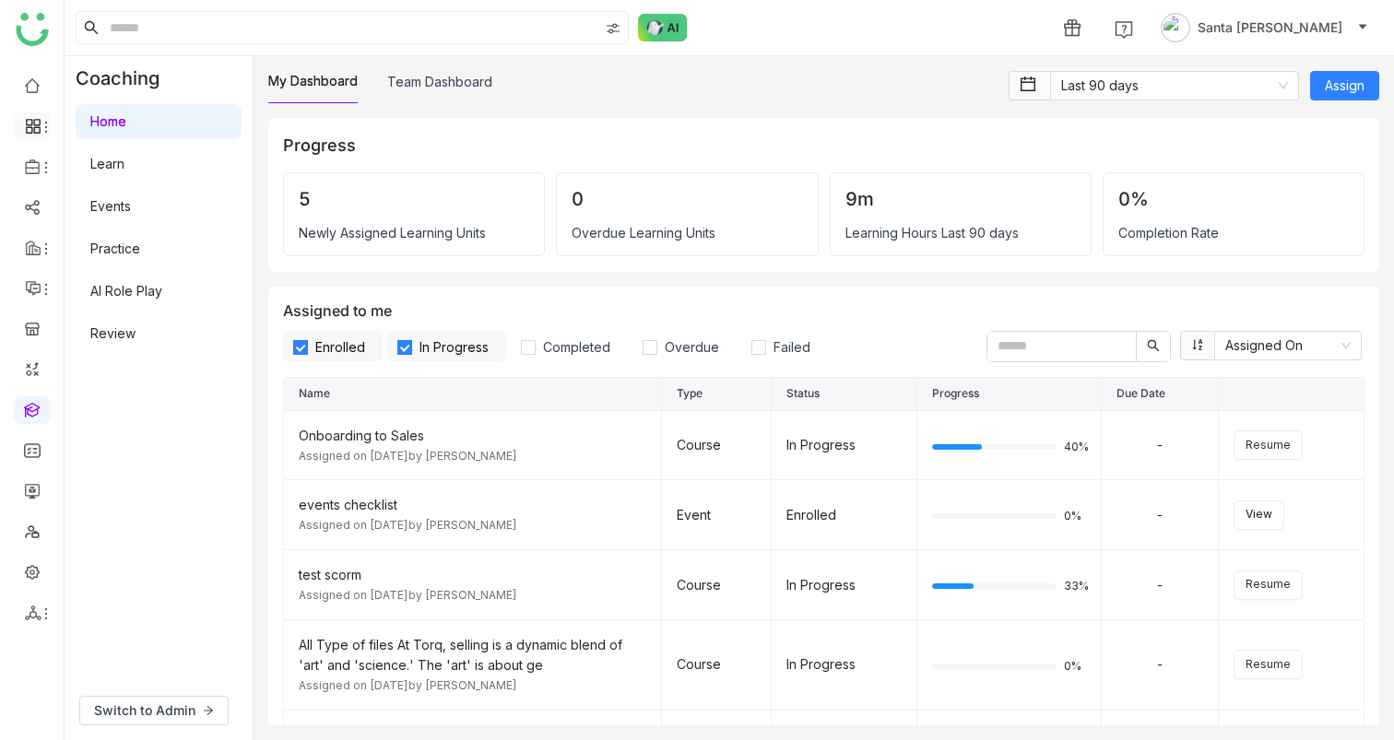
click at [35, 116] on li at bounding box center [32, 126] width 37 height 28
click at [36, 126] on icon at bounding box center [33, 126] width 17 height 17
click at [119, 163] on link "Dashboard" at bounding box center [128, 169] width 120 height 13
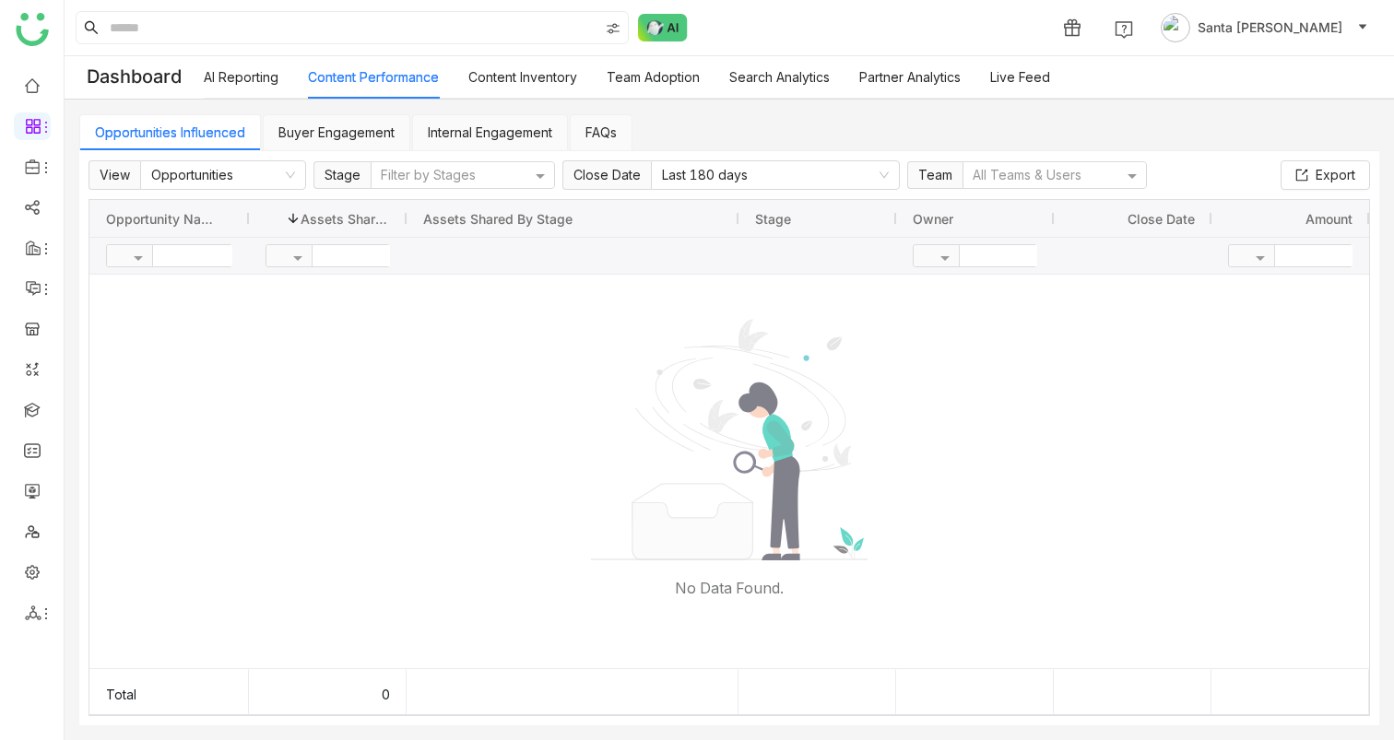
click at [532, 81] on link "Content Inventory" at bounding box center [522, 77] width 109 height 16
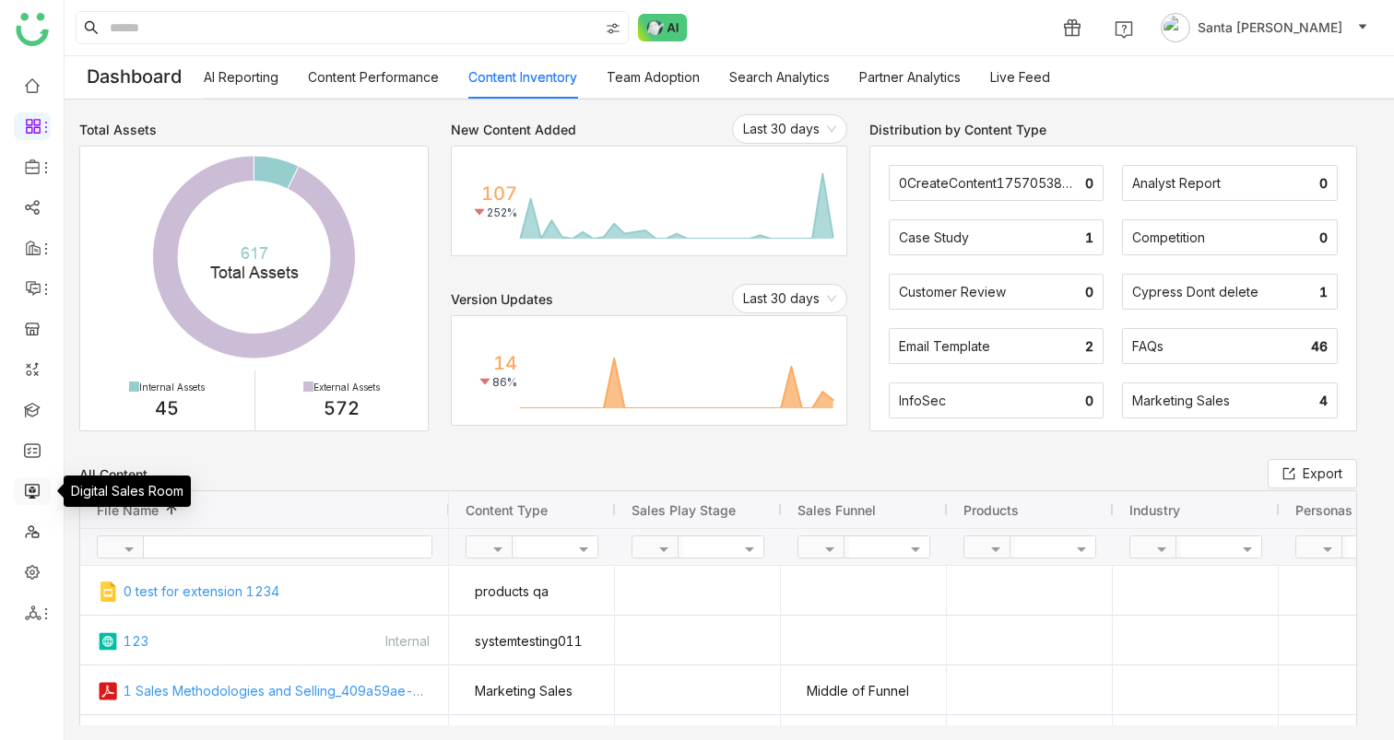
click at [35, 492] on link at bounding box center [32, 490] width 17 height 16
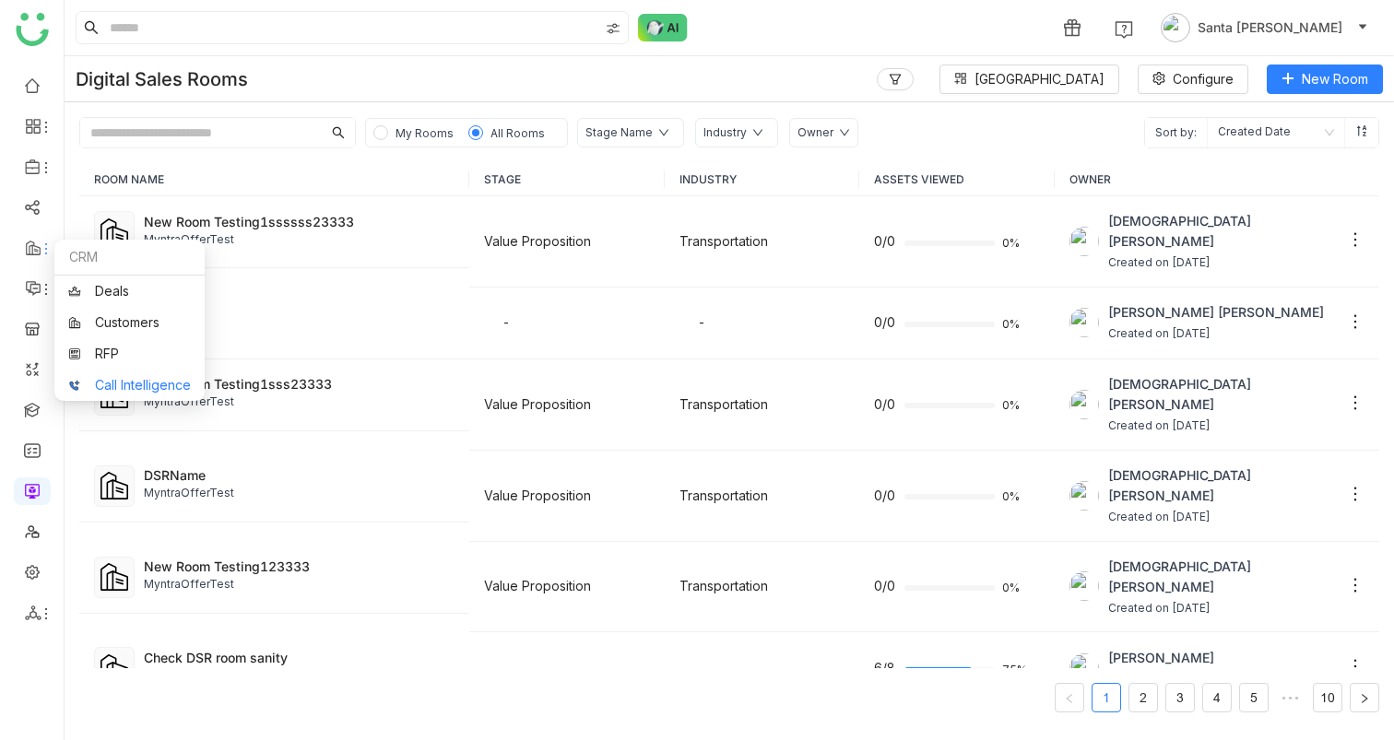
click at [126, 384] on link "Call Intelligence" at bounding box center [129, 385] width 123 height 13
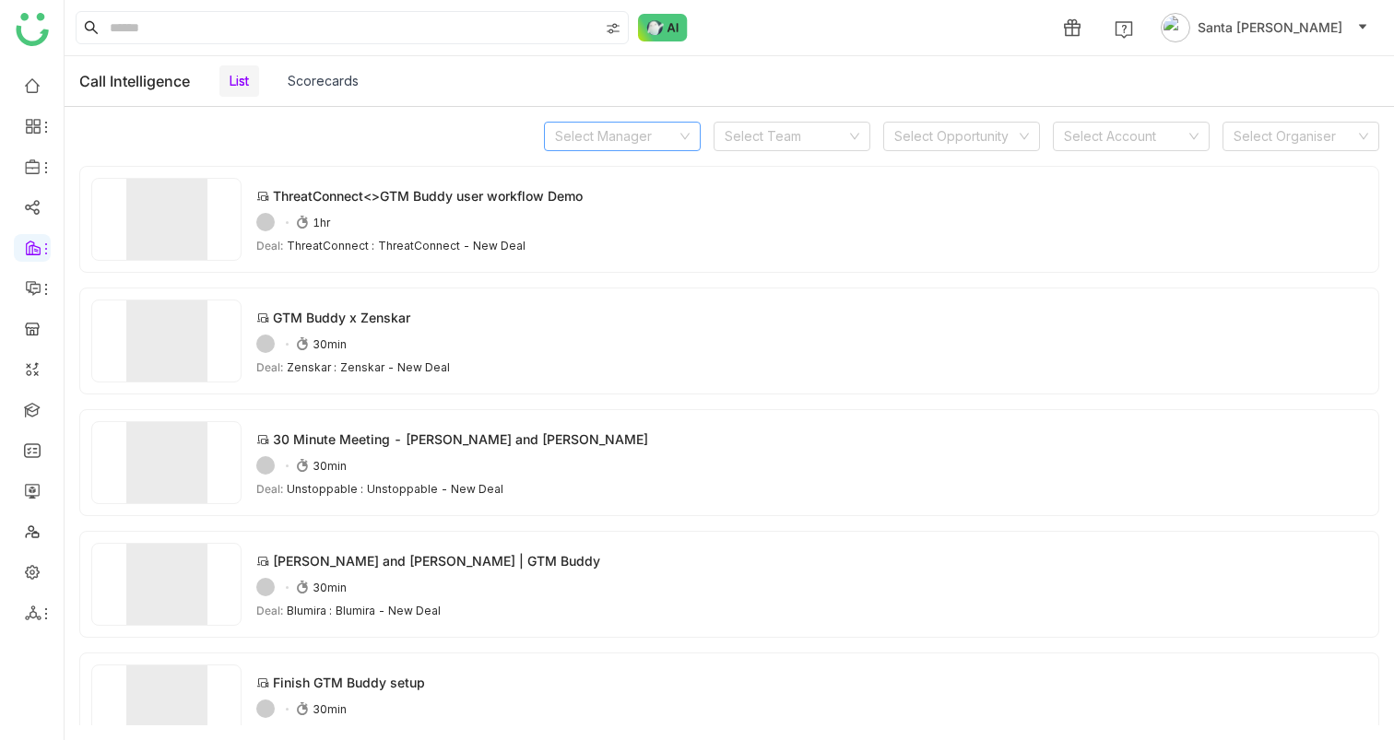
click at [679, 125] on nz-select-top-control "Select Manager" at bounding box center [622, 136] width 157 height 29
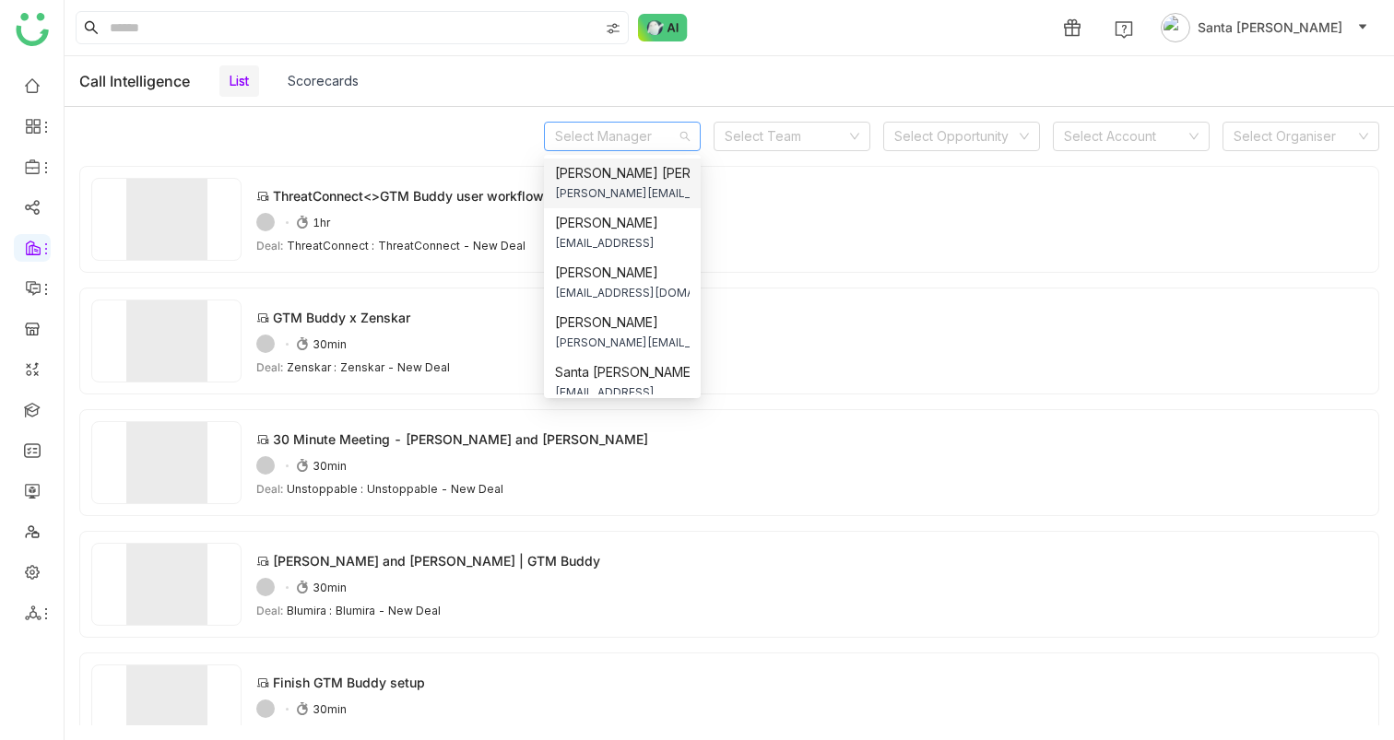
click at [585, 197] on span "anilk@gtmbuddy.ai" at bounding box center [622, 193] width 135 height 20
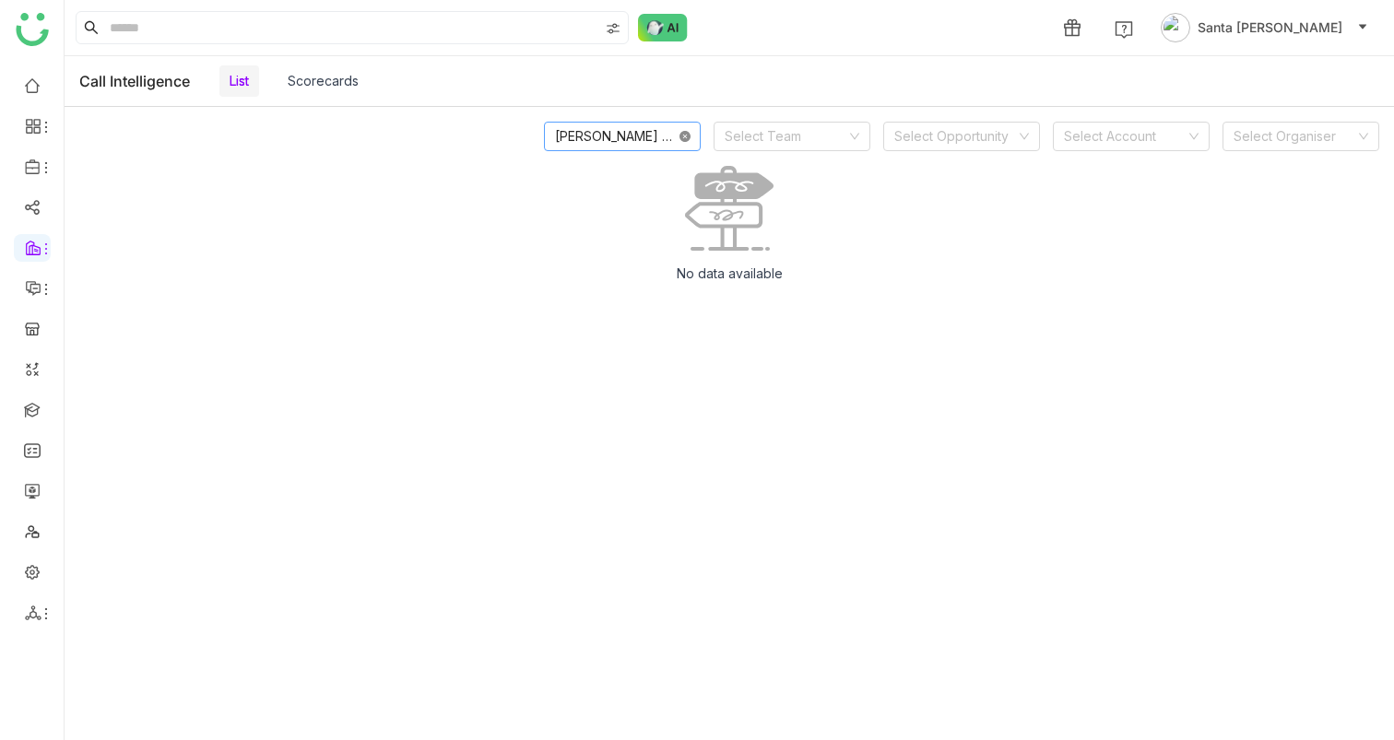
click at [689, 135] on icon at bounding box center [684, 136] width 11 height 11
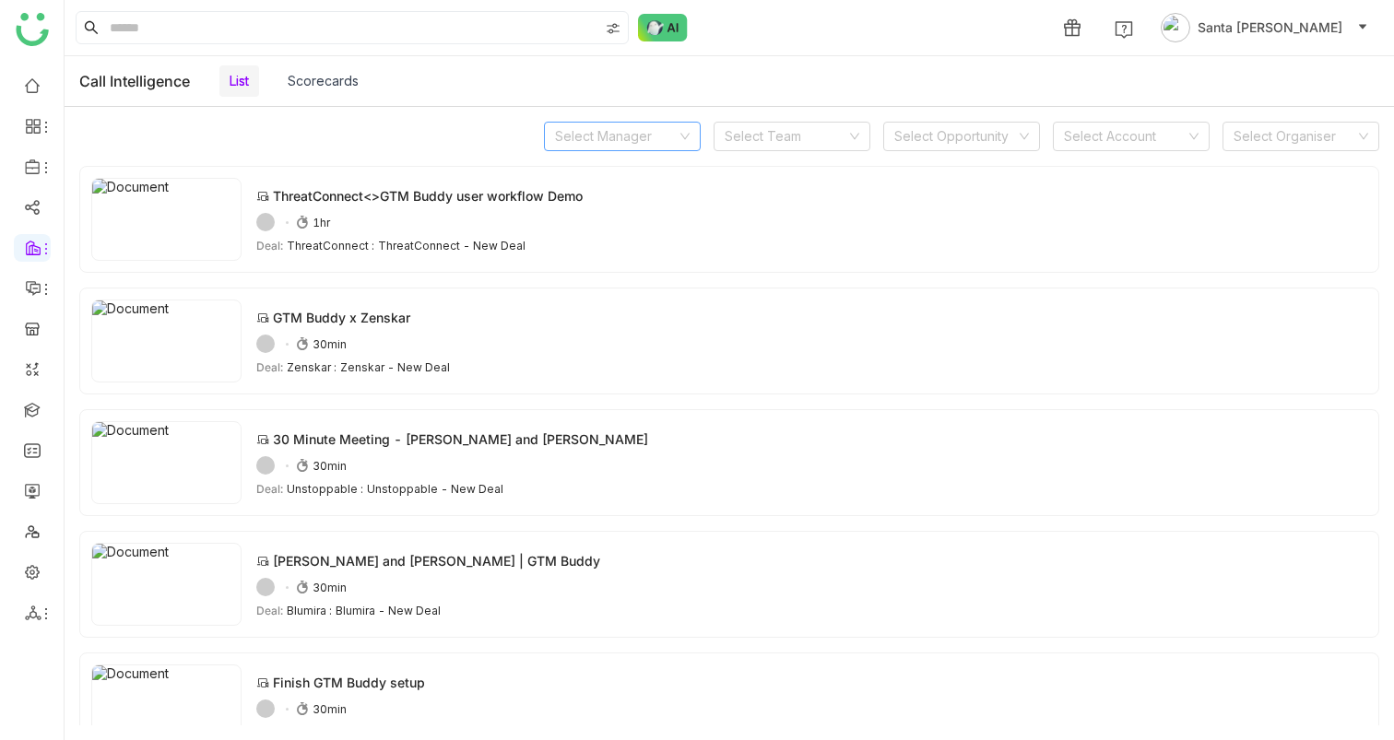
click at [620, 142] on input at bounding box center [616, 137] width 122 height 28
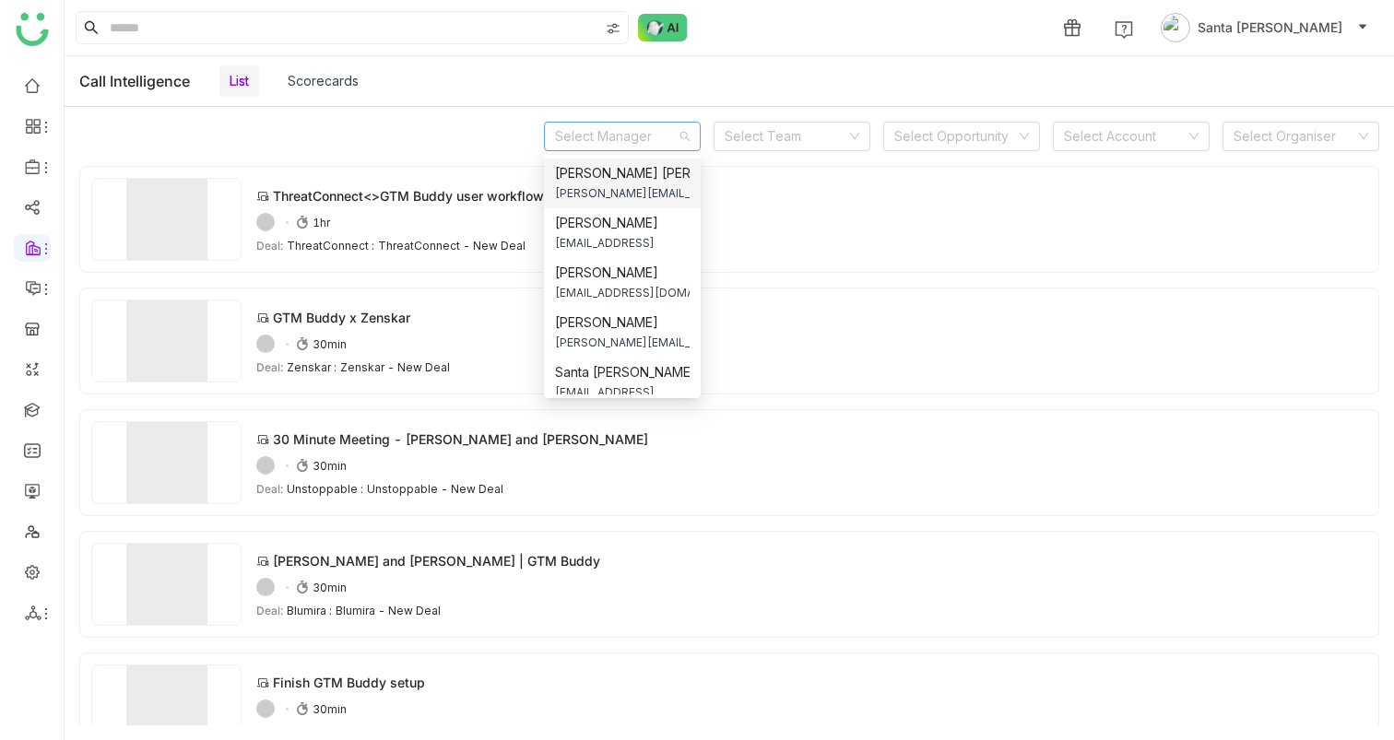
click at [619, 190] on span "anilk@gtmbuddy.ai" at bounding box center [622, 193] width 135 height 20
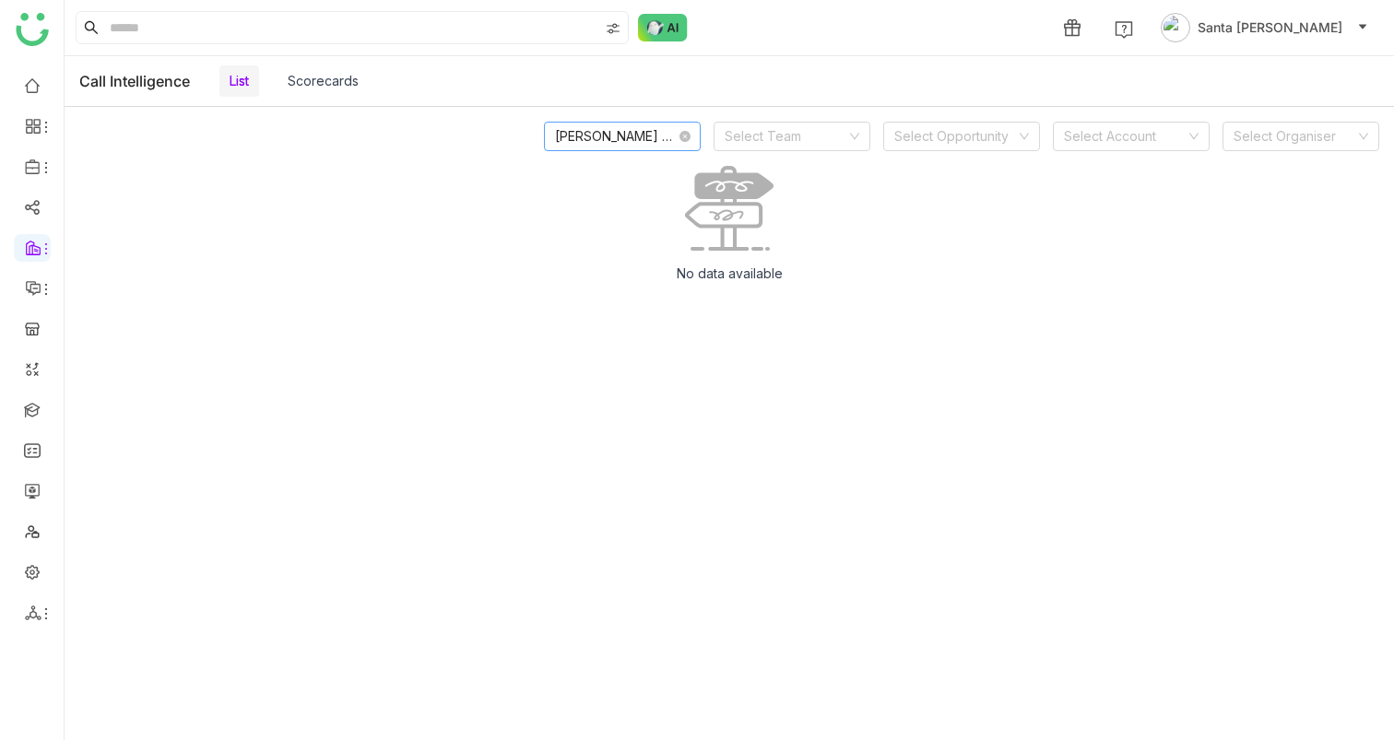
click at [613, 136] on nz-select-item "Anil Reddy Kesireddy" at bounding box center [622, 137] width 135 height 28
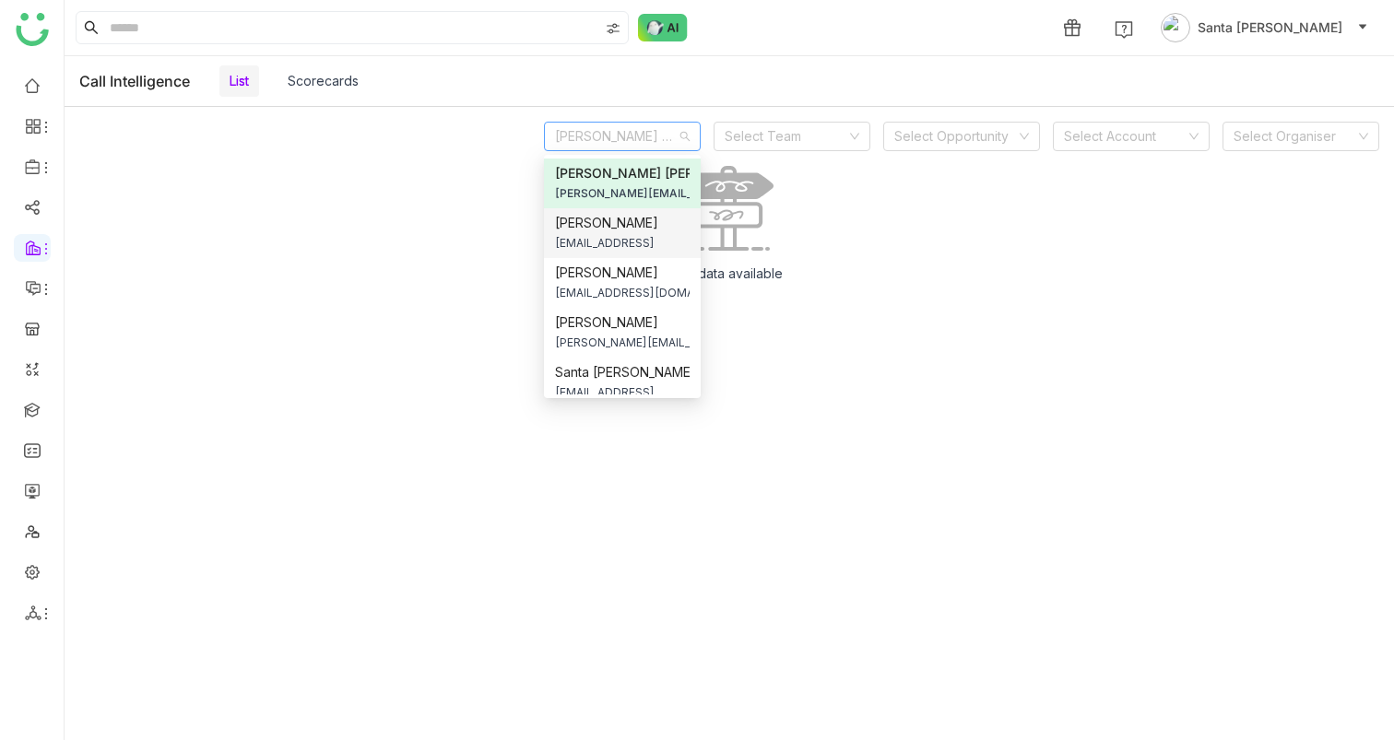
click at [600, 224] on span "Arif uddin" at bounding box center [622, 223] width 135 height 20
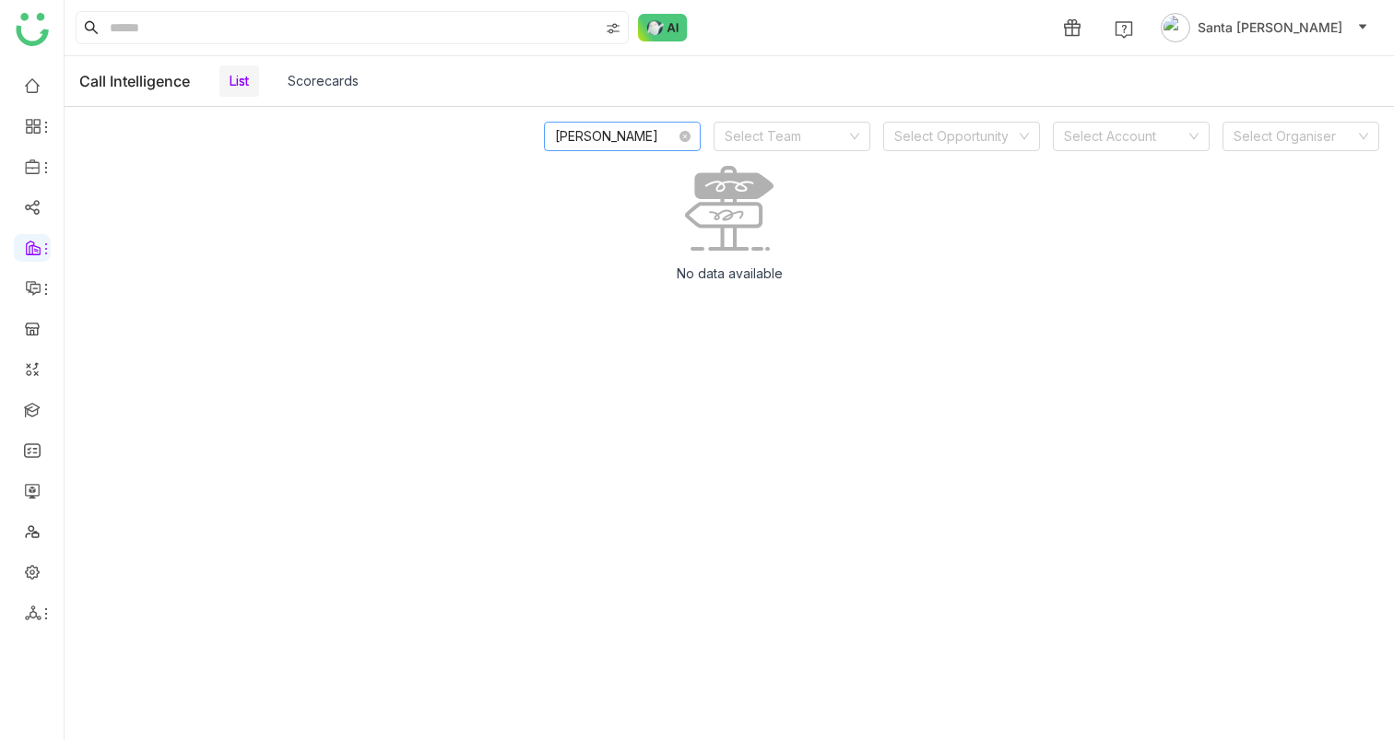
click at [619, 142] on nz-select-item "Arif uddin" at bounding box center [622, 137] width 135 height 28
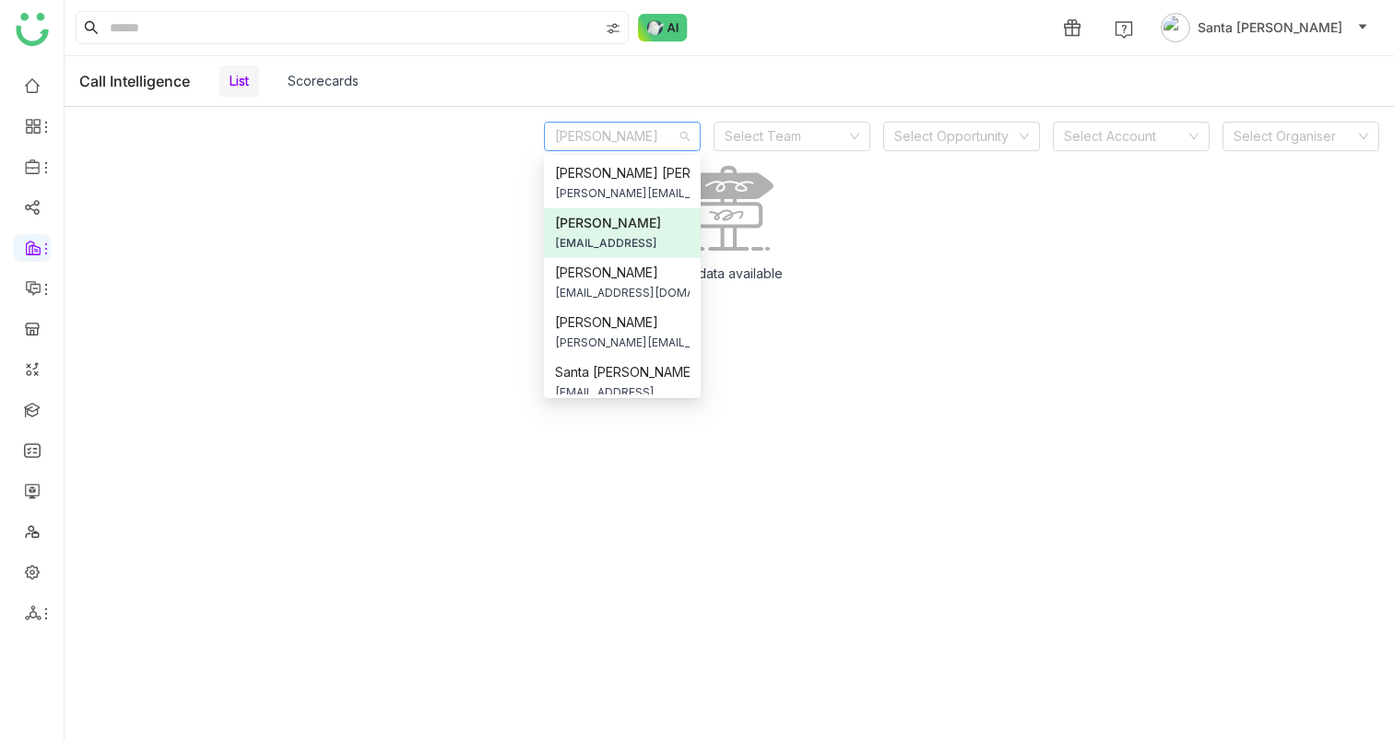
click at [870, 131] on div "Arif uddin Select Team Select Opportunity Select Account Select Organiser" at bounding box center [961, 136] width 835 height 29
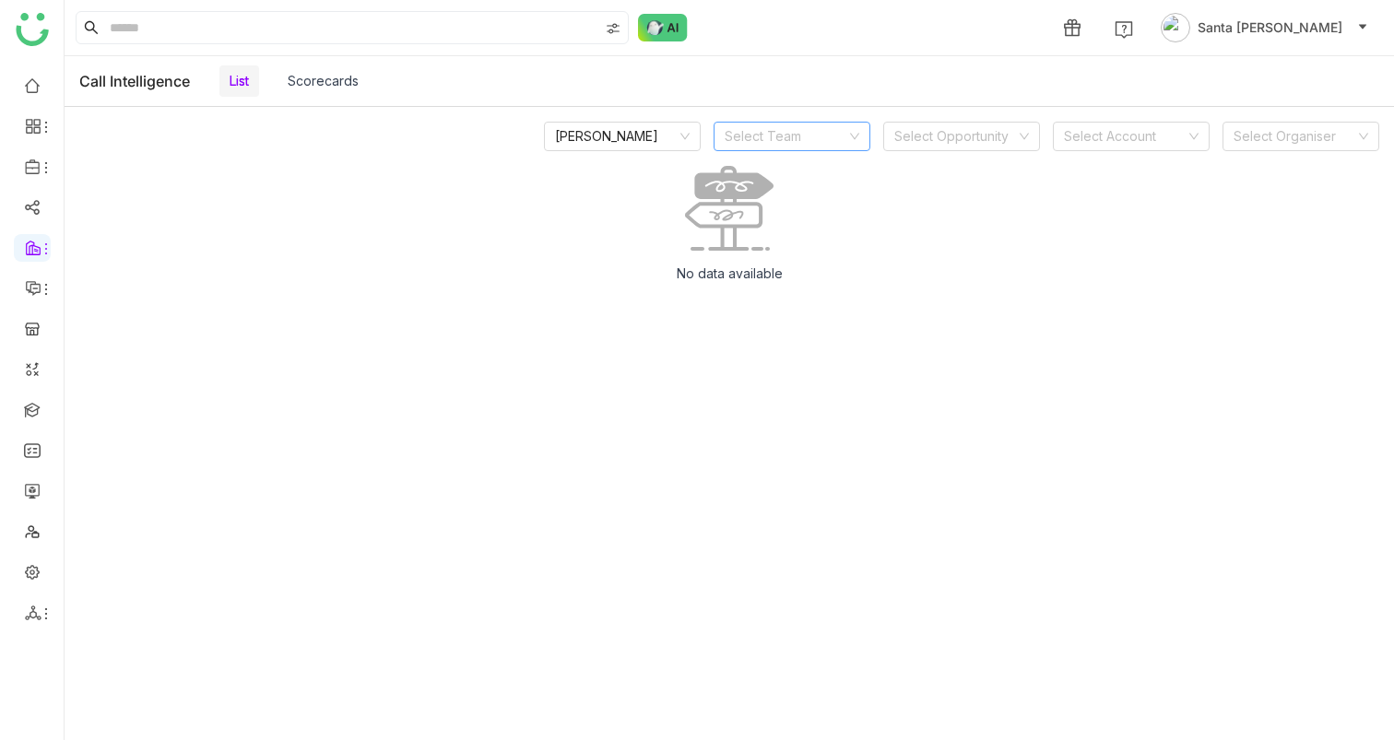
click at [851, 131] on icon at bounding box center [854, 136] width 11 height 11
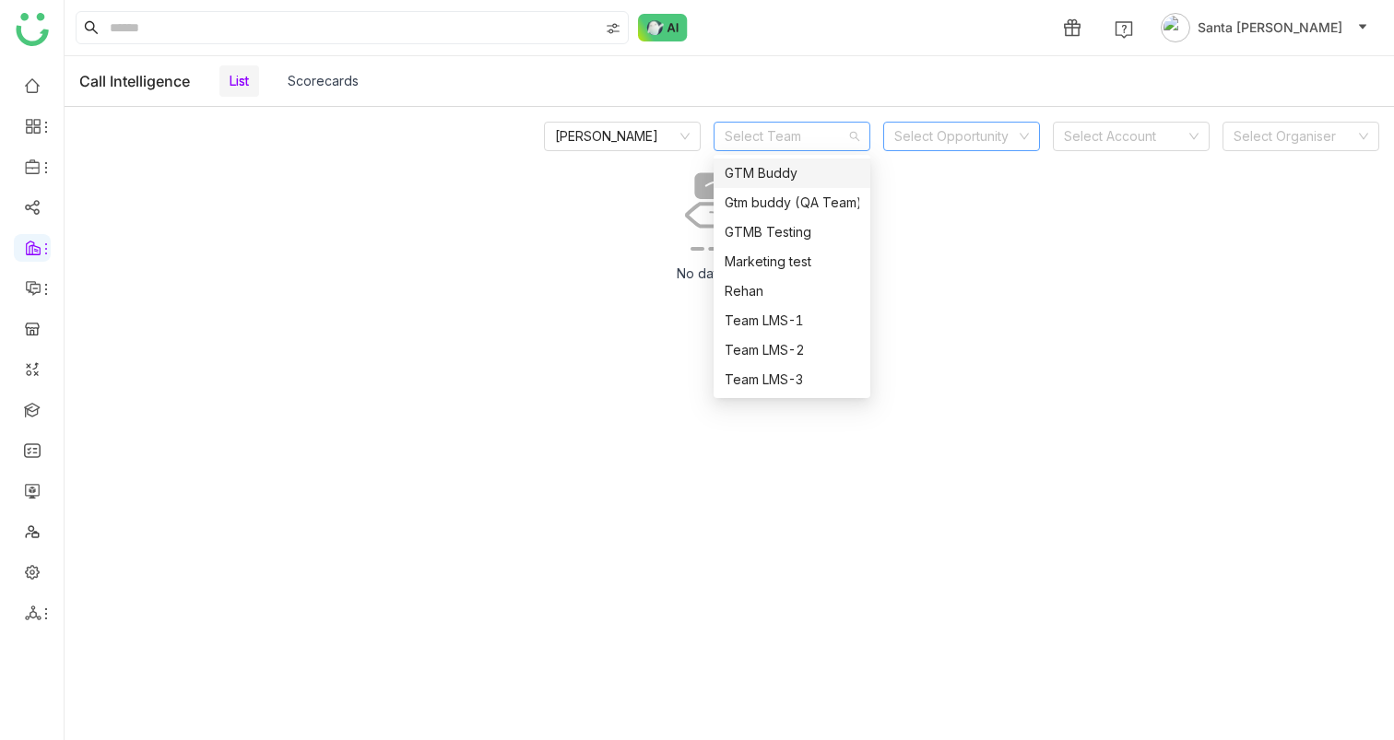
click at [984, 136] on input at bounding box center [955, 137] width 122 height 28
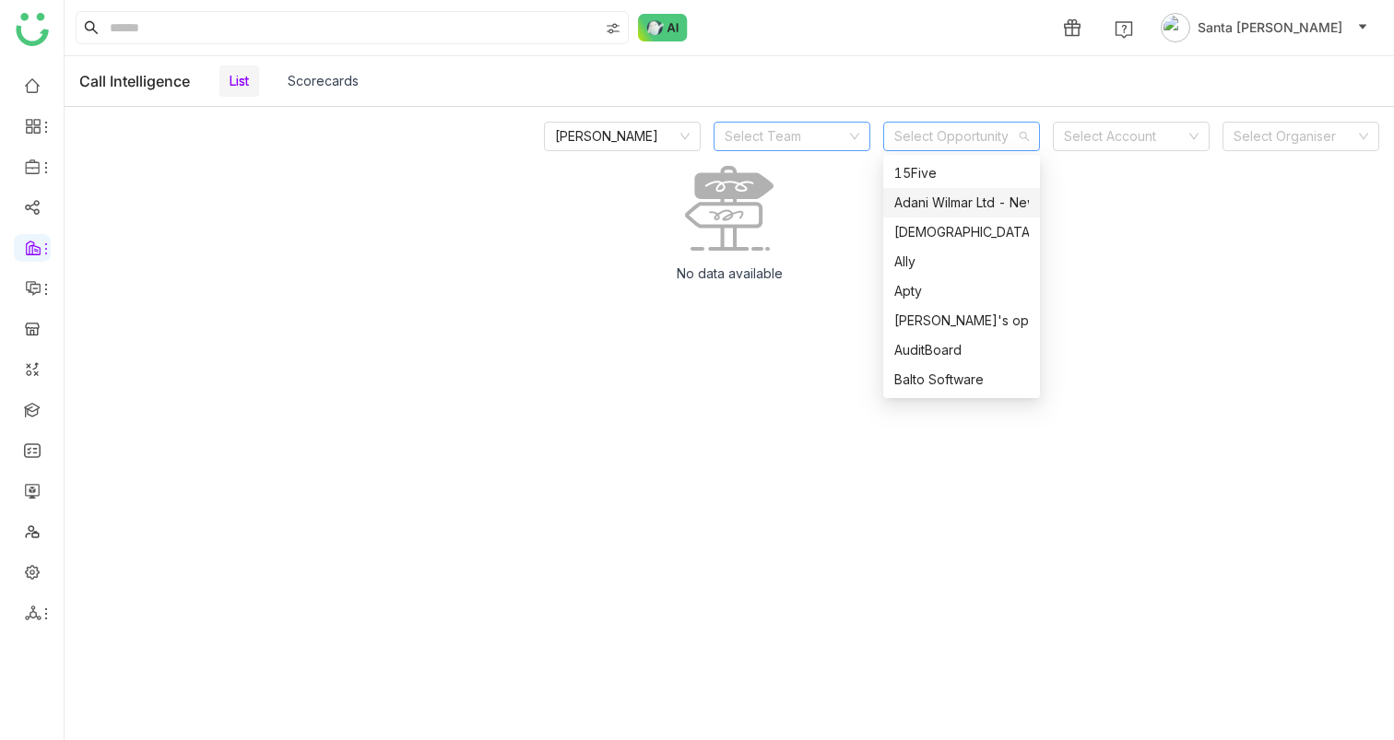
click at [933, 197] on span "Adani Wilmar Ltd - New Deal" at bounding box center [961, 203] width 135 height 20
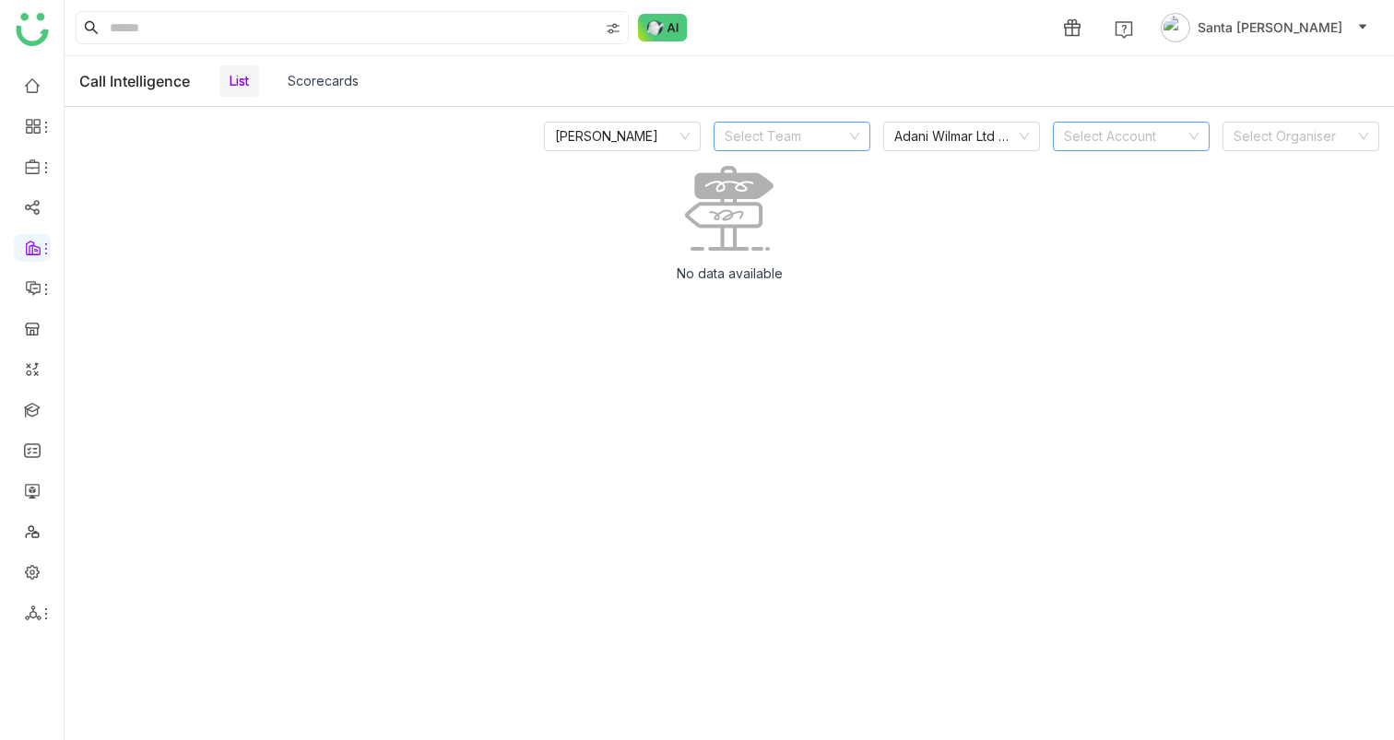
click at [1156, 132] on input at bounding box center [1125, 137] width 122 height 28
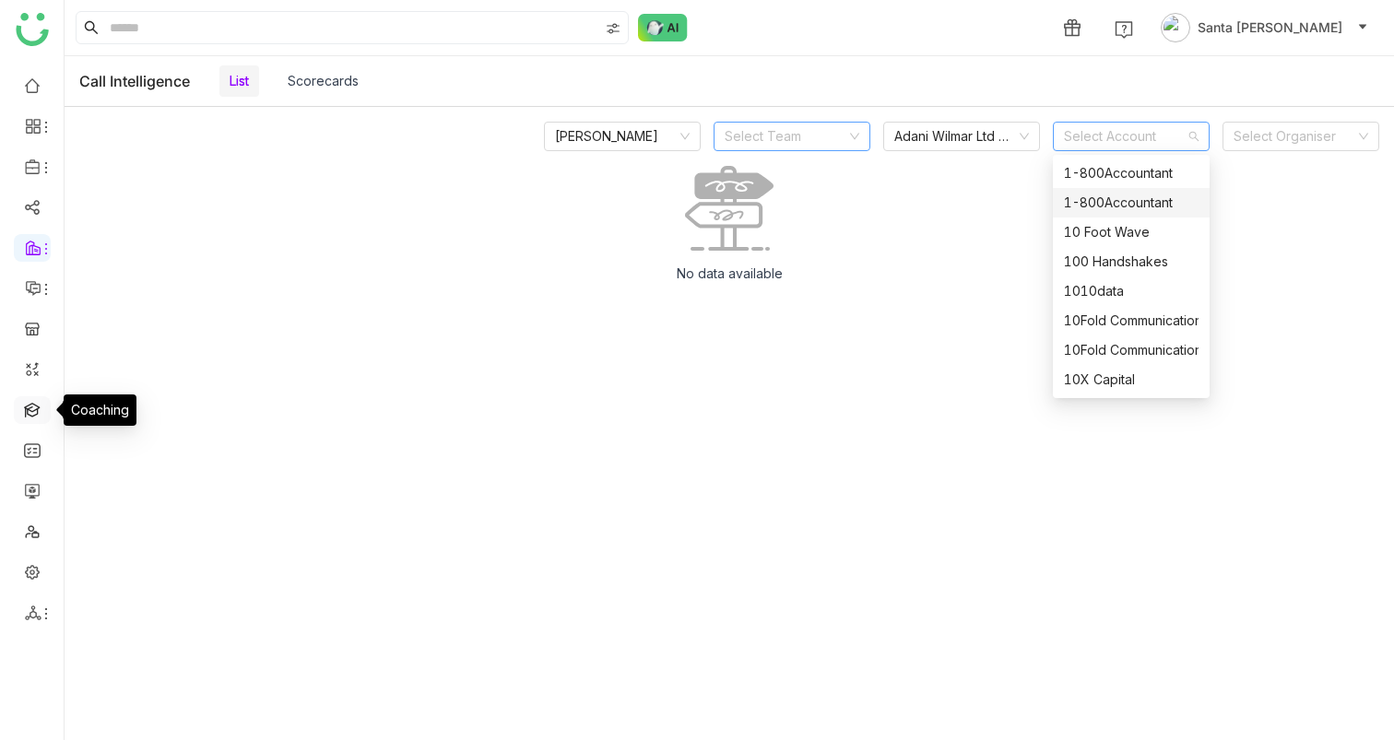
click at [37, 409] on link at bounding box center [32, 409] width 17 height 16
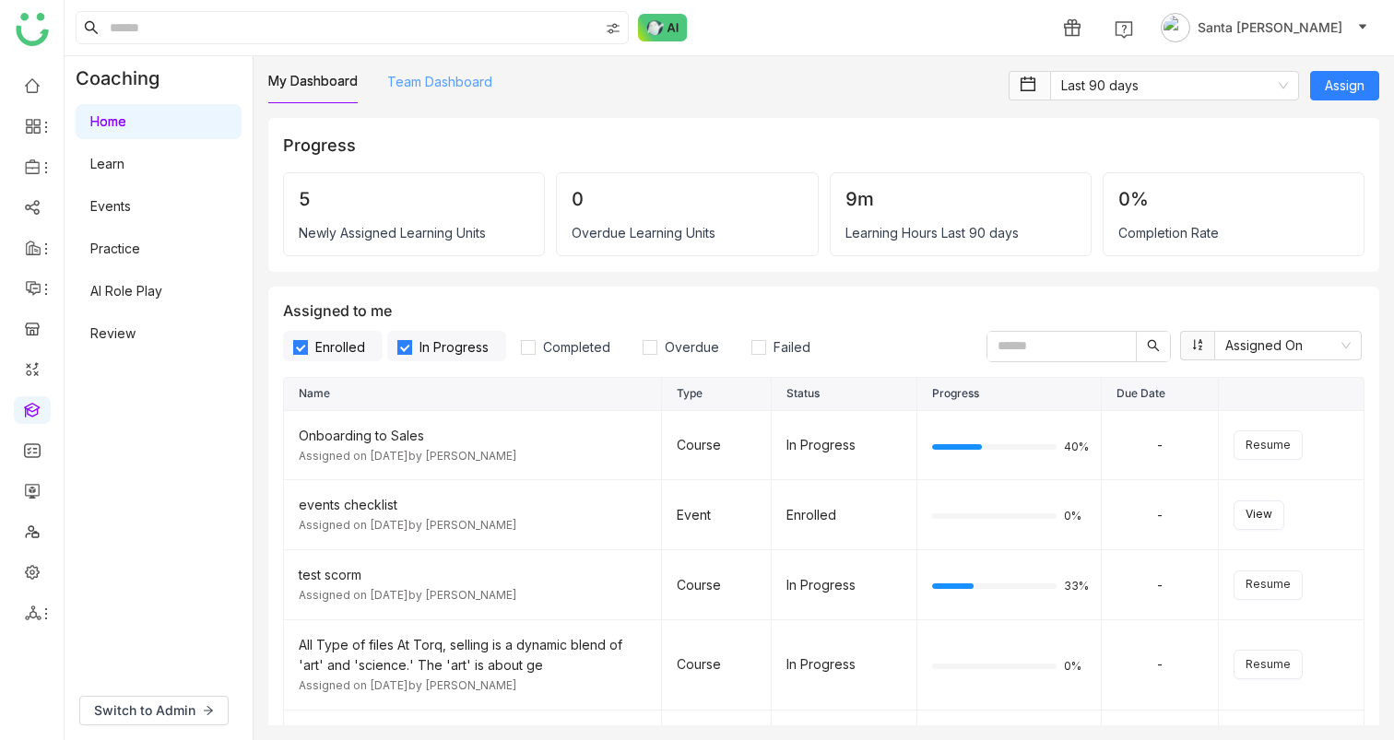
click at [446, 80] on link "Team Dashboard" at bounding box center [439, 82] width 105 height 16
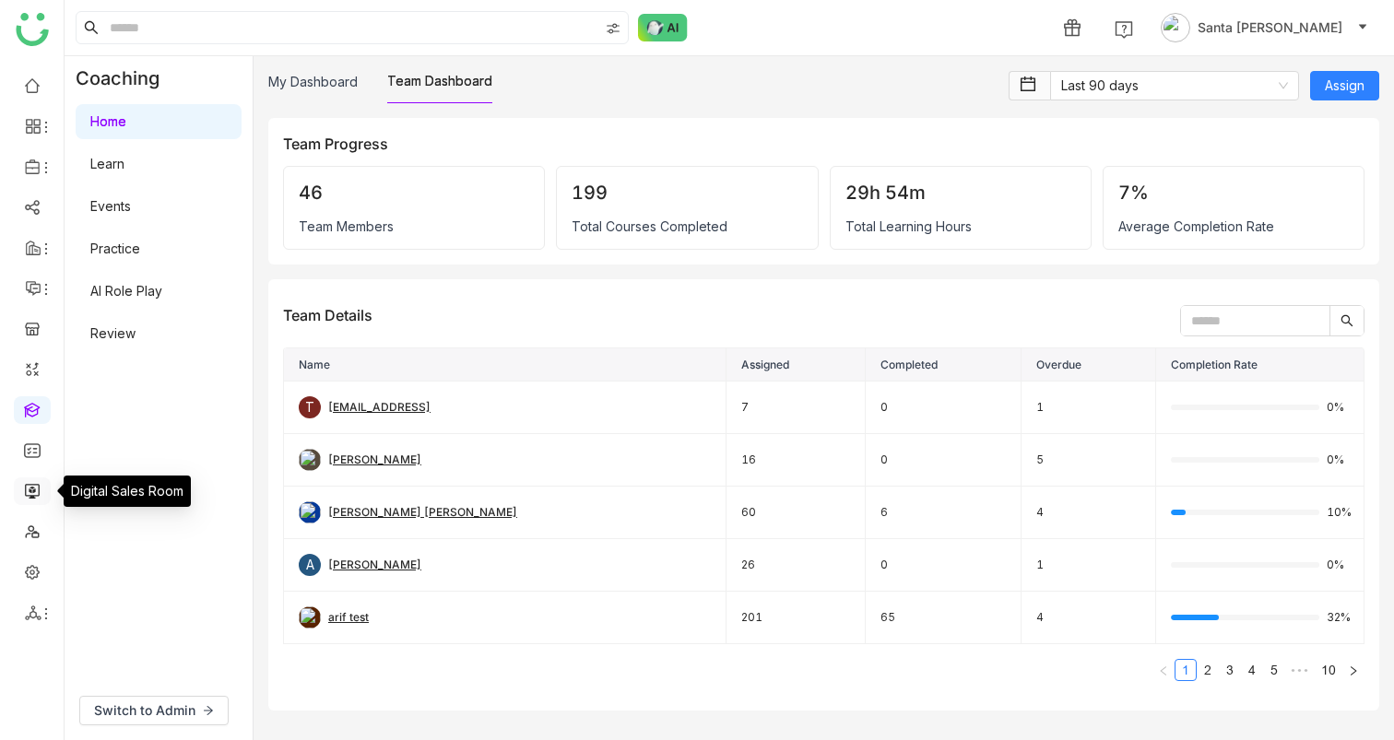
click at [40, 490] on link at bounding box center [32, 490] width 17 height 16
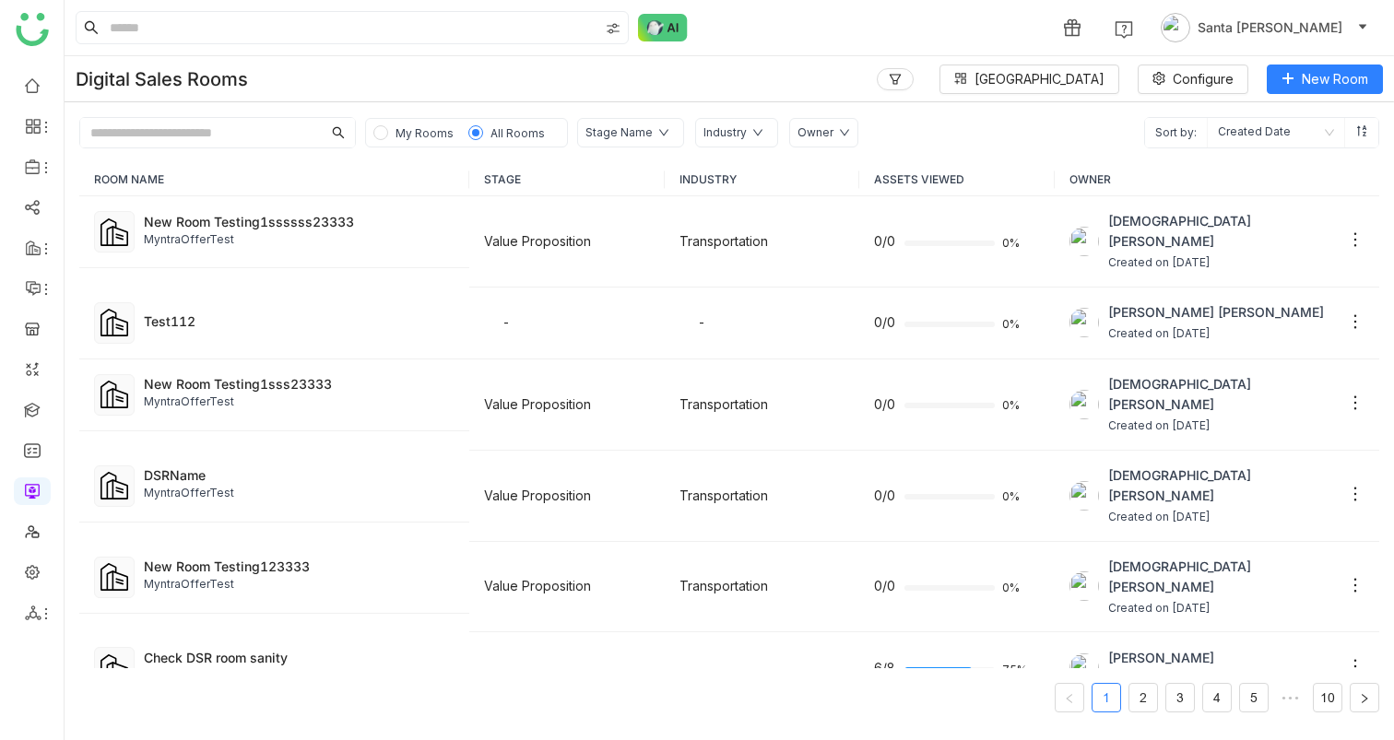
click at [667, 133] on div "Stage Name" at bounding box center [630, 132] width 107 height 29
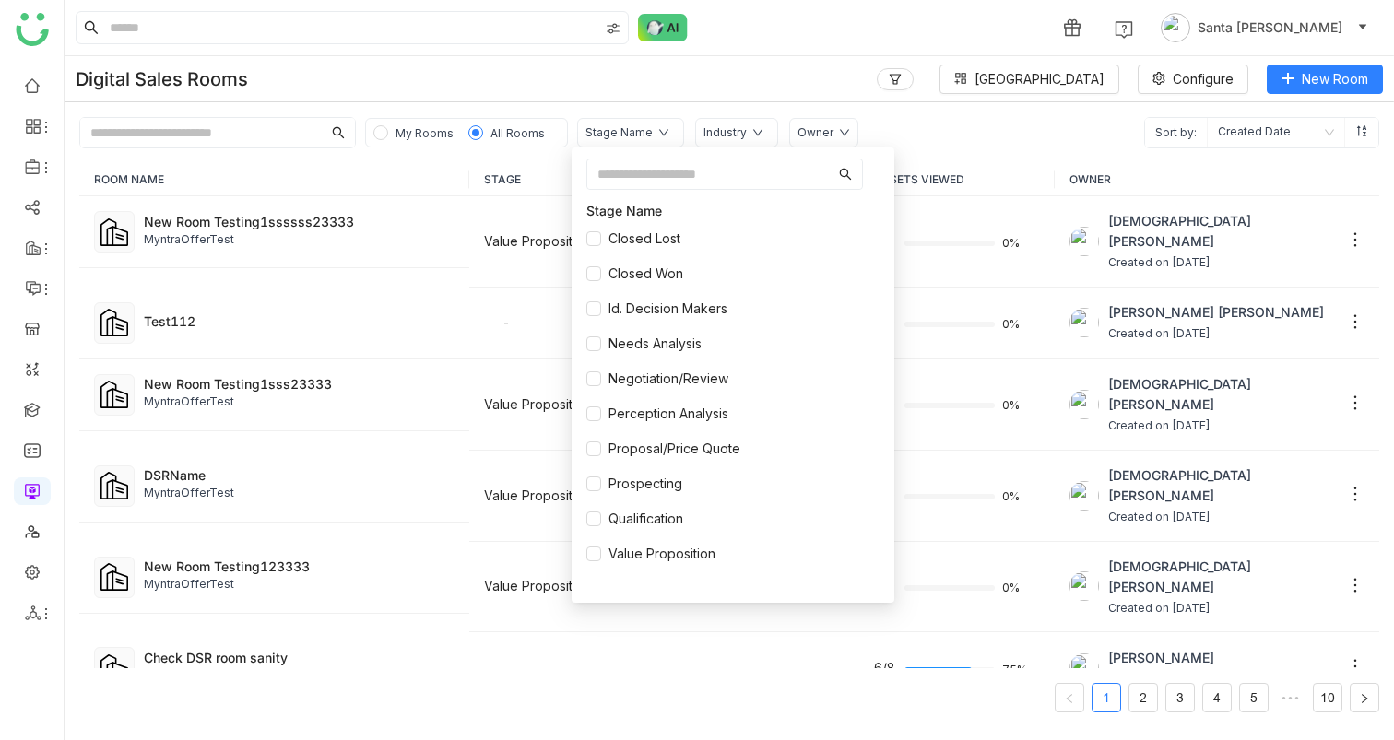
click at [824, 135] on div "Owner" at bounding box center [823, 132] width 69 height 29
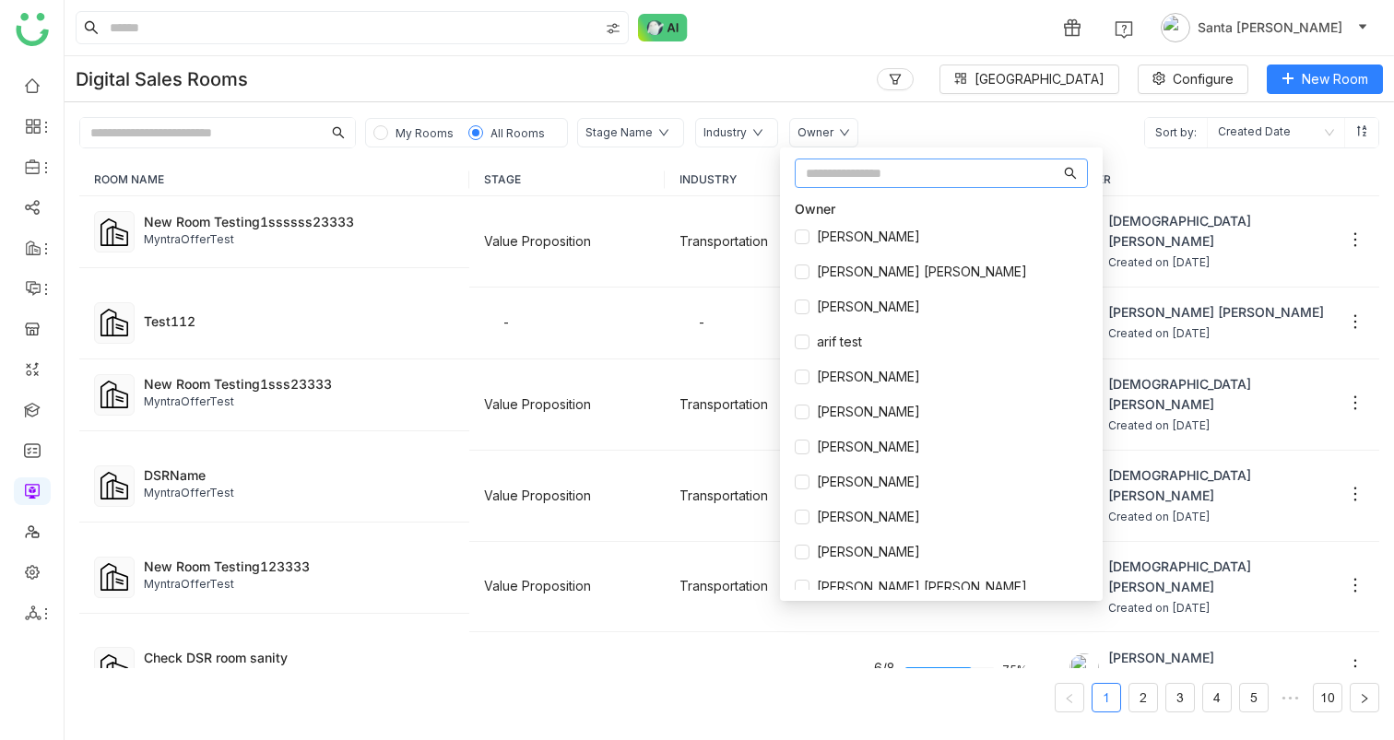
click at [752, 131] on icon at bounding box center [757, 132] width 11 height 11
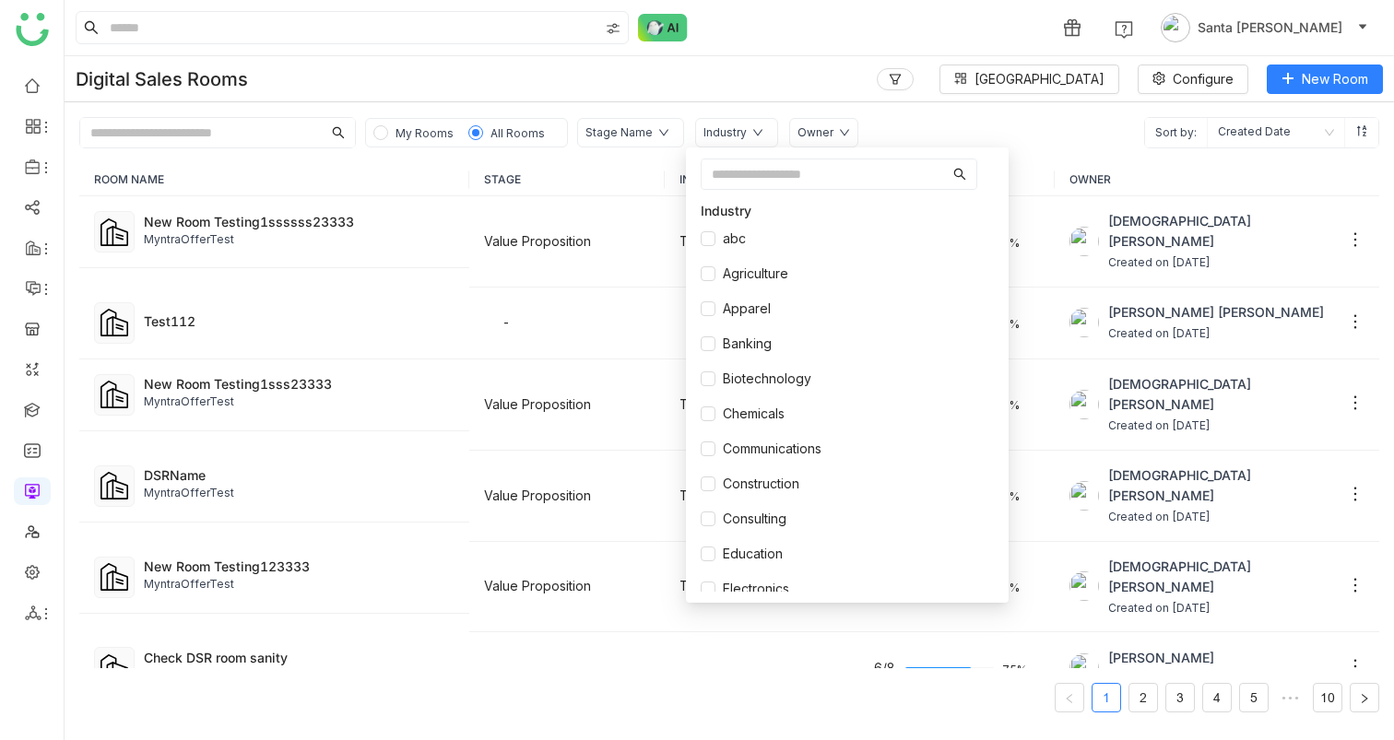
click at [958, 133] on div "My Rooms All Rooms Stage Name Industry Owner Sort by: Created Date" at bounding box center [729, 125] width 1329 height 46
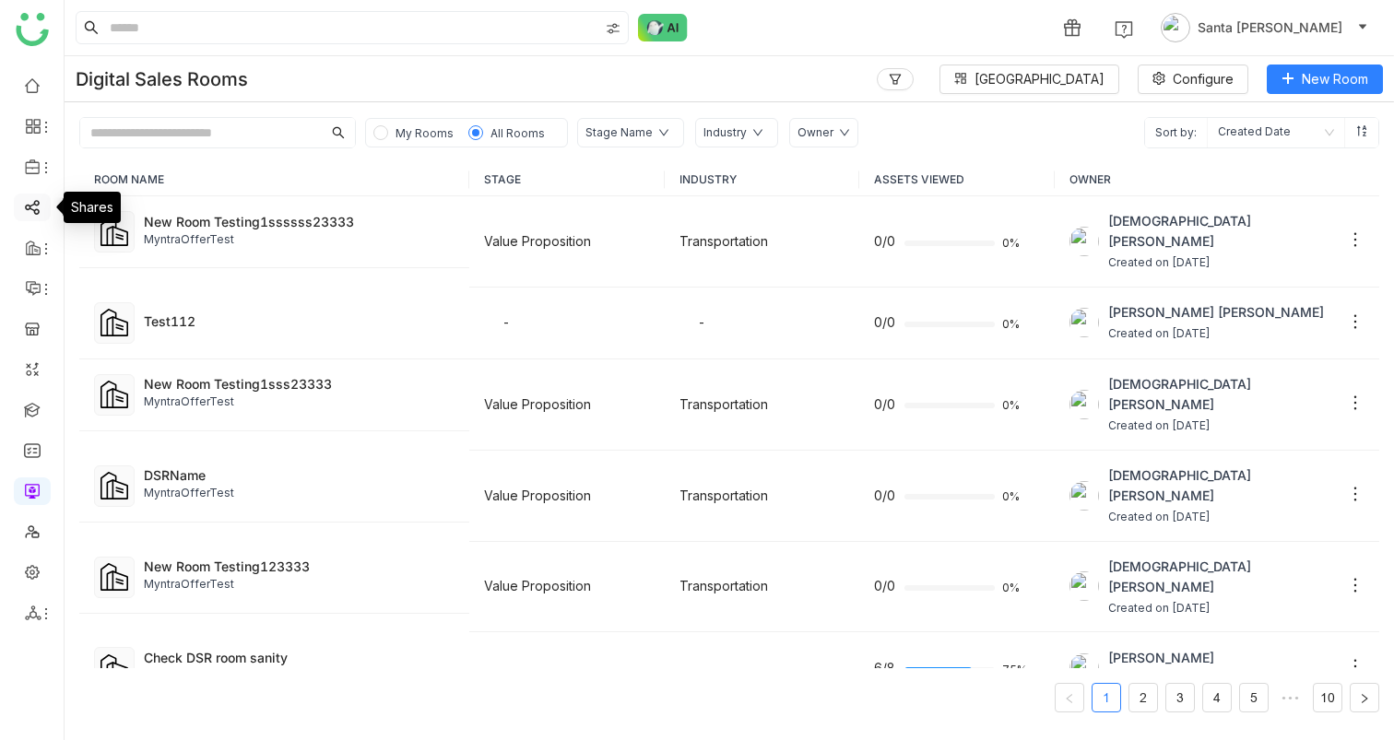
click at [36, 214] on link at bounding box center [32, 206] width 17 height 16
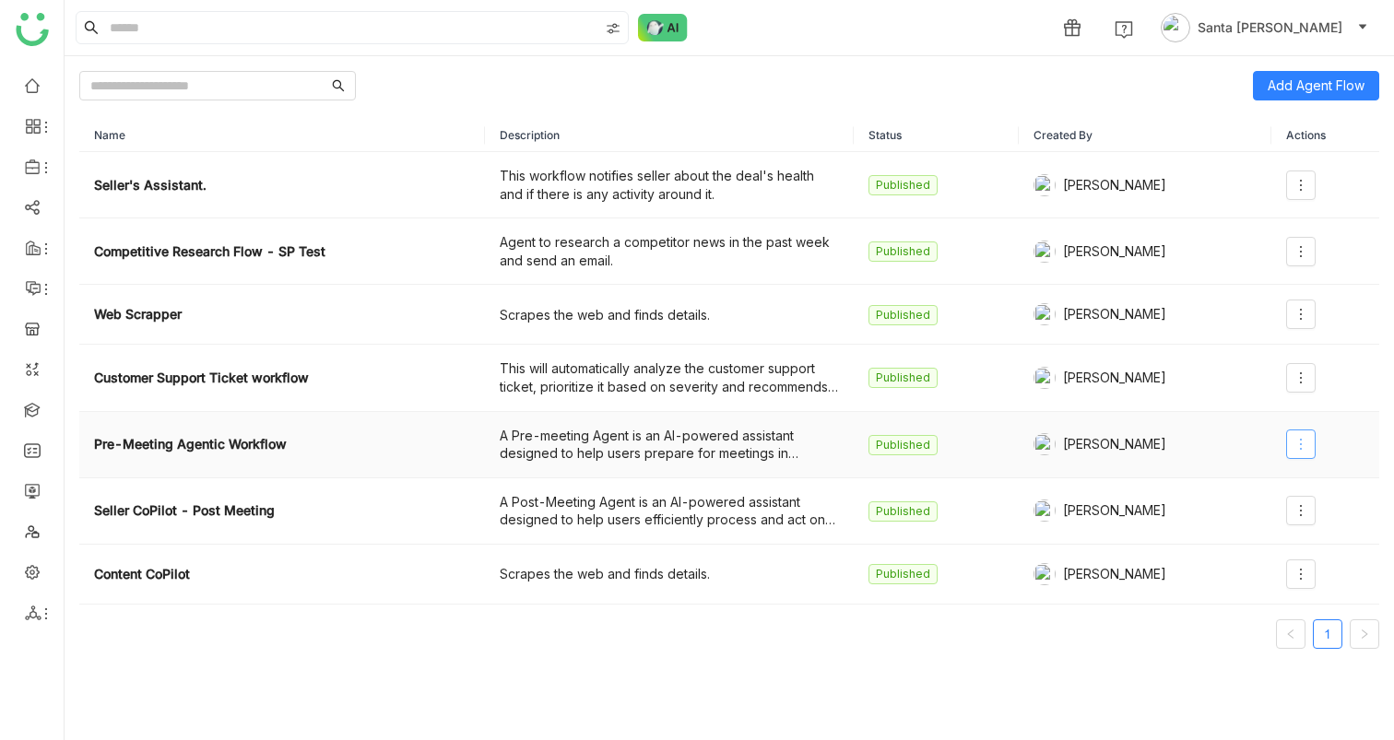
click at [1298, 452] on icon at bounding box center [1300, 444] width 15 height 15
click at [1253, 479] on span "Edit" at bounding box center [1235, 482] width 35 height 20
